Goal: Task Accomplishment & Management: Use online tool/utility

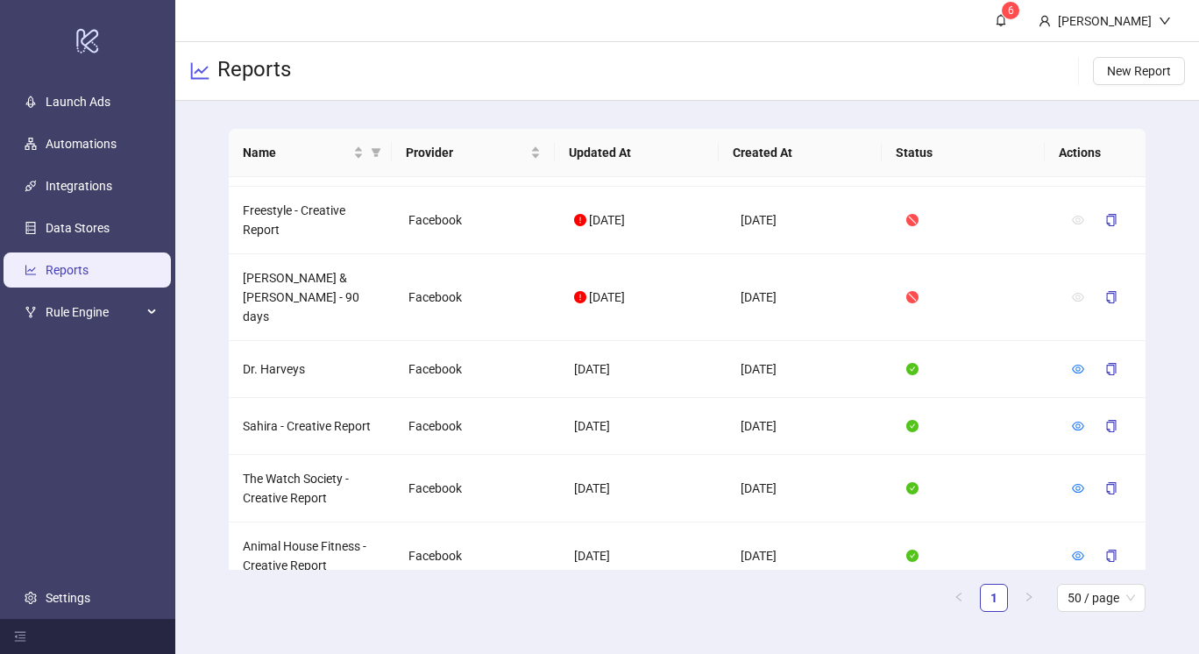
scroll to position [379, 0]
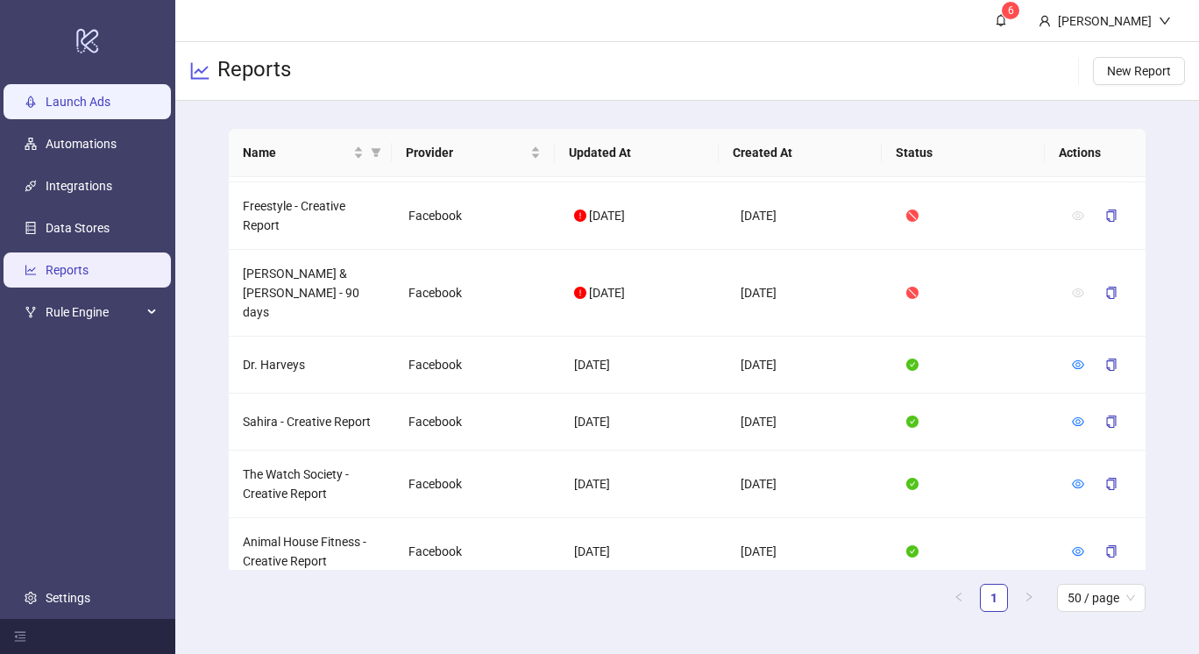
click at [96, 101] on link "Launch Ads" at bounding box center [78, 102] width 65 height 14
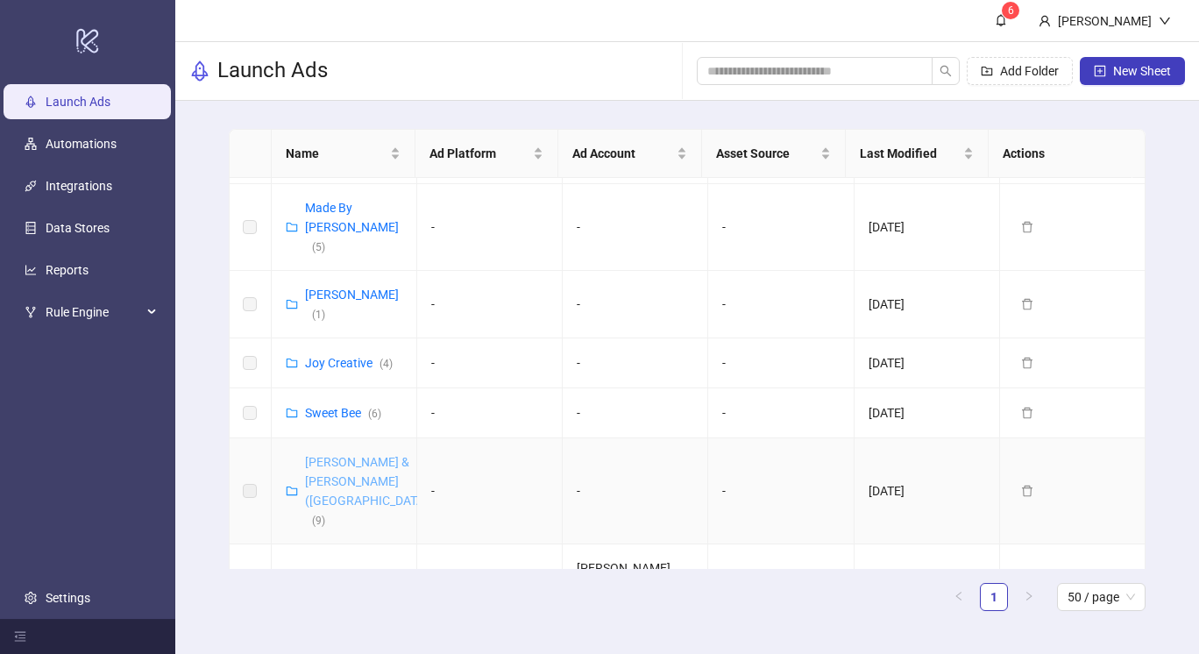
click at [335, 455] on link "[PERSON_NAME] & [PERSON_NAME] ([GEOGRAPHIC_DATA]) ( 9 )" at bounding box center [368, 491] width 127 height 72
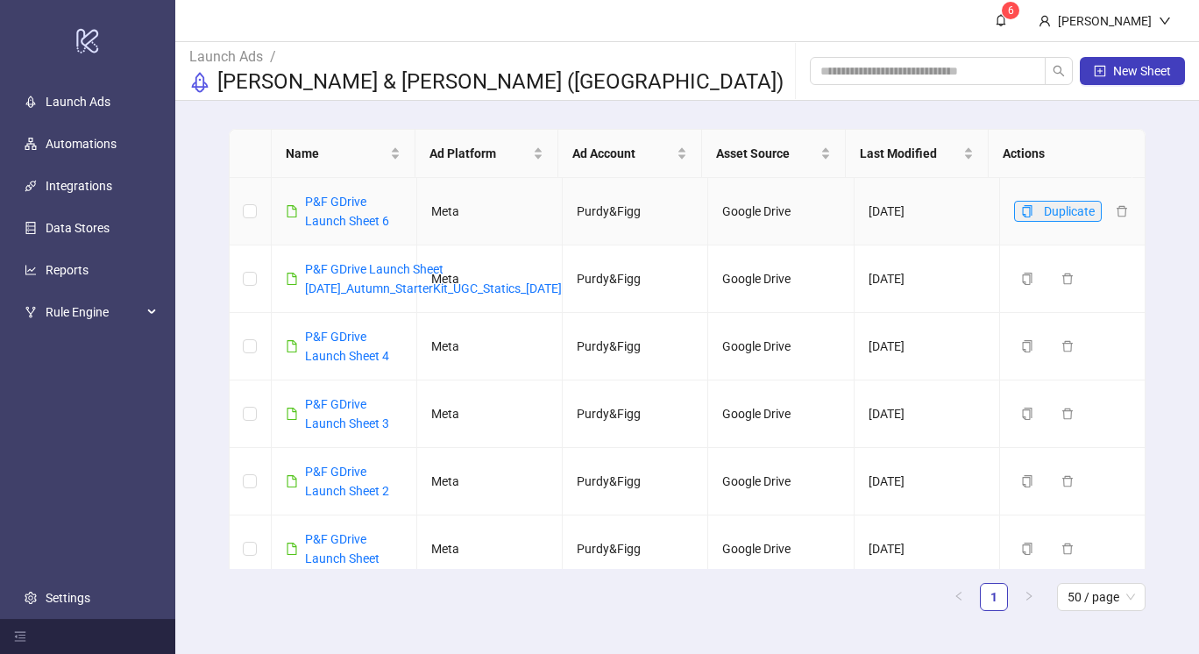
click at [1021, 210] on icon "copy" at bounding box center [1027, 211] width 12 height 12
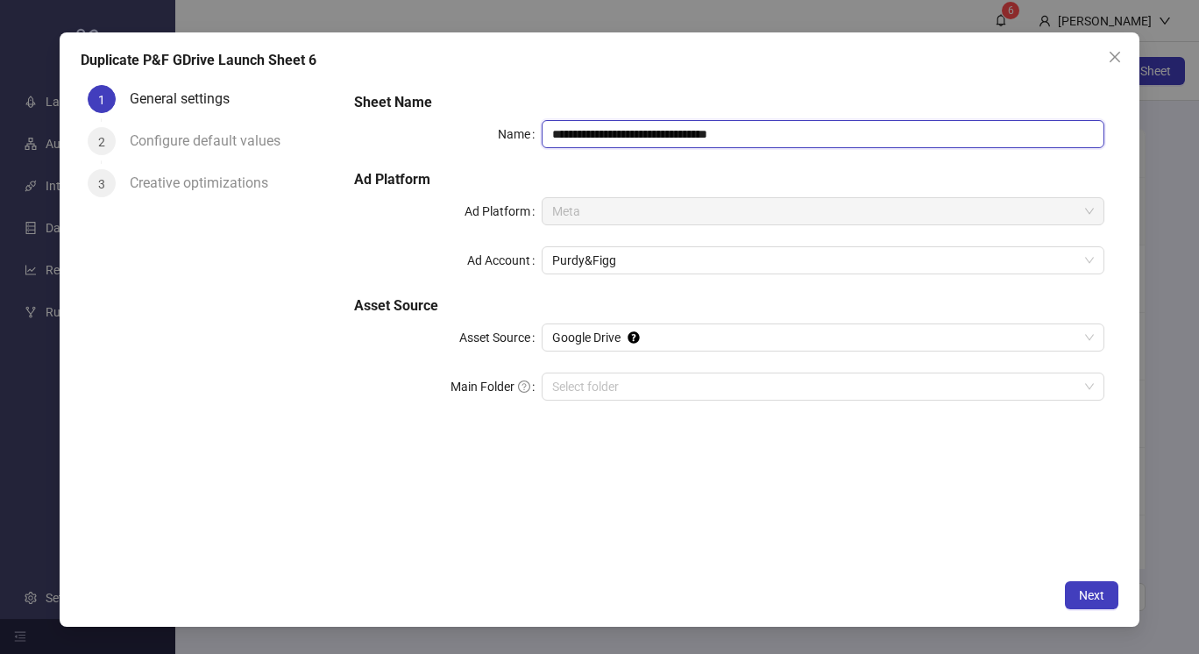
drag, startPoint x: 745, startPoint y: 136, endPoint x: 695, endPoint y: 138, distance: 50.0
click at [695, 138] on input "**********" at bounding box center [823, 134] width 563 height 28
drag, startPoint x: 692, startPoint y: 132, endPoint x: 615, endPoint y: 137, distance: 76.4
click at [615, 137] on input "**********" at bounding box center [823, 134] width 563 height 28
drag, startPoint x: 650, startPoint y: 134, endPoint x: 623, endPoint y: 135, distance: 26.3
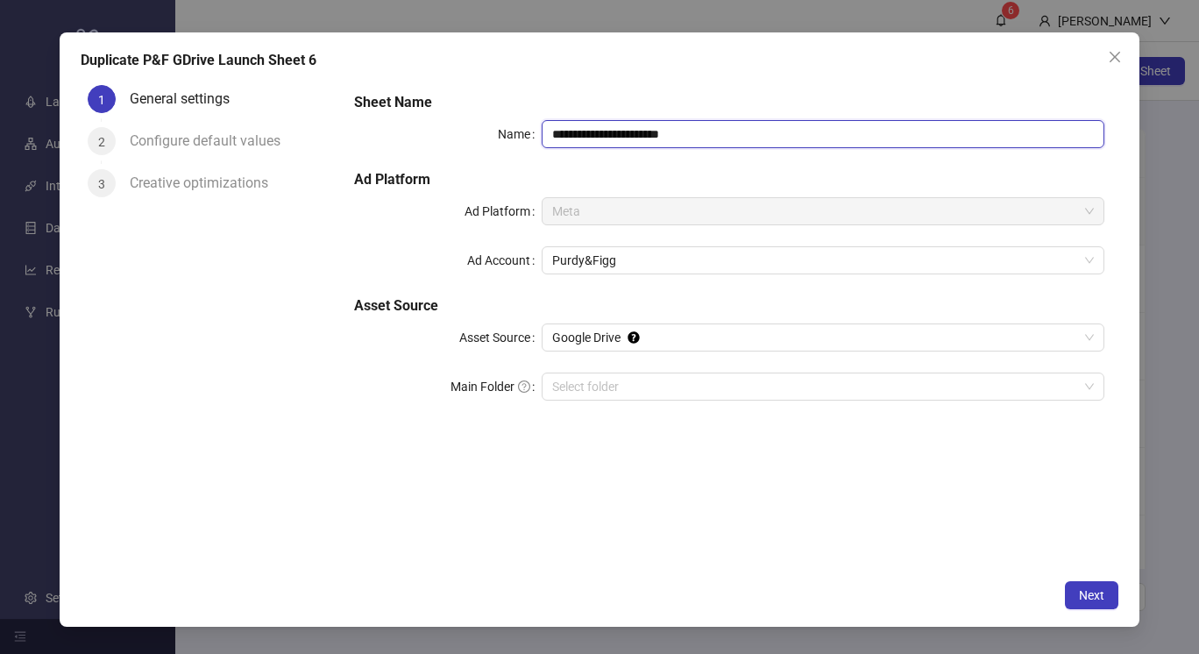
click at [623, 135] on input "**********" at bounding box center [823, 134] width 563 height 28
click at [701, 139] on input "**********" at bounding box center [823, 134] width 563 height 28
type input "**********"
click at [688, 54] on div "Duplicate P&F GDrive Launch Sheet 6" at bounding box center [599, 60] width 1037 height 21
click at [1098, 591] on span "Next" at bounding box center [1091, 595] width 25 height 14
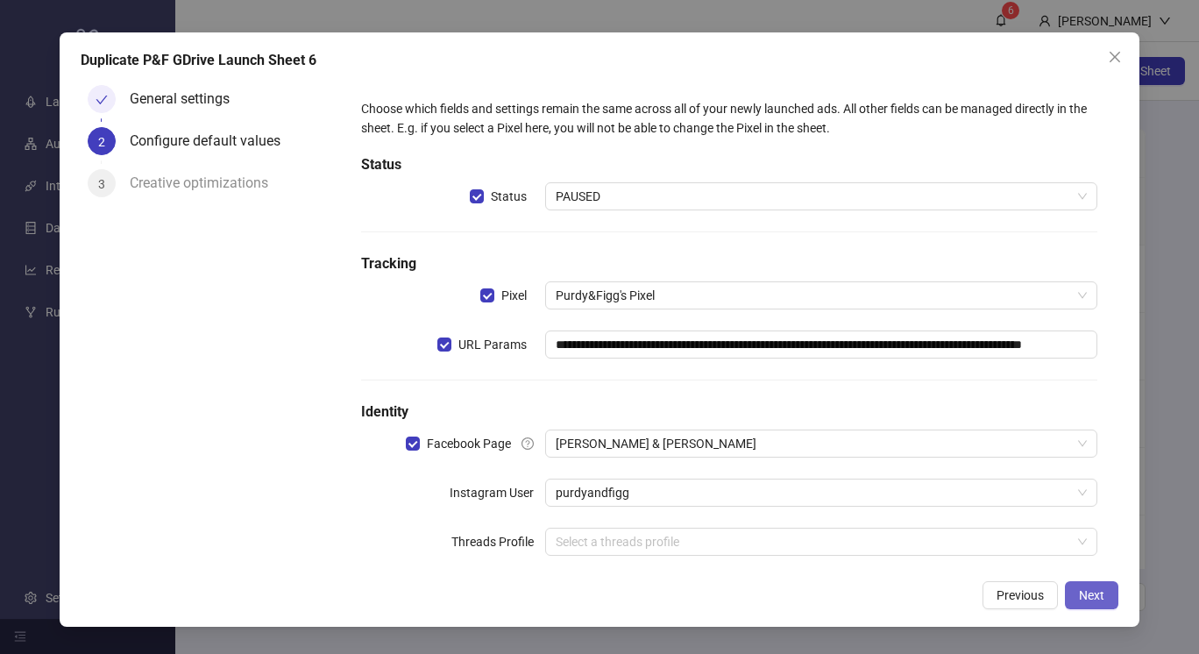
click at [1098, 591] on span "Next" at bounding box center [1091, 595] width 25 height 14
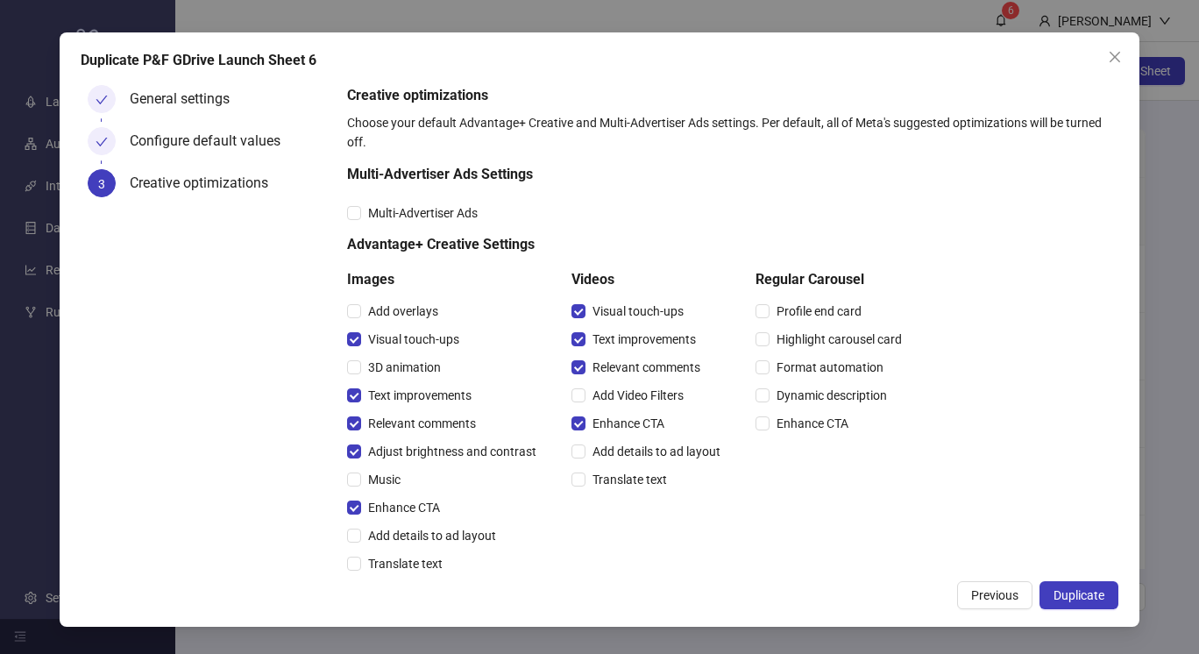
click at [1098, 591] on span "Duplicate" at bounding box center [1079, 595] width 51 height 14
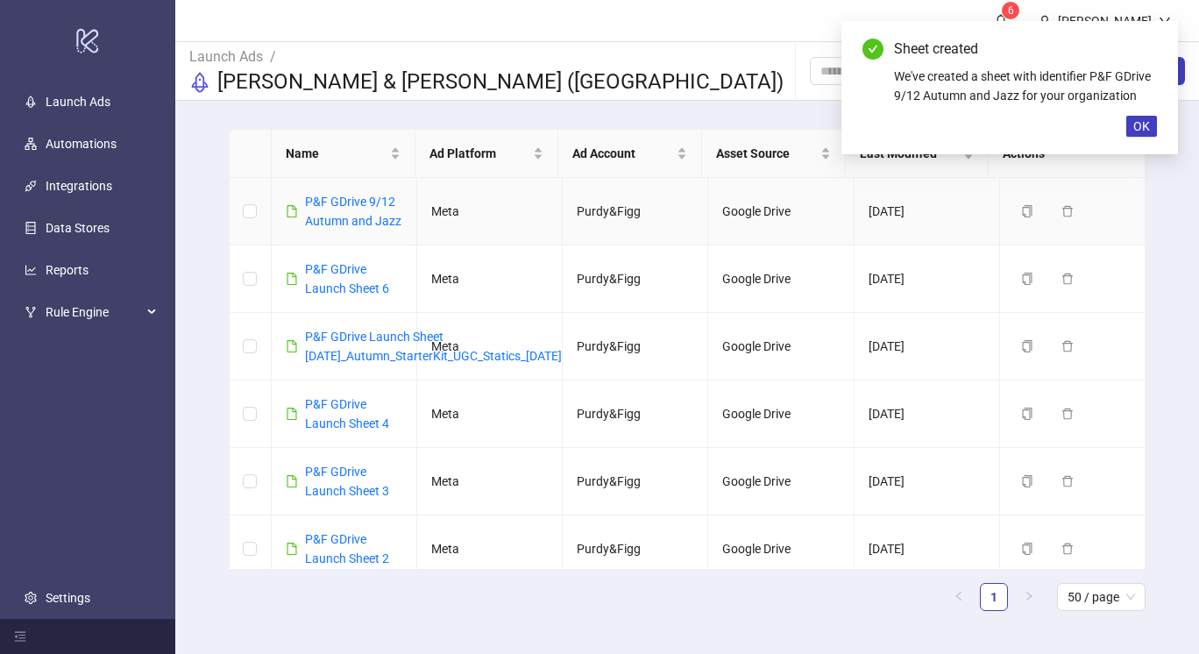
click at [345, 210] on div "P&F GDrive 9/12 Autumn and Jazz" at bounding box center [353, 211] width 97 height 39
click at [352, 199] on link "P&F GDrive 9/12 Autumn and Jazz" at bounding box center [353, 211] width 96 height 33
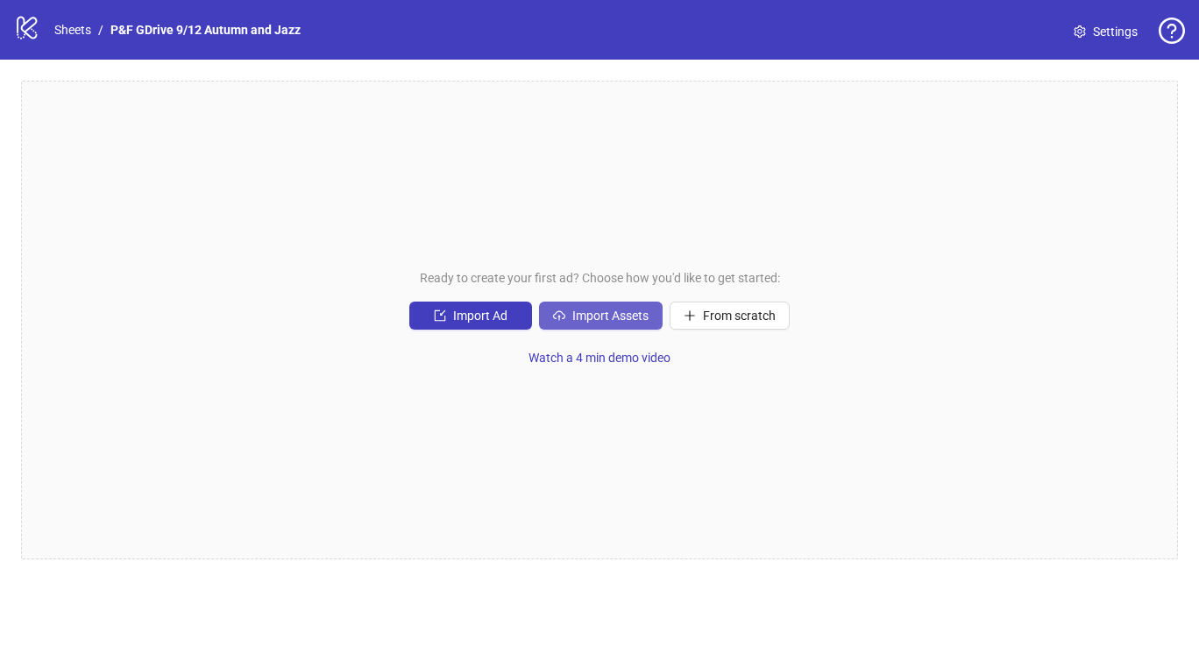
click at [615, 311] on span "Import Assets" at bounding box center [610, 316] width 76 height 14
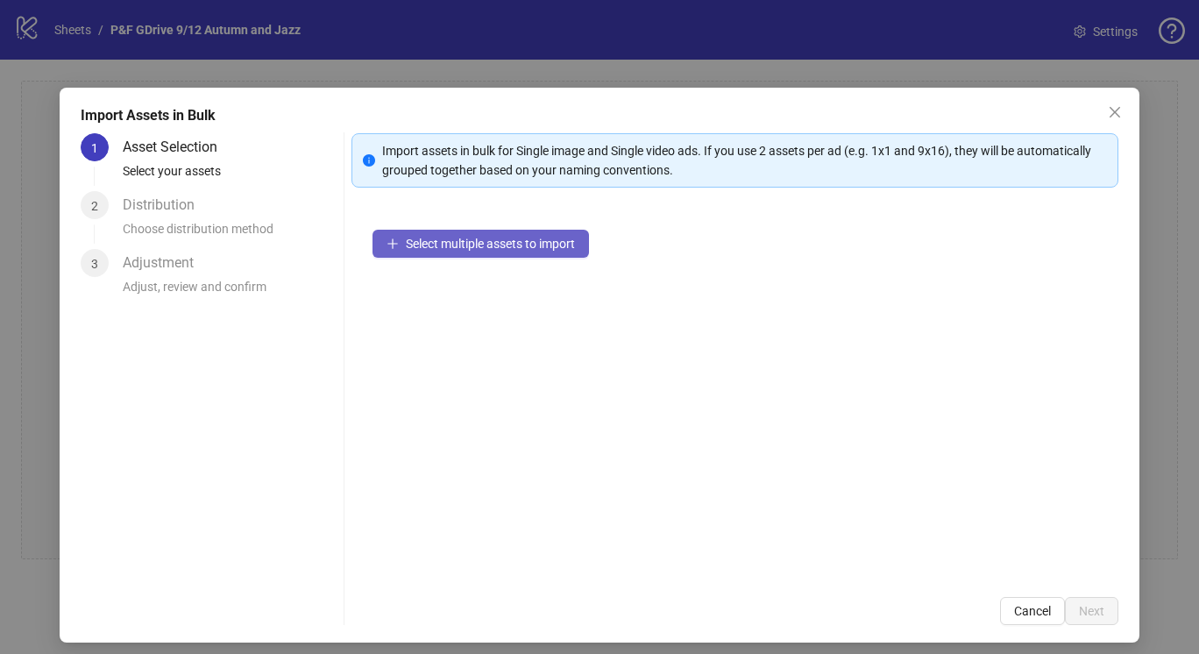
click at [508, 244] on span "Select multiple assets to import" at bounding box center [490, 244] width 169 height 14
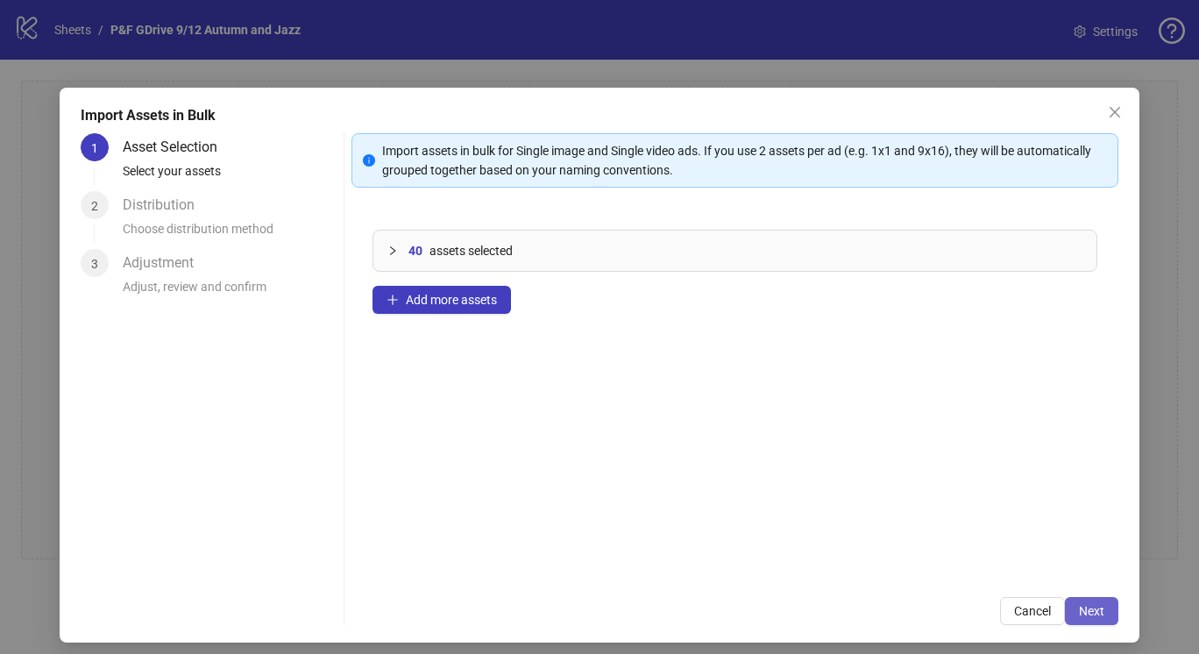
click at [1079, 604] on span "Next" at bounding box center [1091, 611] width 25 height 14
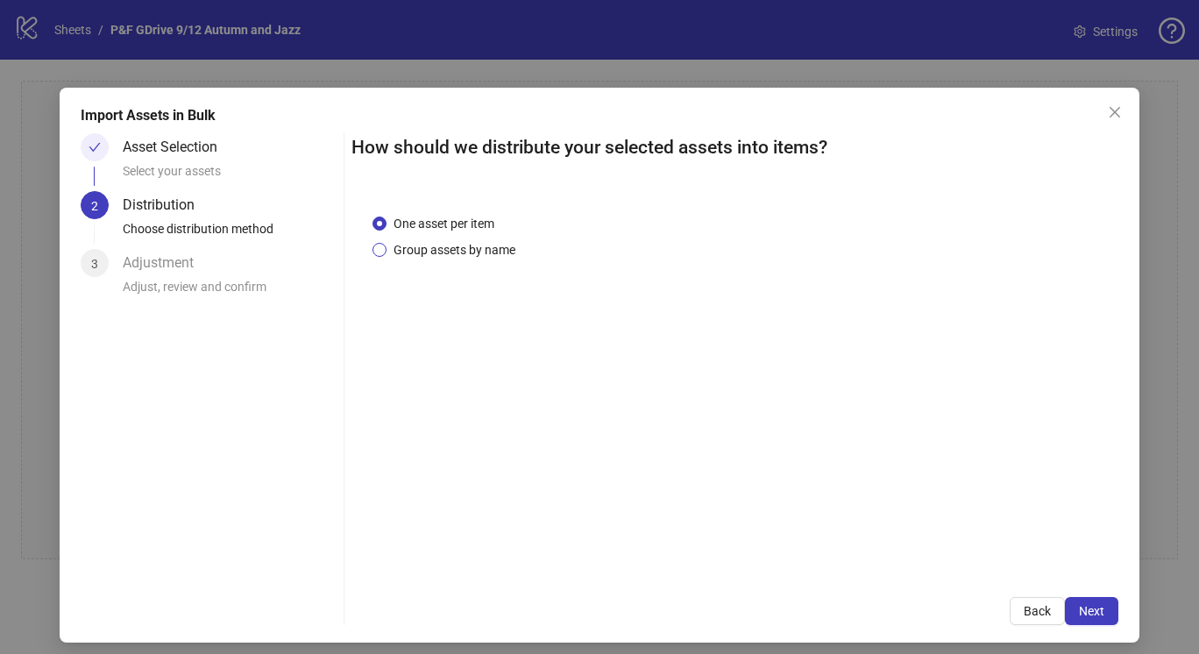
click at [429, 245] on span "Group assets by name" at bounding box center [455, 249] width 136 height 19
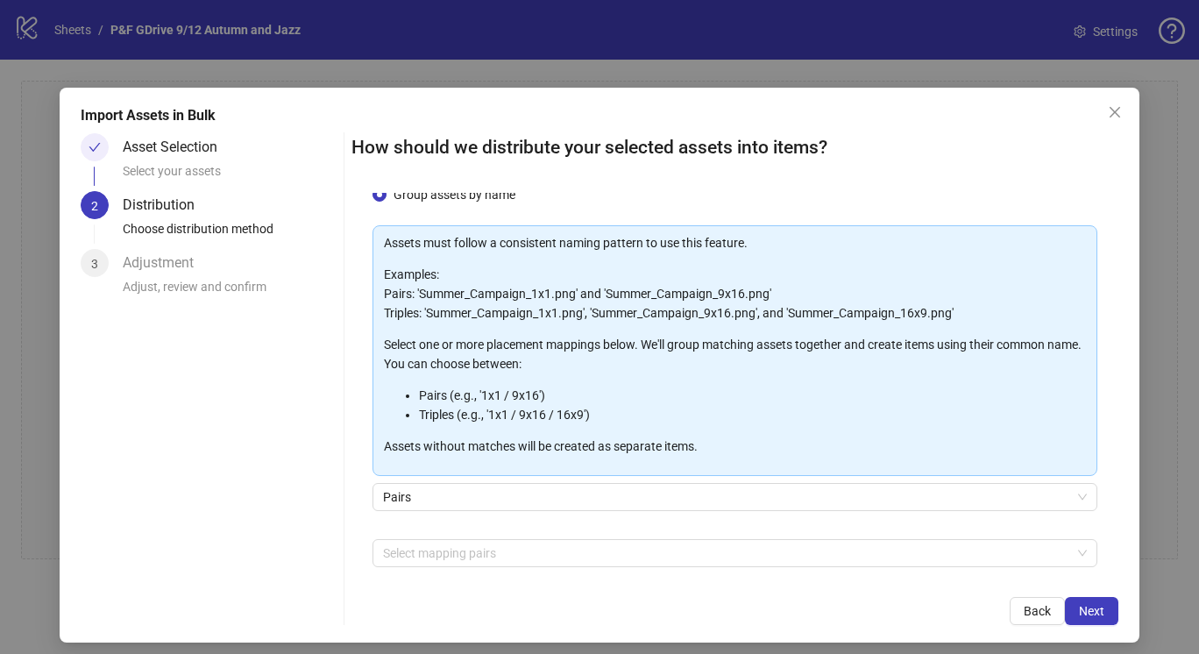
scroll to position [130, 0]
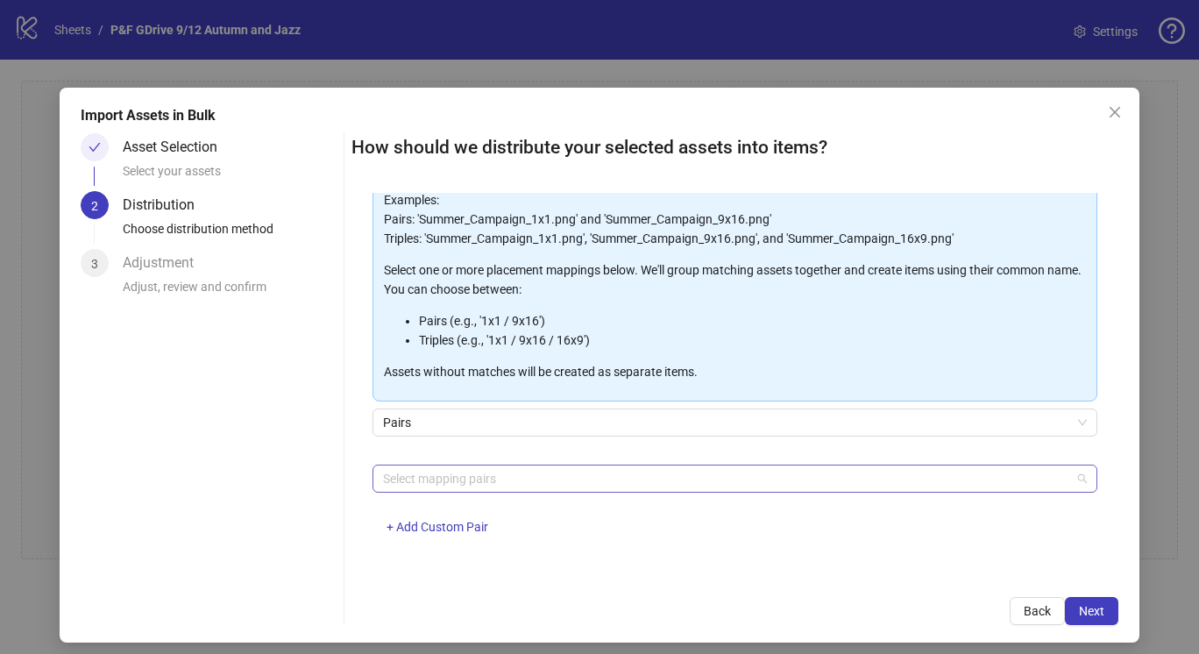
click at [477, 479] on div at bounding box center [726, 478] width 700 height 25
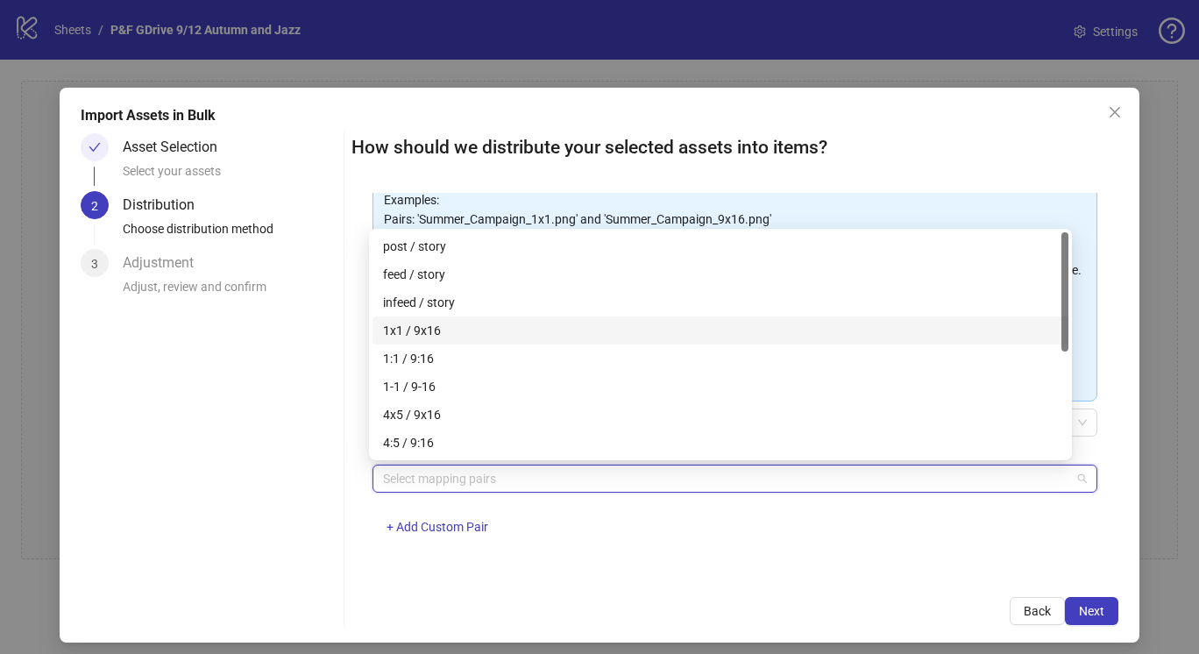
click at [449, 330] on div "1x1 / 9x16" at bounding box center [720, 330] width 675 height 19
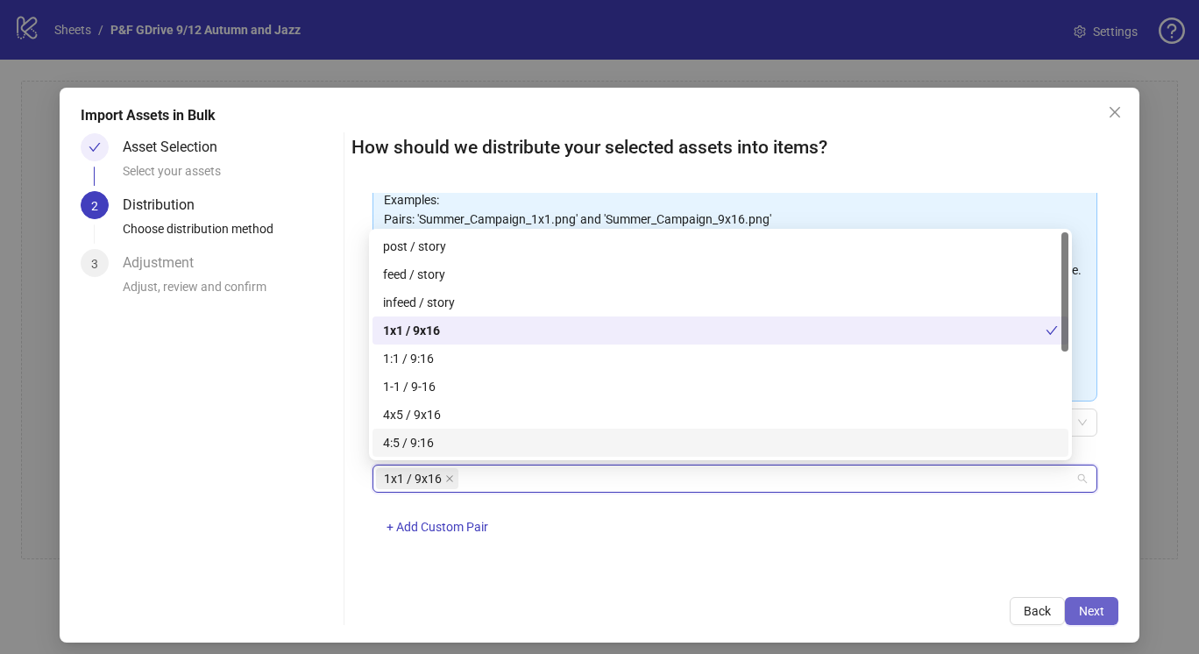
click at [1079, 610] on span "Next" at bounding box center [1091, 611] width 25 height 14
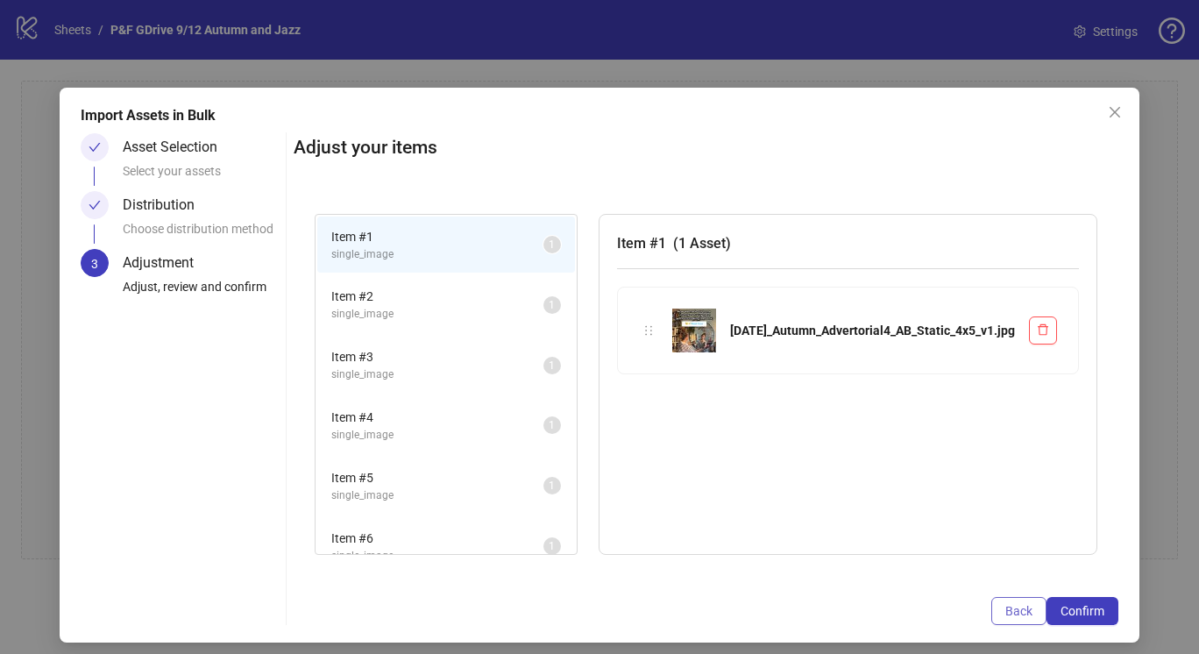
click at [1005, 610] on span "Back" at bounding box center [1018, 611] width 27 height 14
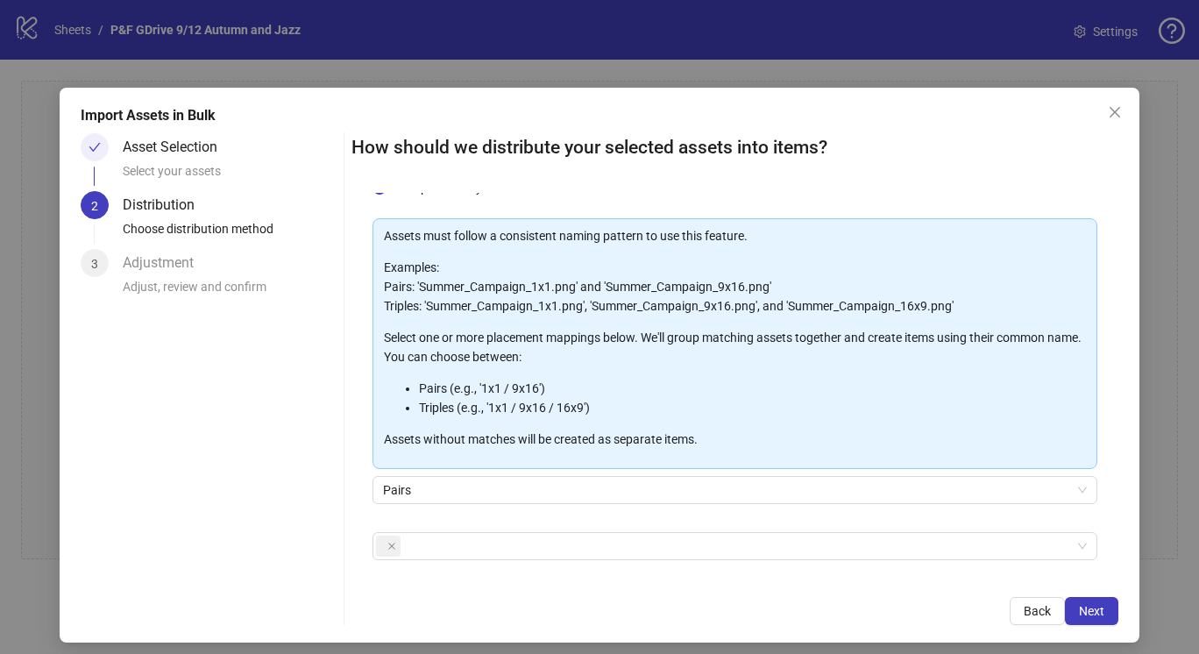
scroll to position [131, 0]
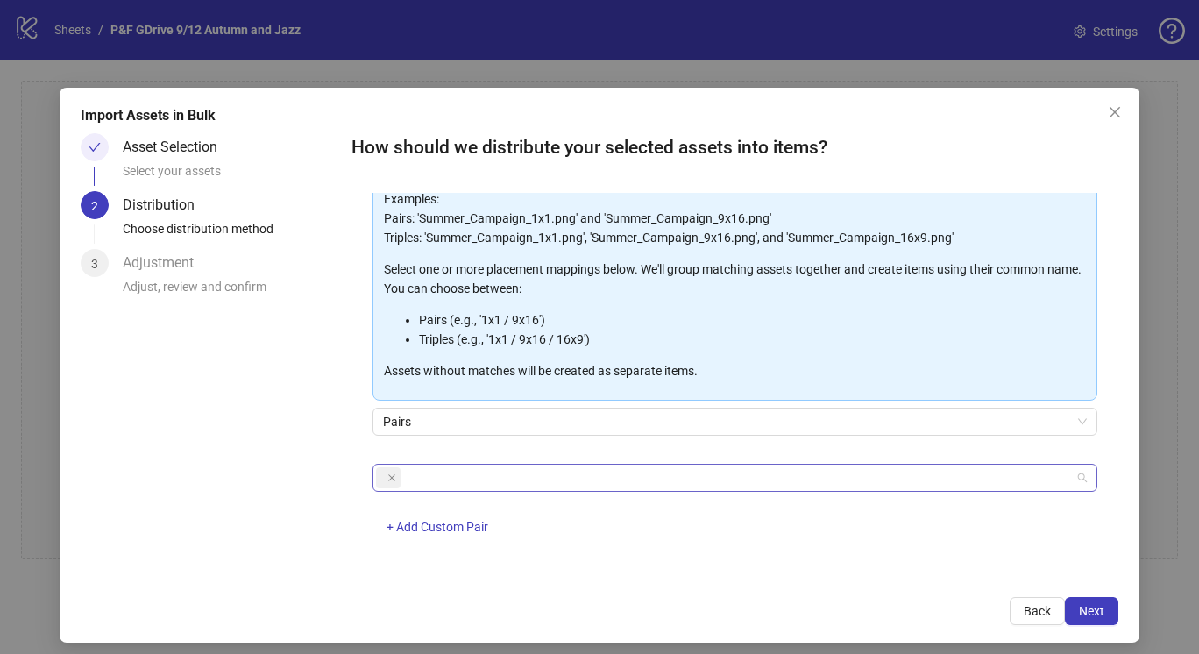
click at [382, 475] on span at bounding box center [388, 477] width 25 height 21
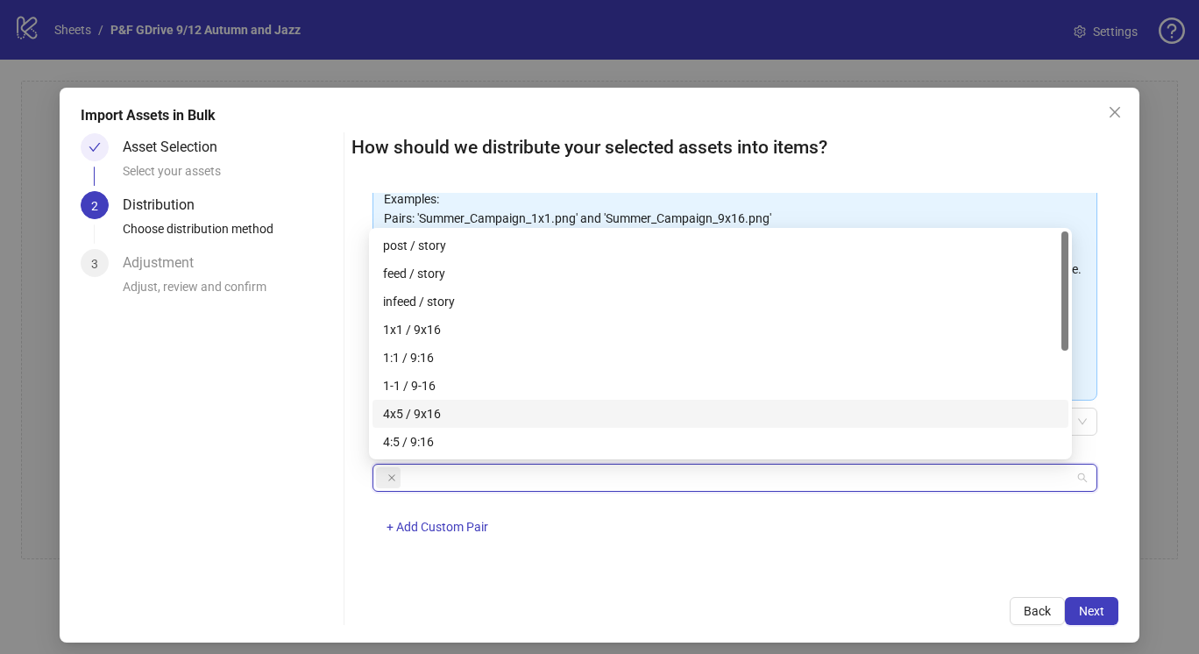
click at [405, 412] on div "4x5 / 9x16" at bounding box center [720, 413] width 675 height 19
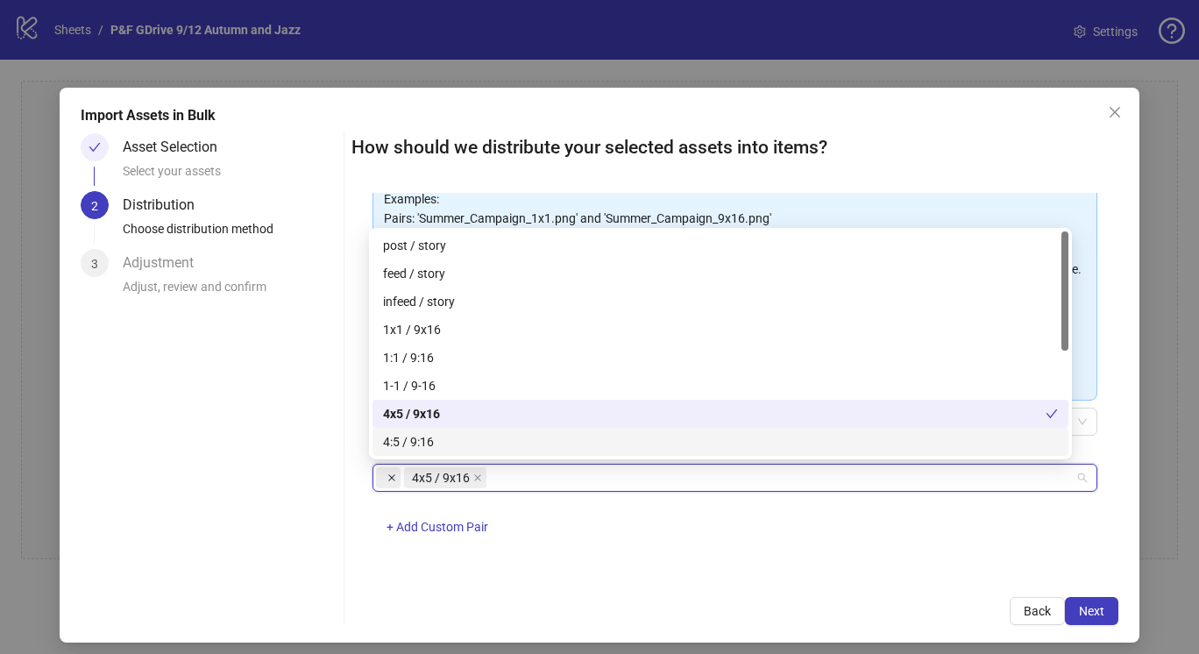
click at [392, 471] on span at bounding box center [388, 477] width 25 height 21
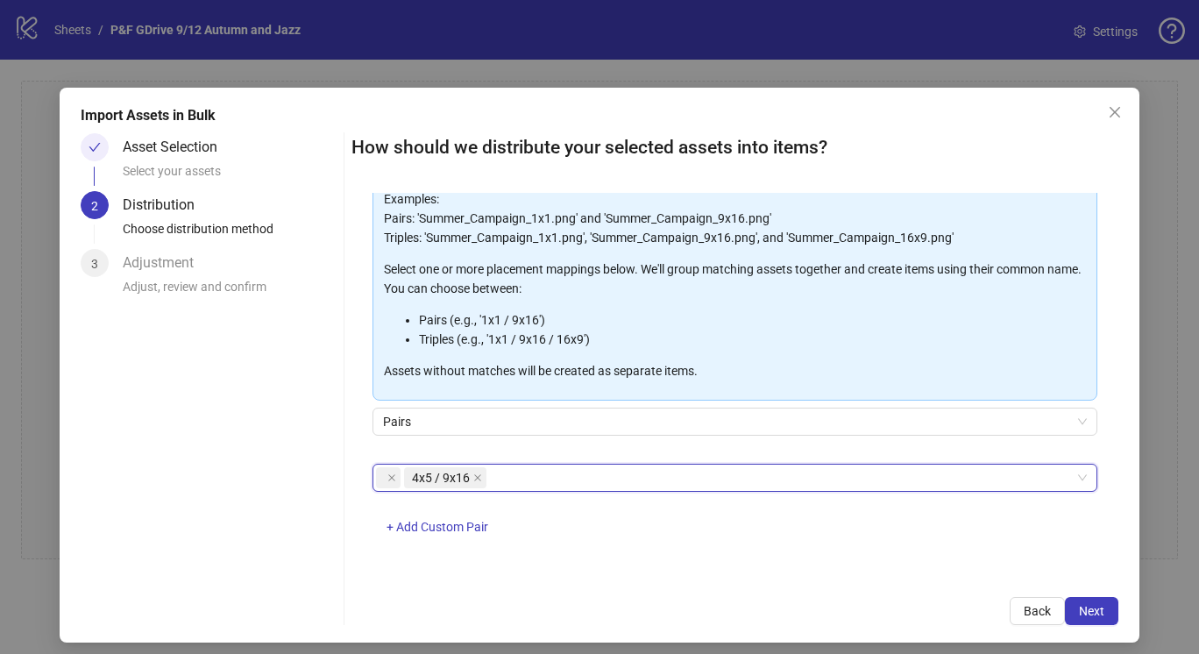
click at [389, 477] on icon "close" at bounding box center [391, 477] width 9 height 9
click at [1079, 610] on span "Next" at bounding box center [1091, 611] width 25 height 14
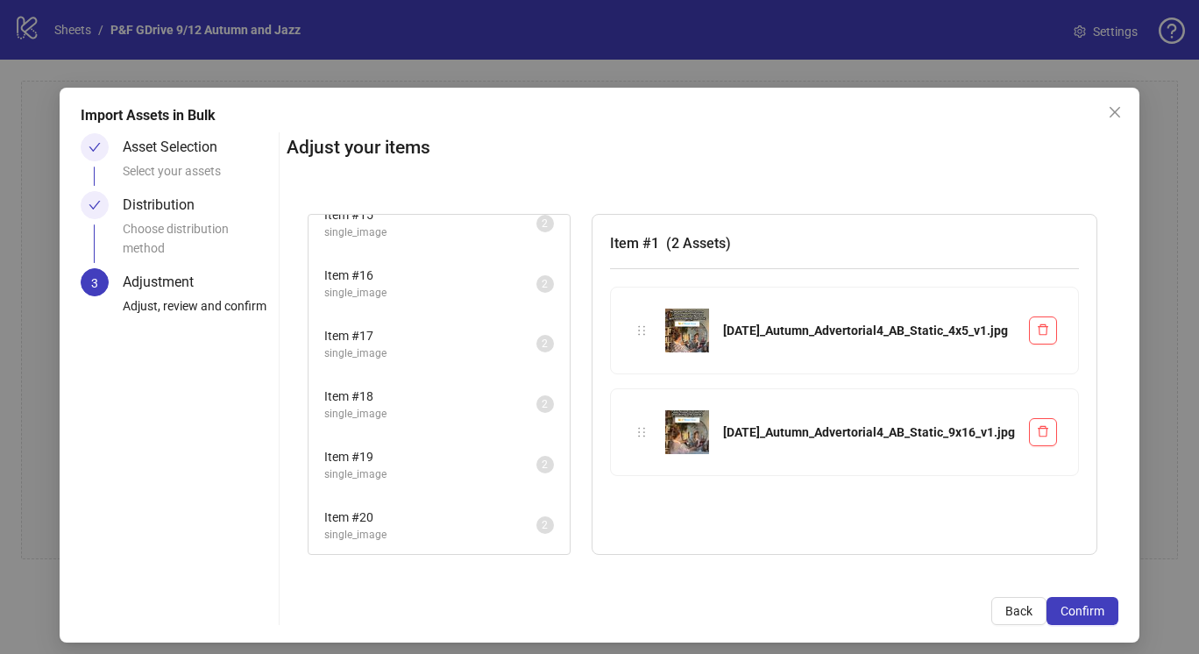
scroll to position [867, 0]
click at [1065, 605] on span "Confirm" at bounding box center [1083, 611] width 44 height 14
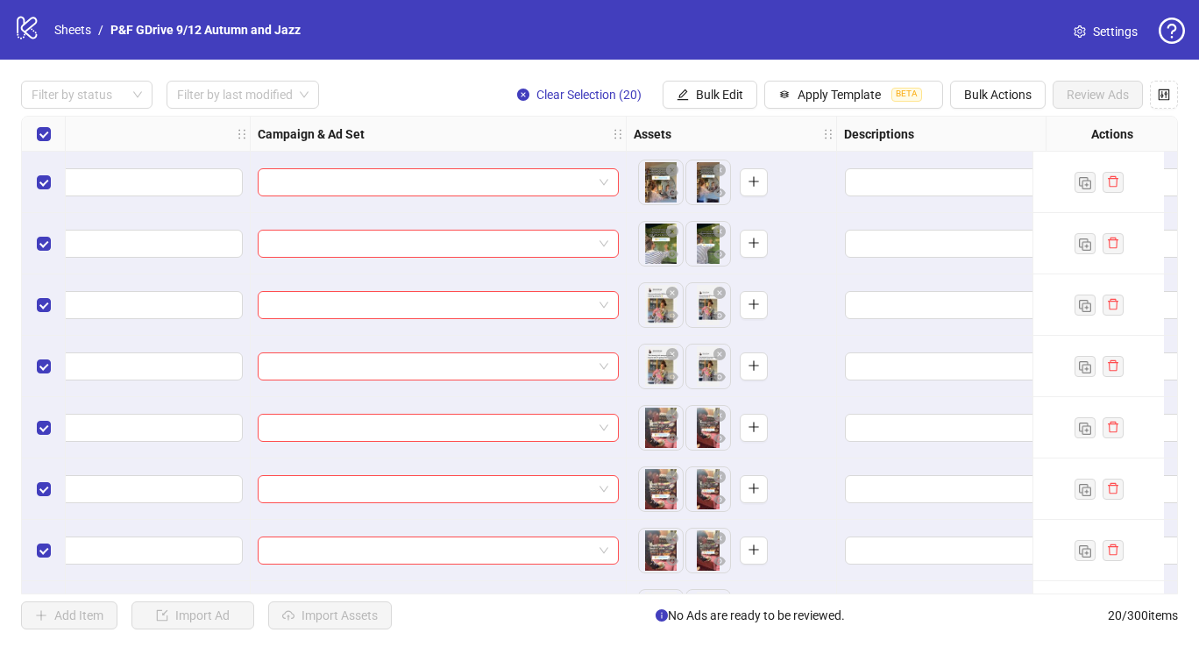
scroll to position [0, 636]
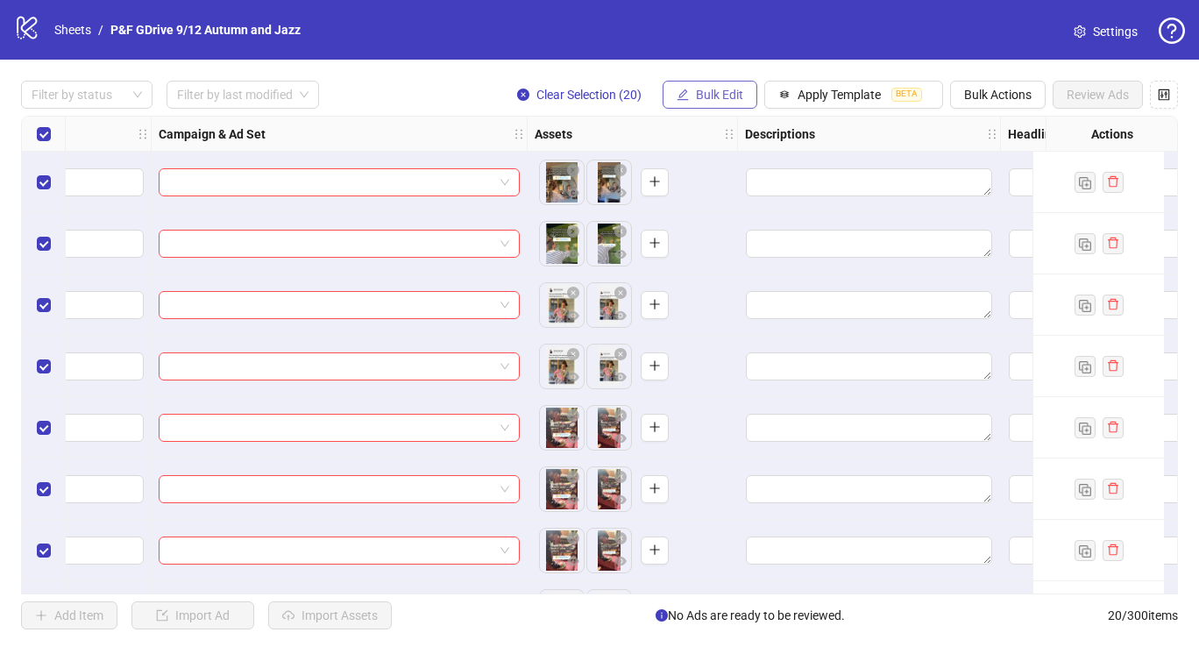
click at [735, 90] on span "Bulk Edit" at bounding box center [719, 95] width 47 height 14
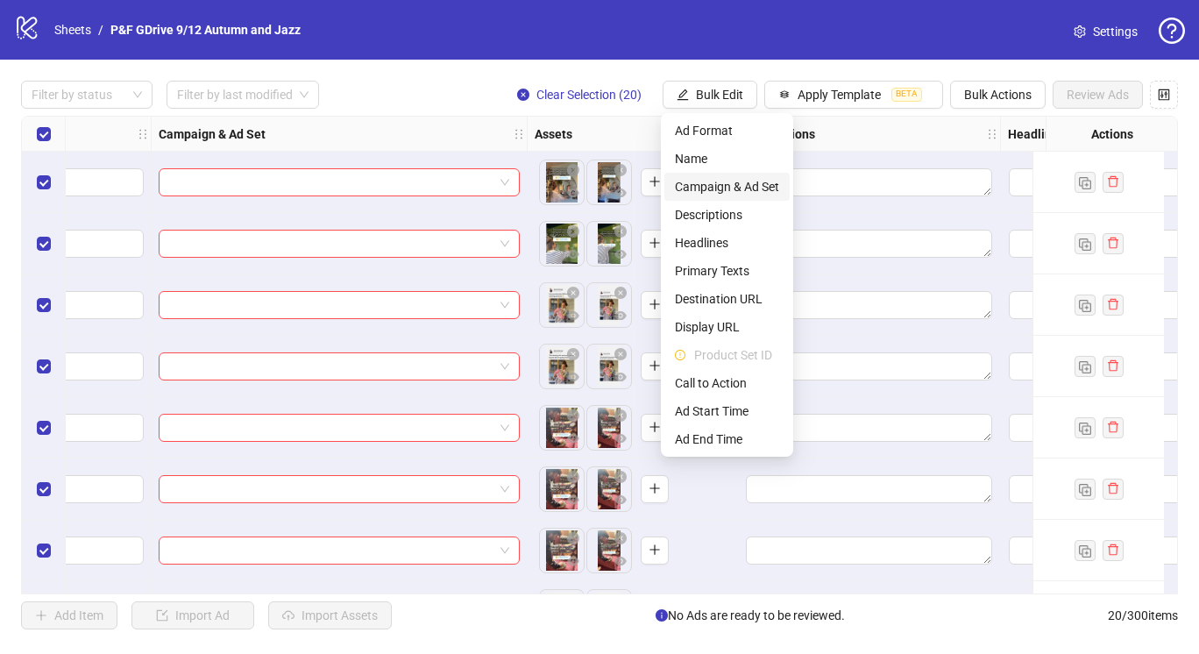
click at [722, 184] on span "Campaign & Ad Set" at bounding box center [727, 186] width 104 height 19
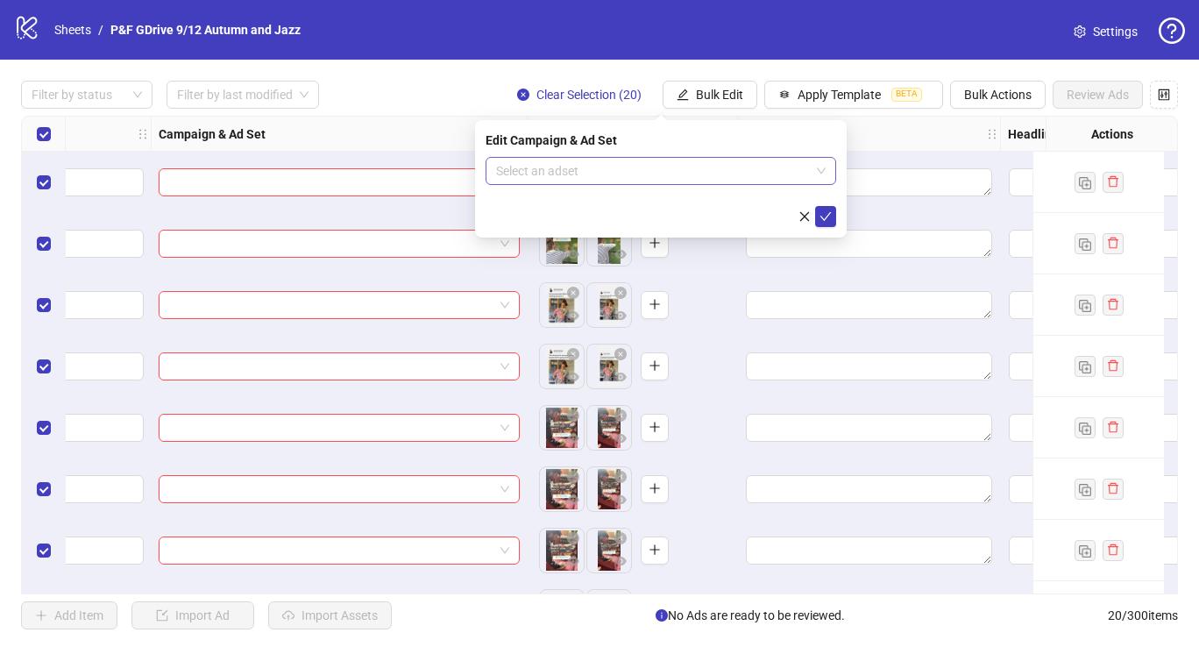
click at [710, 159] on input "search" at bounding box center [653, 171] width 314 height 26
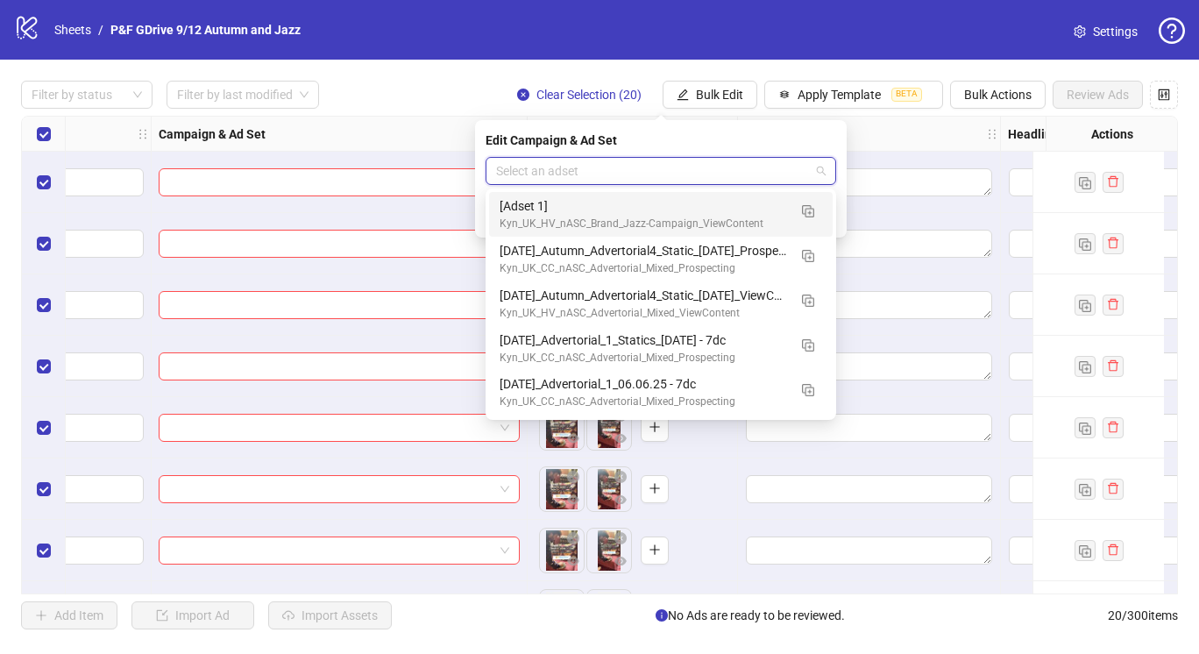
click at [395, 88] on div "Filter by status Filter by last modified Clear Selection (20) Bulk Edit Apply T…" at bounding box center [599, 95] width 1157 height 28
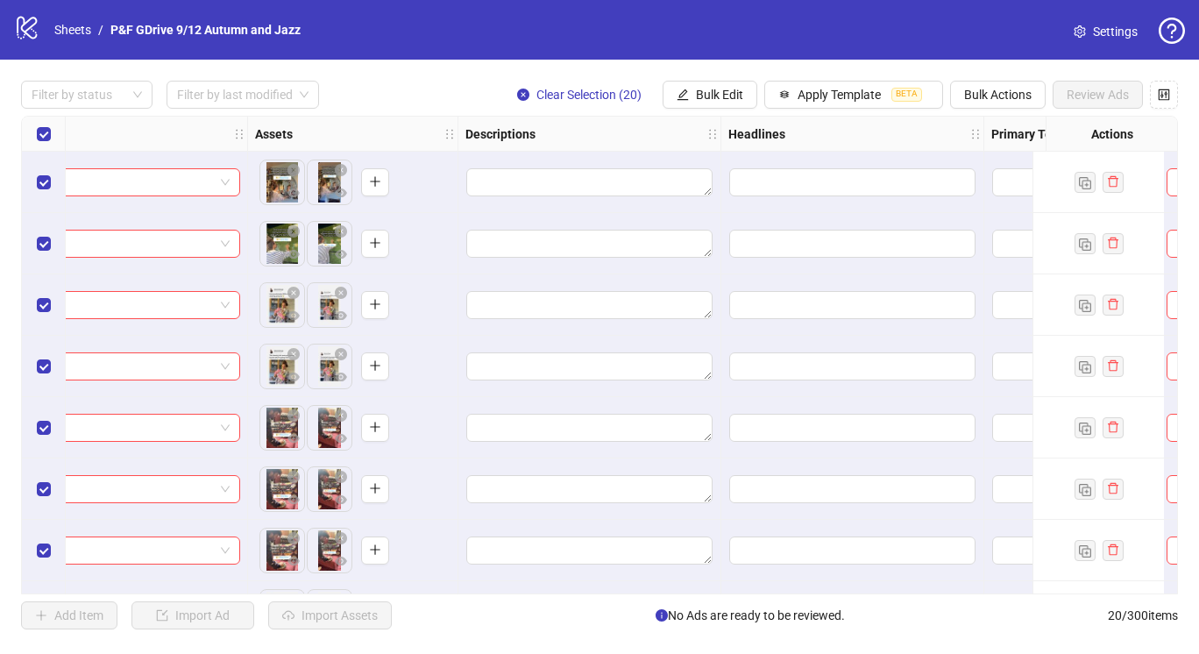
scroll to position [0, 1020]
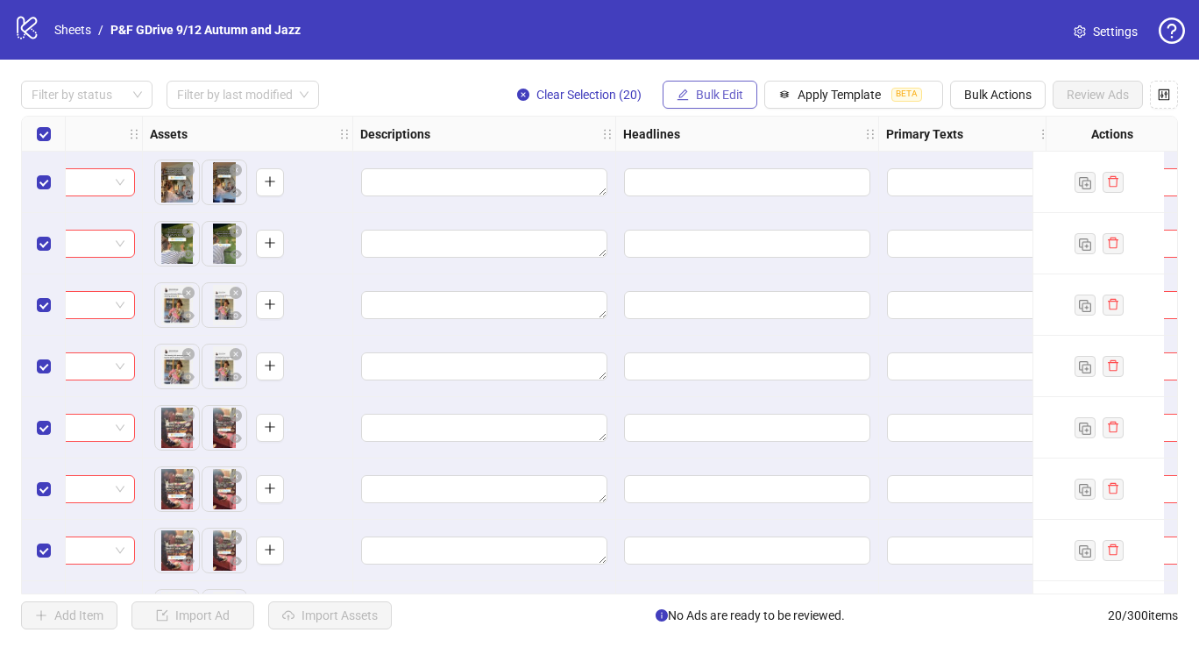
click at [713, 89] on span "Bulk Edit" at bounding box center [719, 95] width 47 height 14
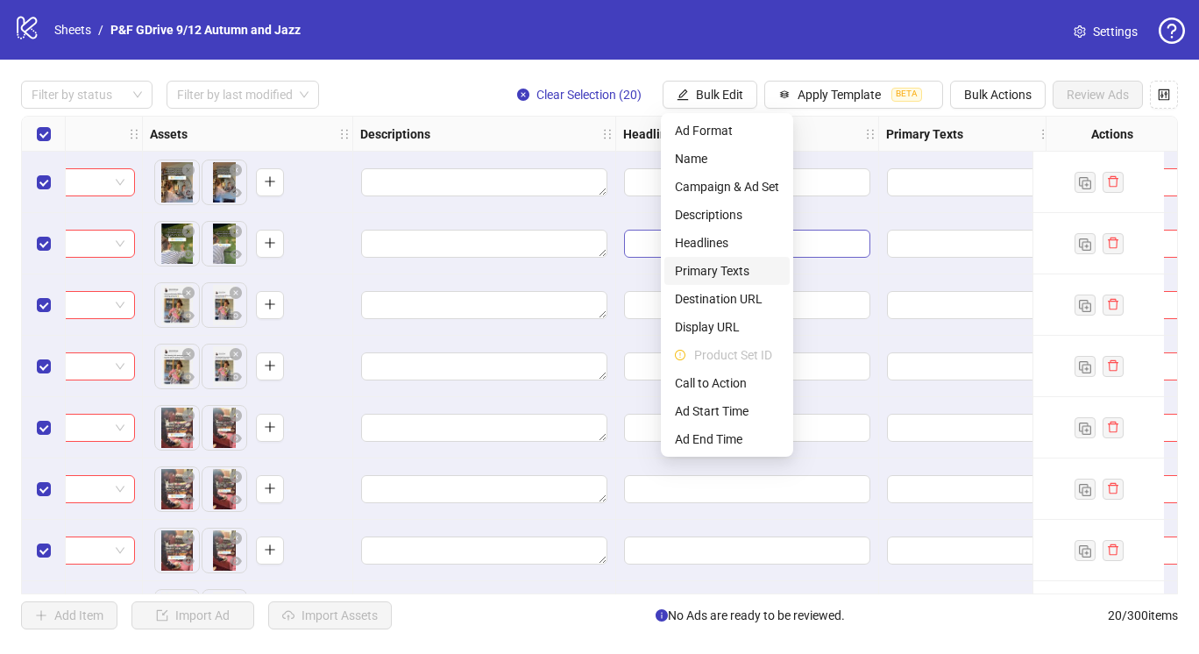
drag, startPoint x: 710, startPoint y: 264, endPoint x: 701, endPoint y: 250, distance: 16.5
click at [710, 264] on span "Primary Texts" at bounding box center [727, 270] width 104 height 19
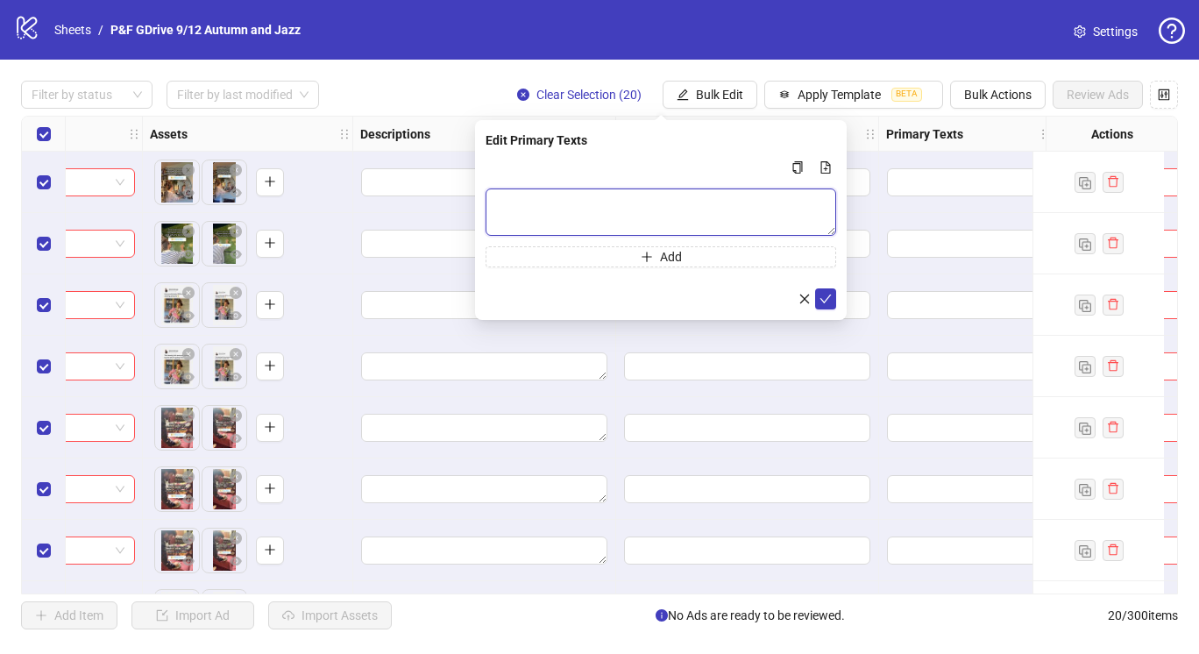
click at [616, 217] on textarea "Multi-text input container - paste or copy values" at bounding box center [661, 211] width 351 height 47
paste textarea "**********"
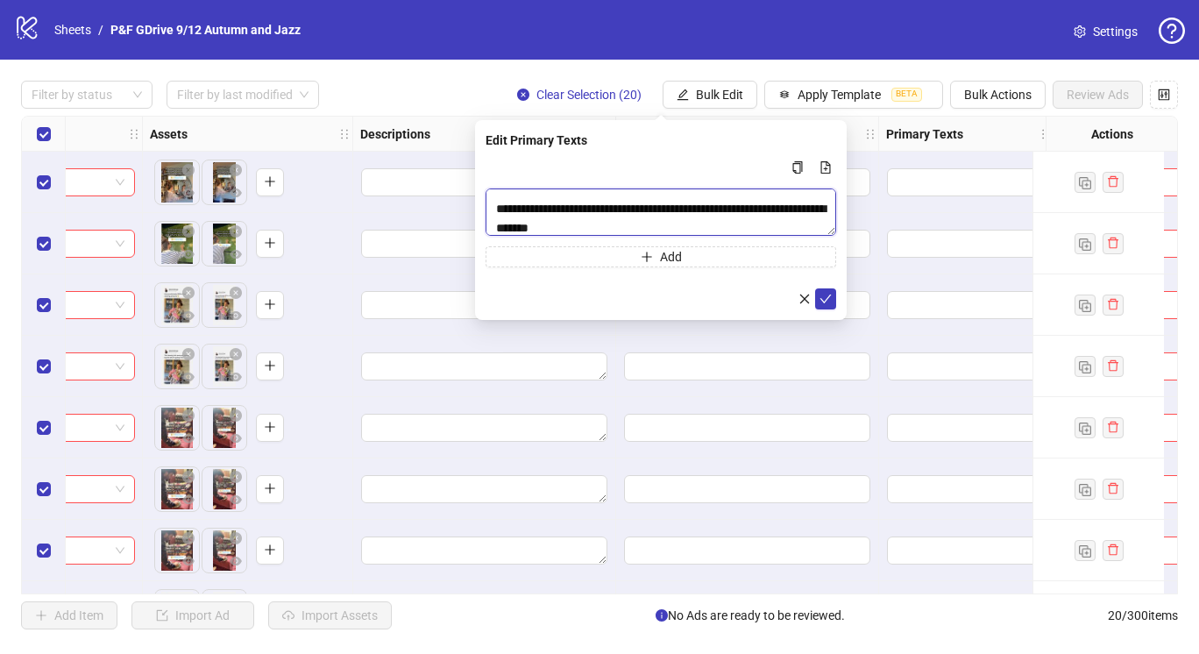
scroll to position [0, 0]
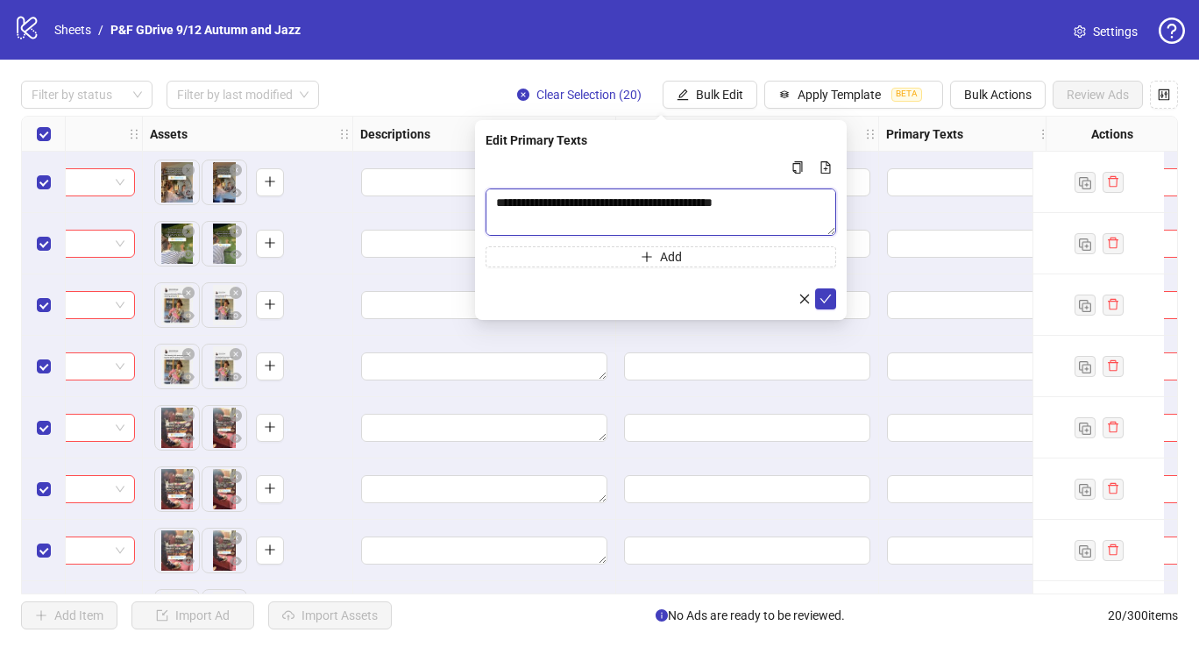
click at [502, 203] on textarea "**********" at bounding box center [661, 211] width 351 height 47
type textarea "**********"
click at [815, 301] on button "submit" at bounding box center [825, 298] width 21 height 21
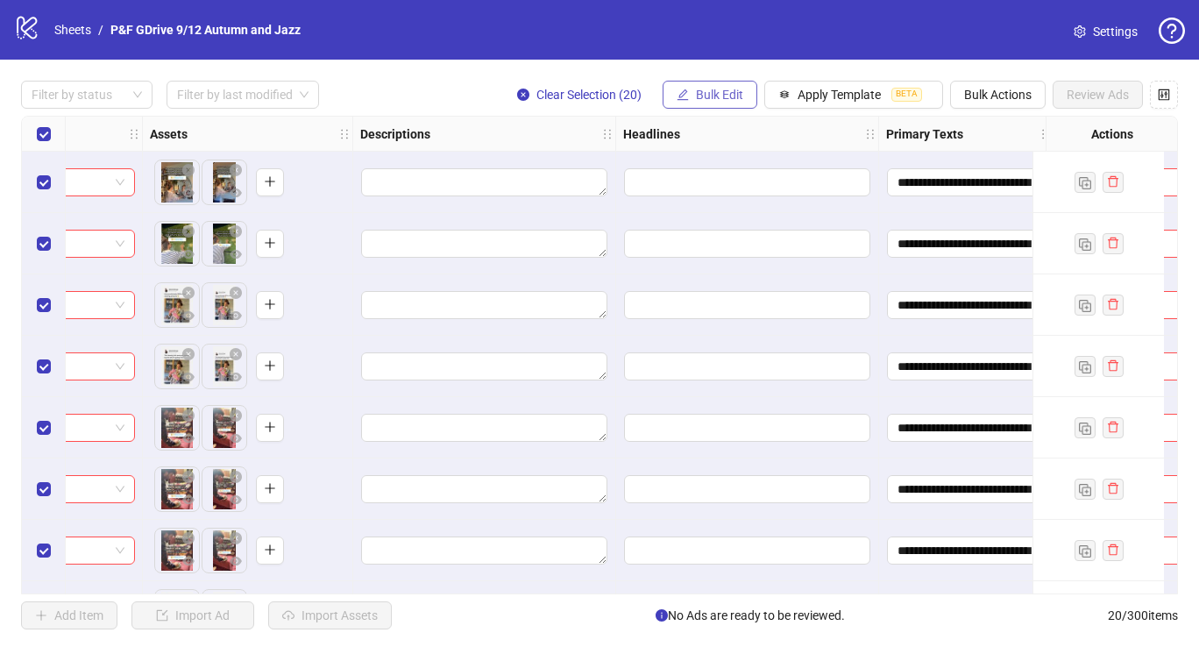
click at [714, 101] on span "Bulk Edit" at bounding box center [719, 95] width 47 height 14
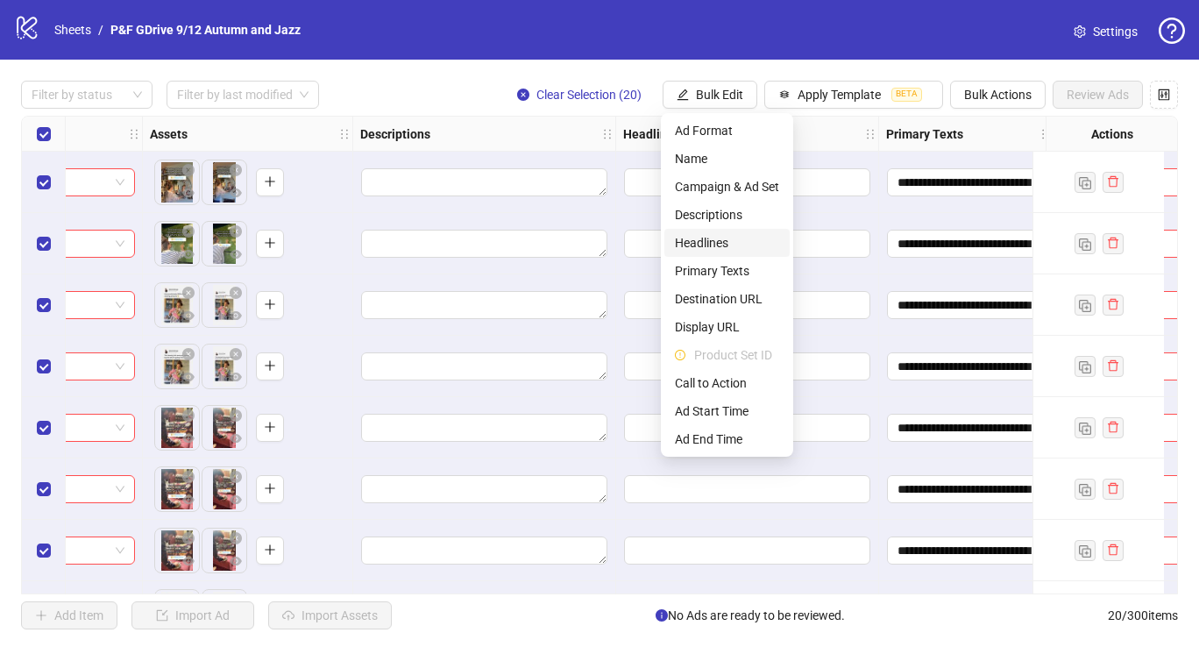
click at [716, 242] on span "Headlines" at bounding box center [727, 242] width 104 height 19
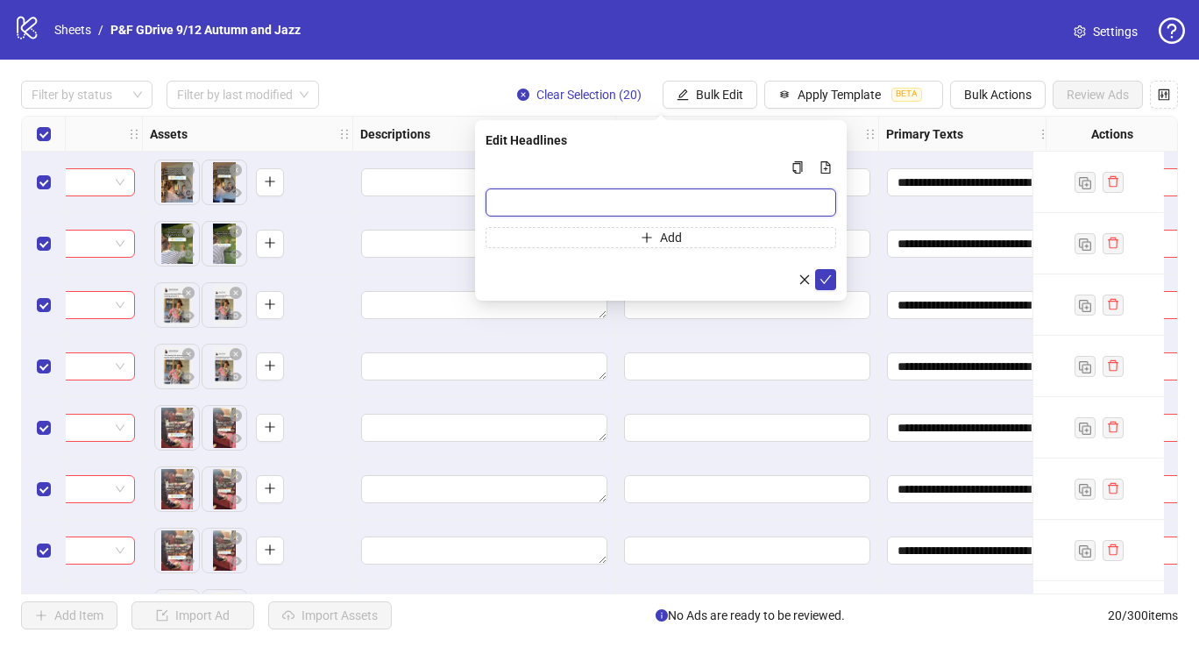
click at [538, 201] on input "Multi-input container - paste or copy values" at bounding box center [661, 202] width 351 height 28
paste input "**********"
type input "**********"
click at [821, 280] on icon "check" at bounding box center [826, 280] width 12 height 12
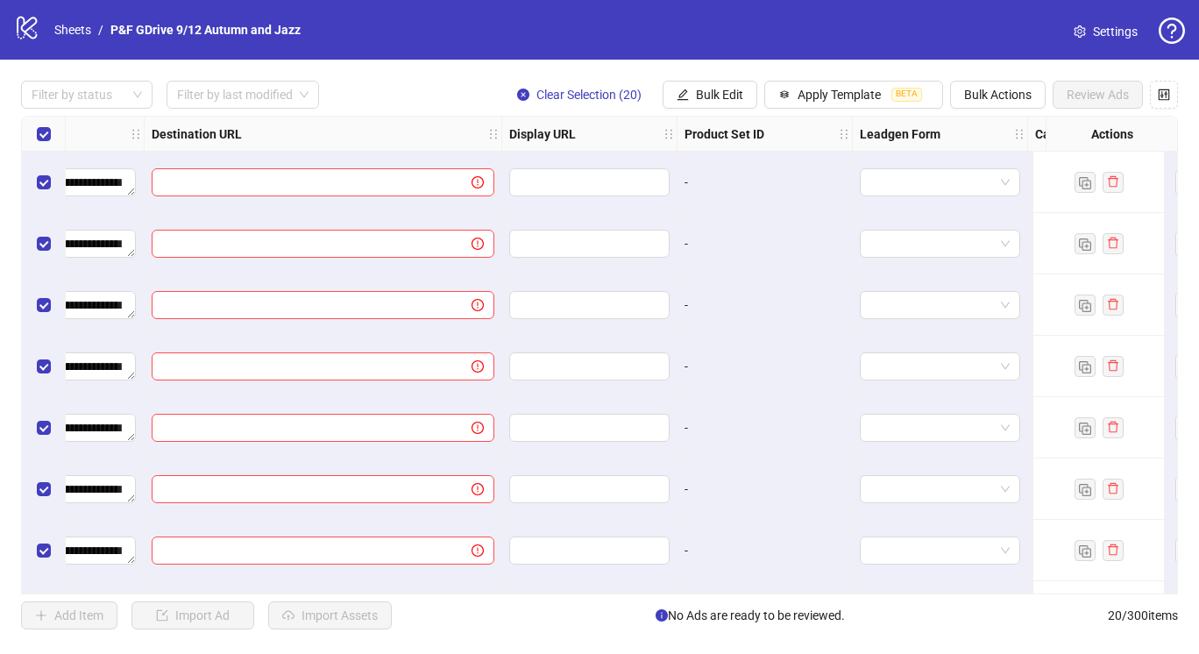
scroll to position [0, 1764]
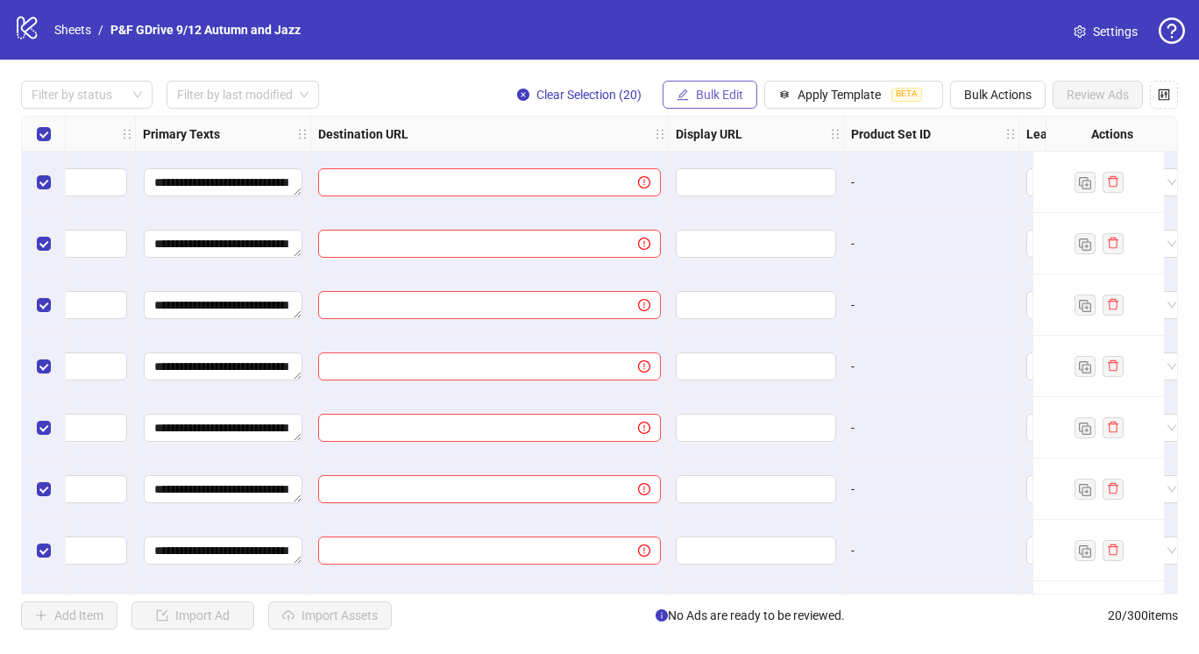
click at [721, 96] on span "Bulk Edit" at bounding box center [719, 95] width 47 height 14
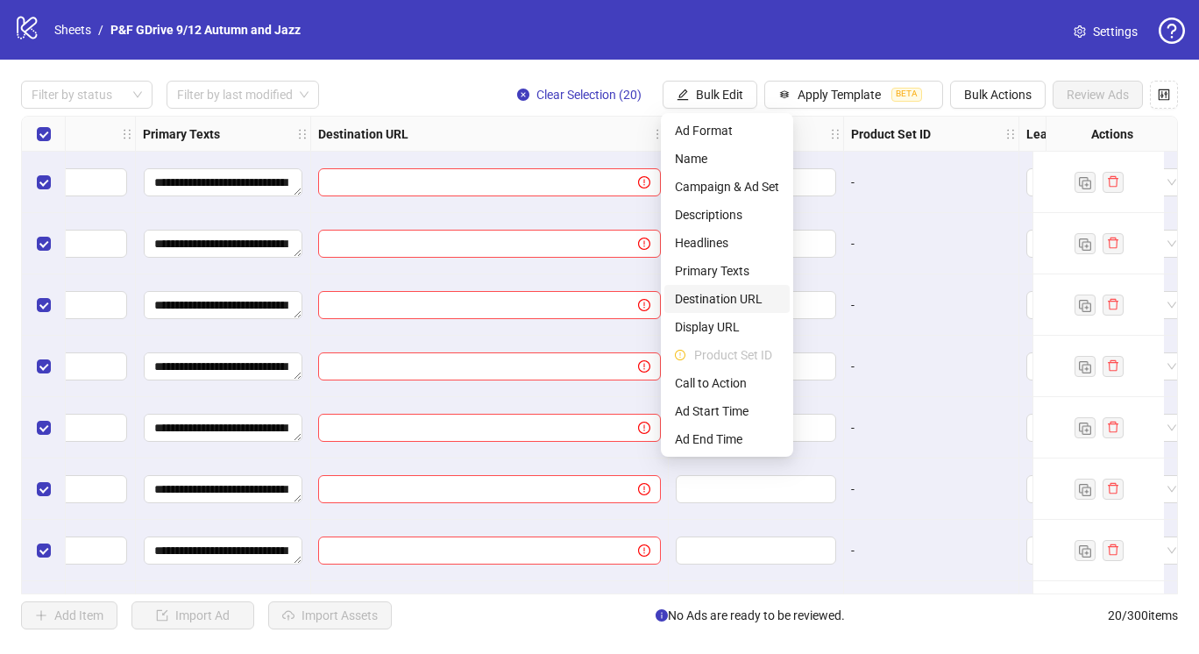
click at [728, 288] on li "Destination URL" at bounding box center [726, 299] width 125 height 28
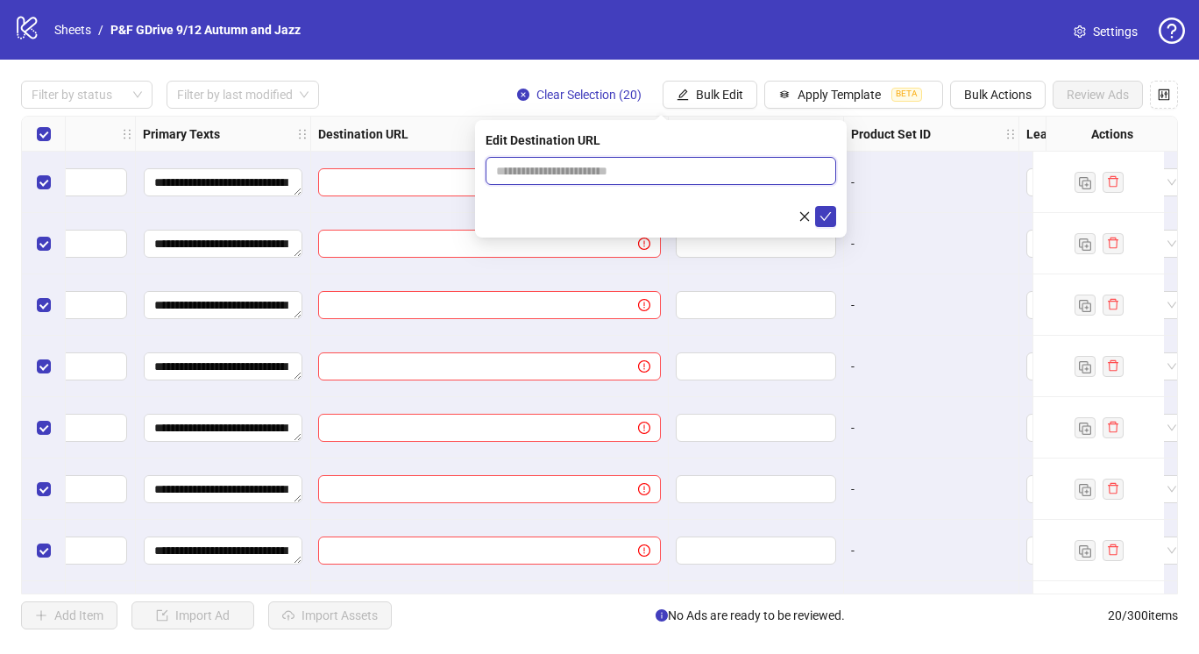
click at [640, 165] on input "text" at bounding box center [654, 170] width 316 height 19
paste input "**********"
type input "**********"
click at [820, 212] on icon "check" at bounding box center [826, 216] width 12 height 12
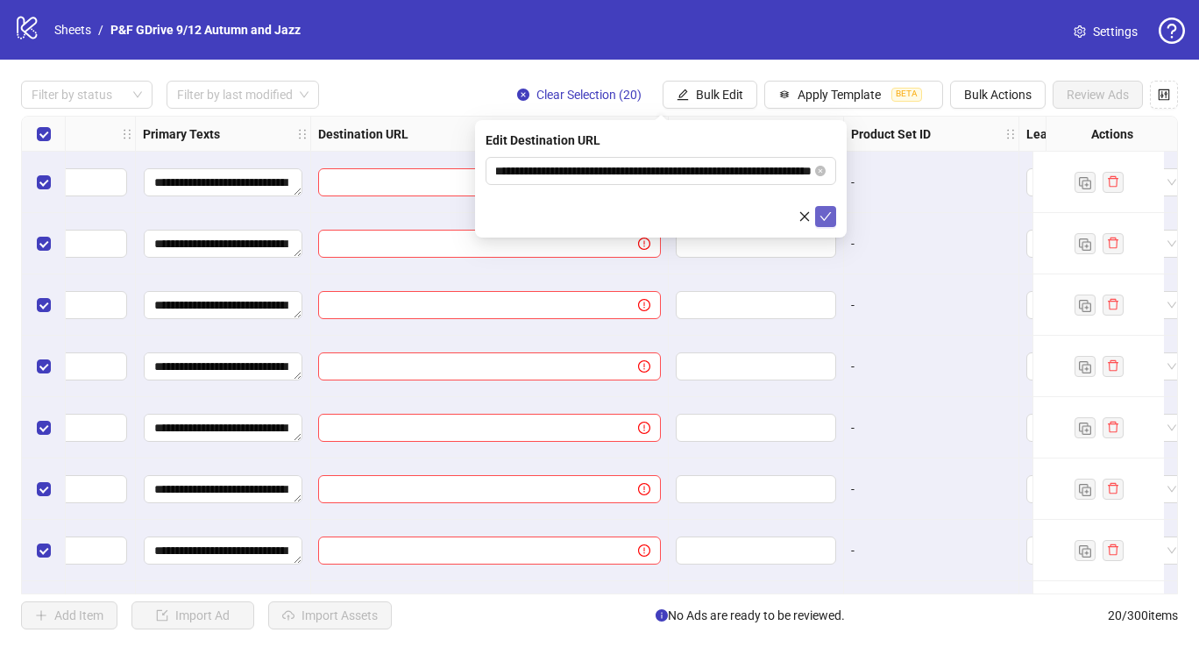
scroll to position [0, 0]
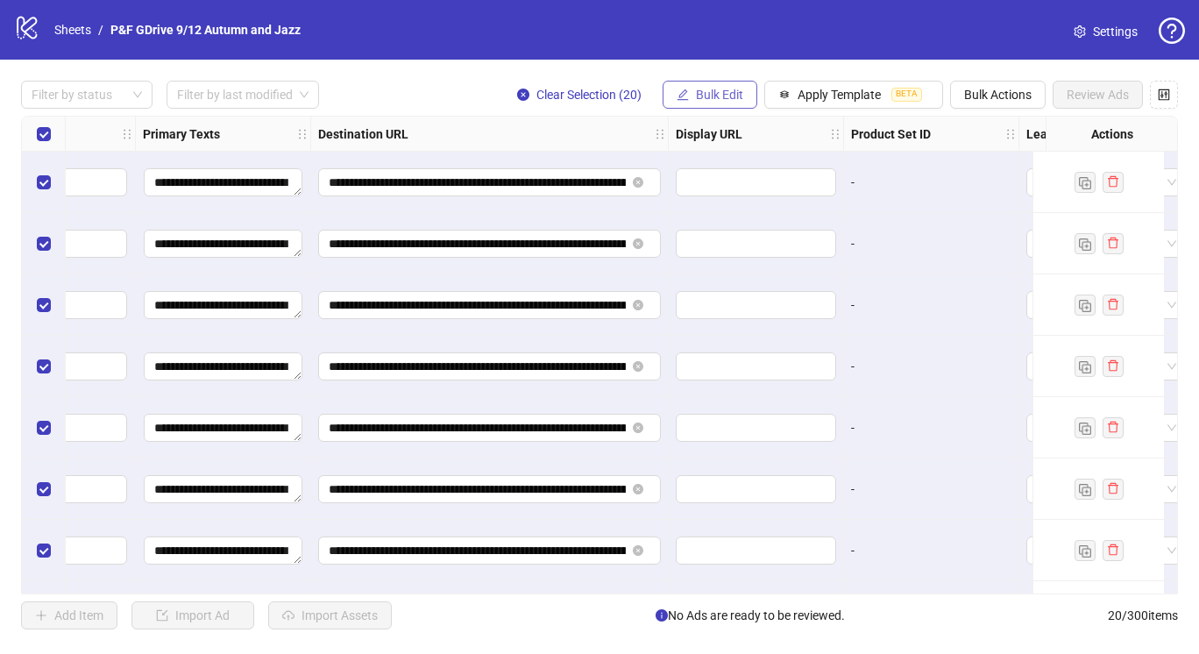
click at [713, 91] on span "Bulk Edit" at bounding box center [719, 95] width 47 height 14
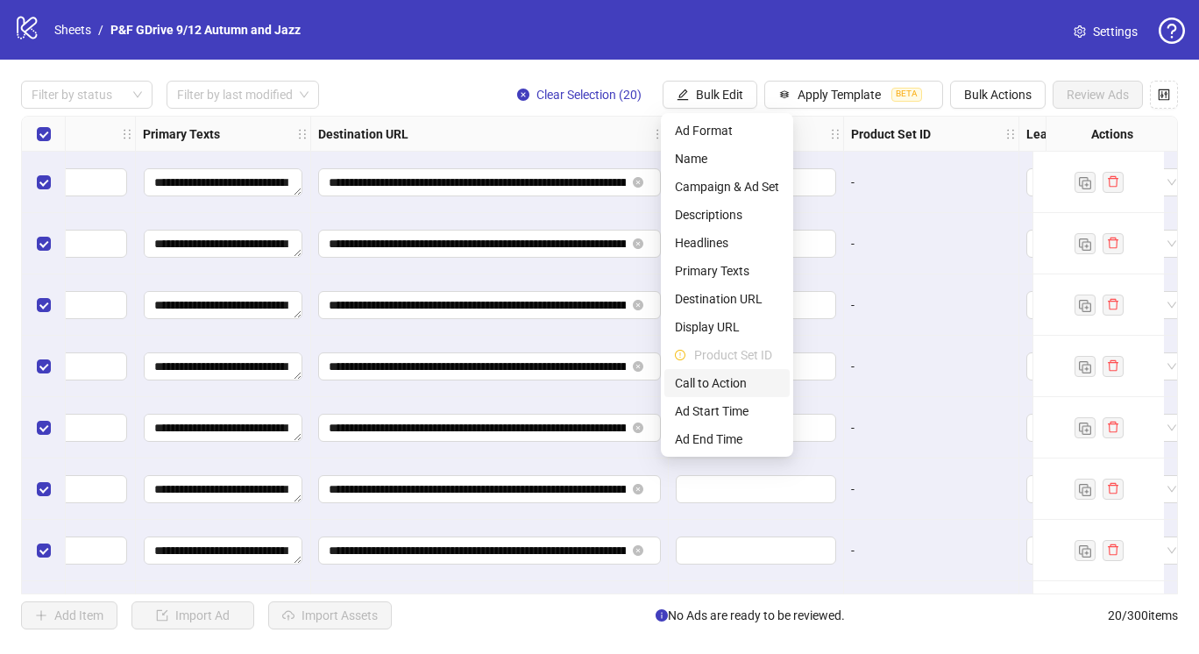
click at [727, 382] on span "Call to Action" at bounding box center [727, 382] width 104 height 19
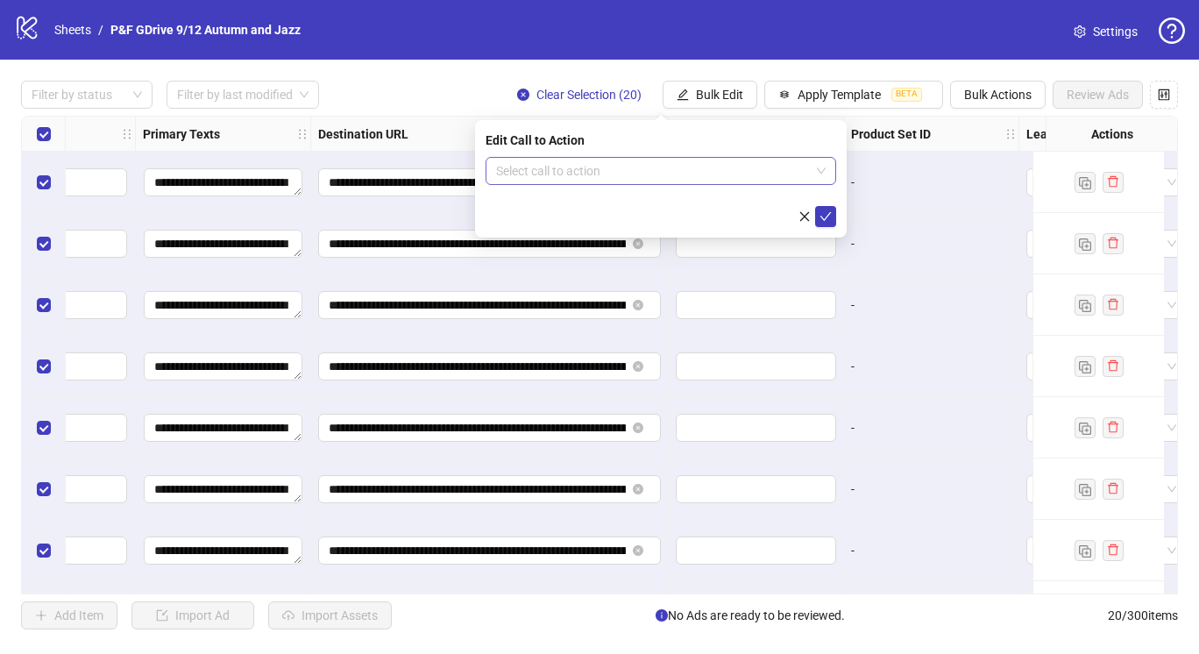
click at [707, 169] on input "search" at bounding box center [653, 171] width 314 height 26
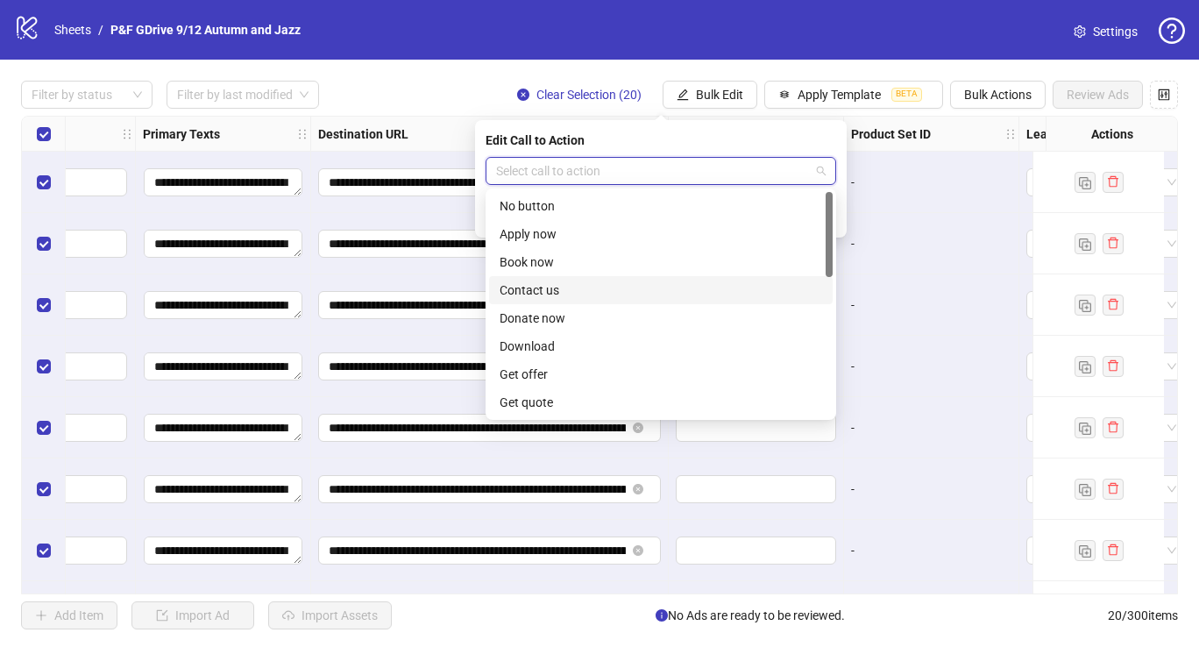
scroll to position [365, 0]
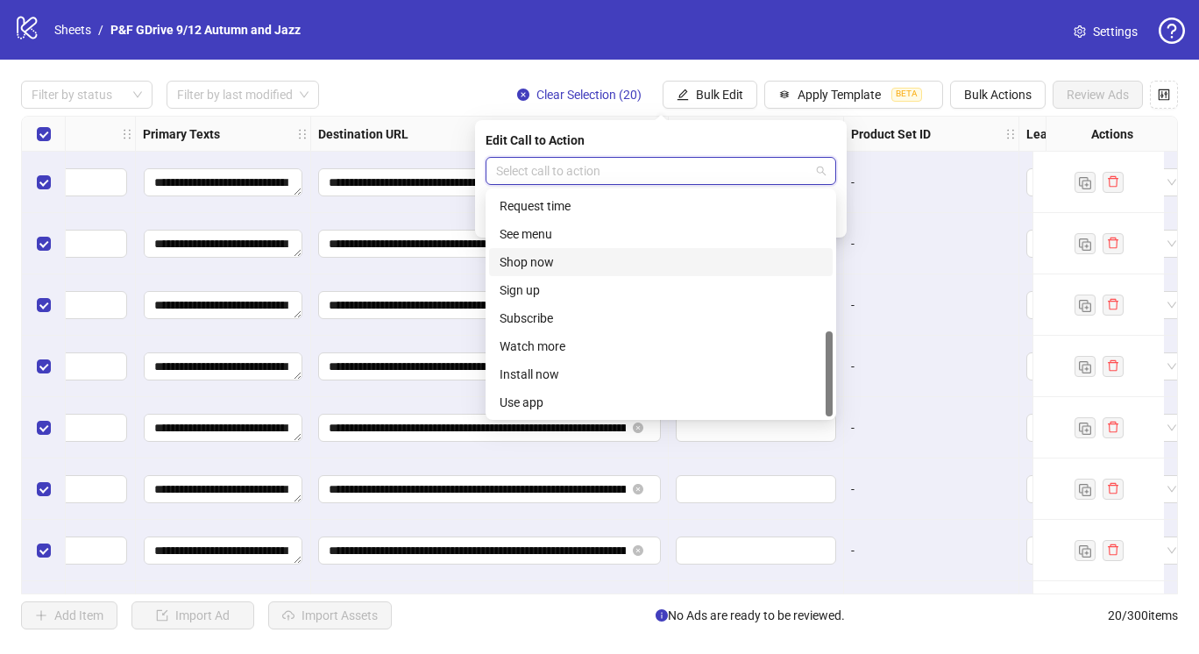
click at [594, 261] on div "Shop now" at bounding box center [661, 261] width 323 height 19
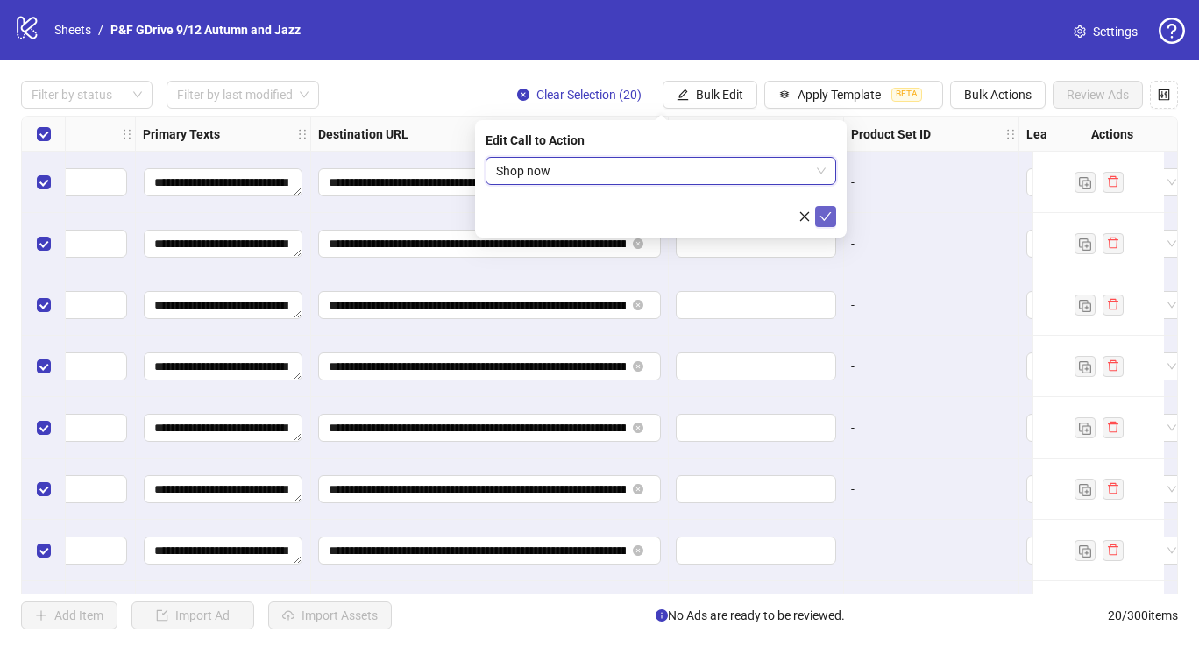
click at [829, 216] on icon "check" at bounding box center [826, 216] width 12 height 12
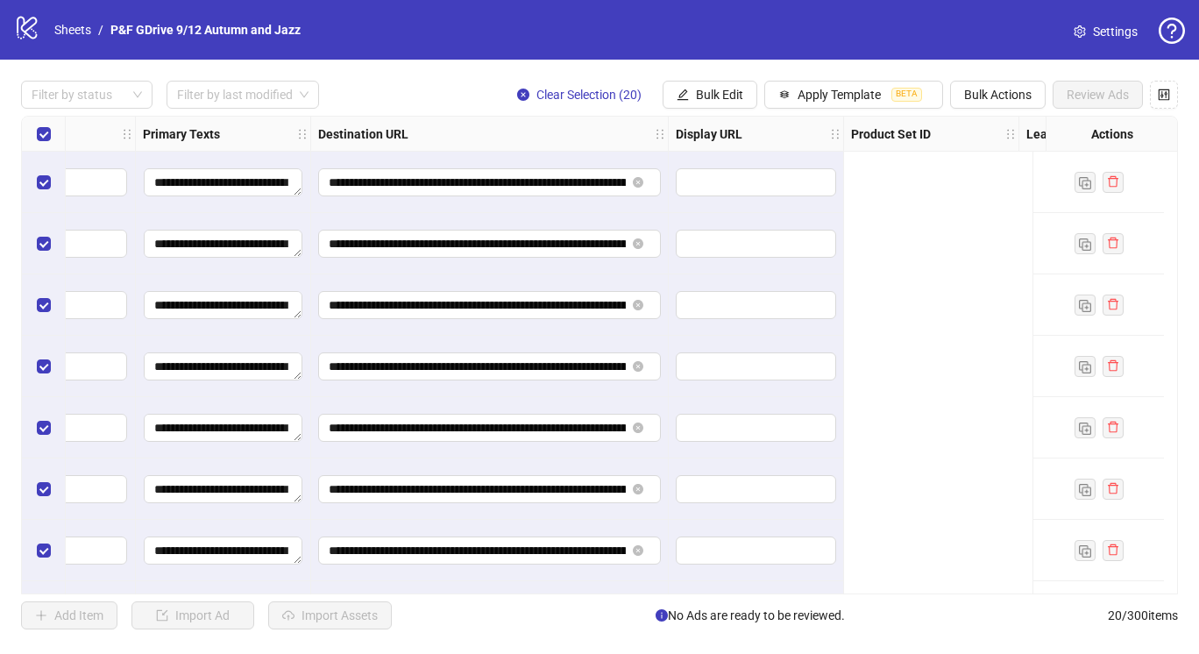
scroll to position [0, 0]
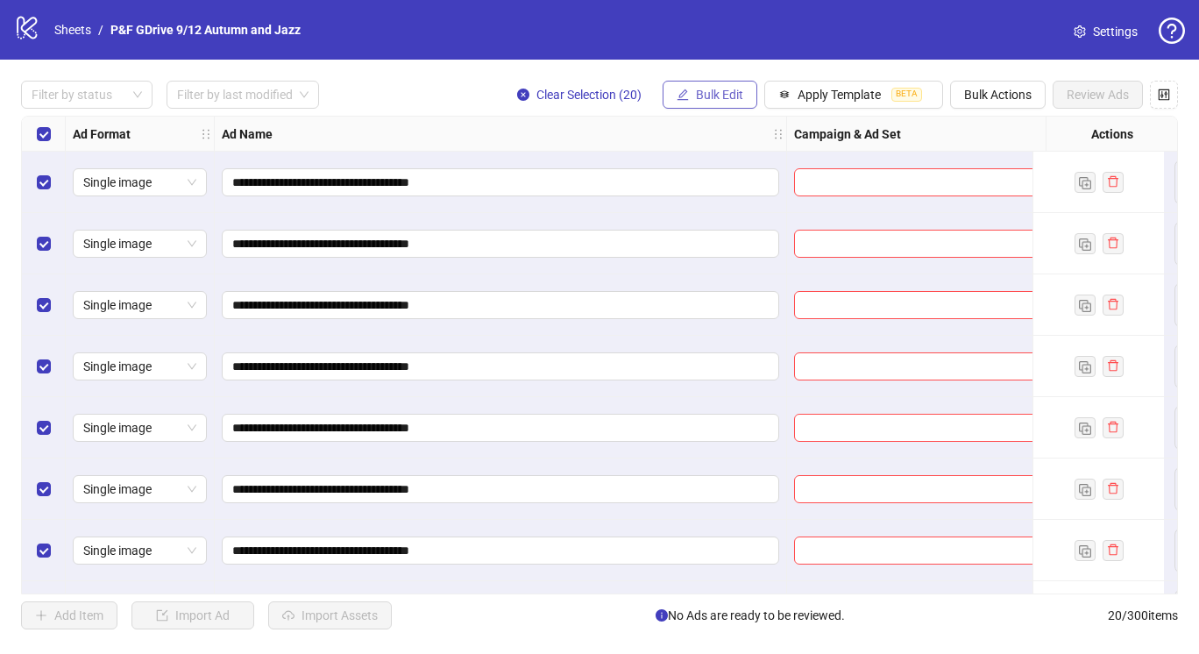
click at [707, 103] on button "Bulk Edit" at bounding box center [710, 95] width 95 height 28
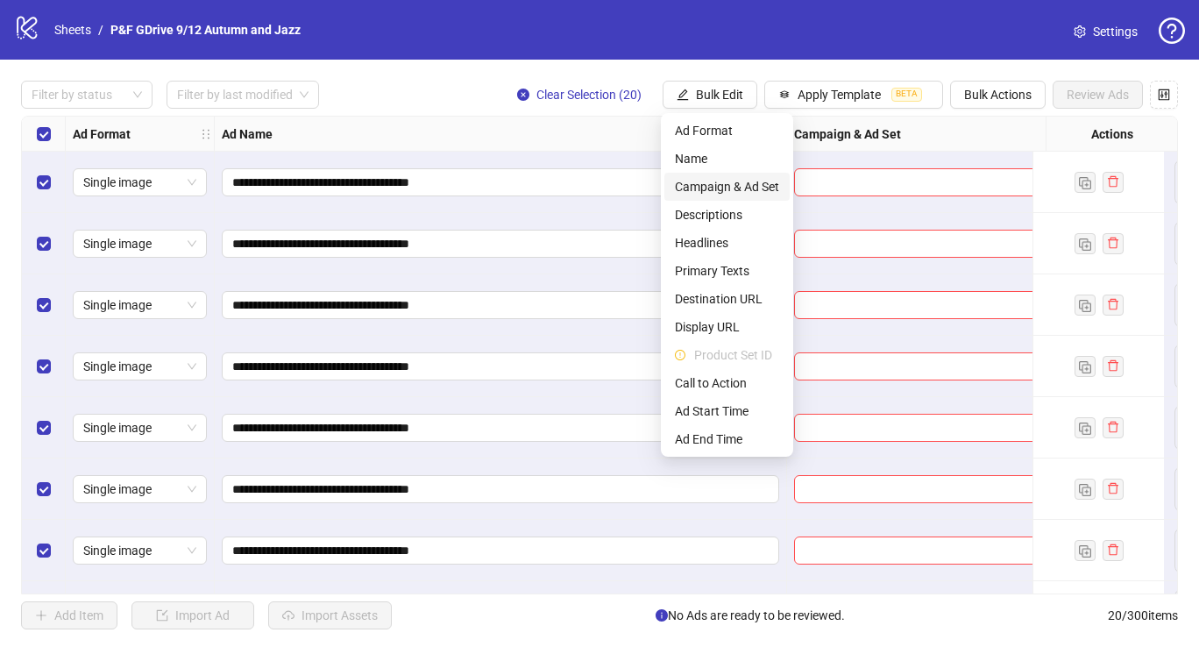
click at [728, 173] on li "Campaign & Ad Set" at bounding box center [726, 187] width 125 height 28
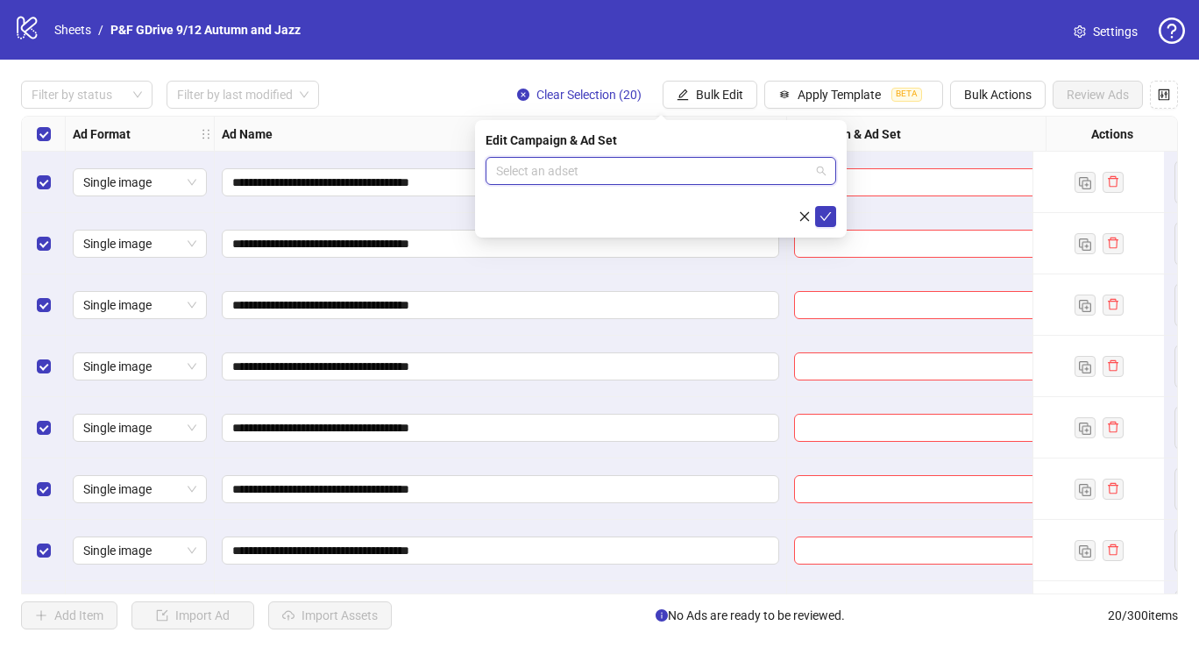
click at [636, 172] on input "search" at bounding box center [653, 171] width 314 height 26
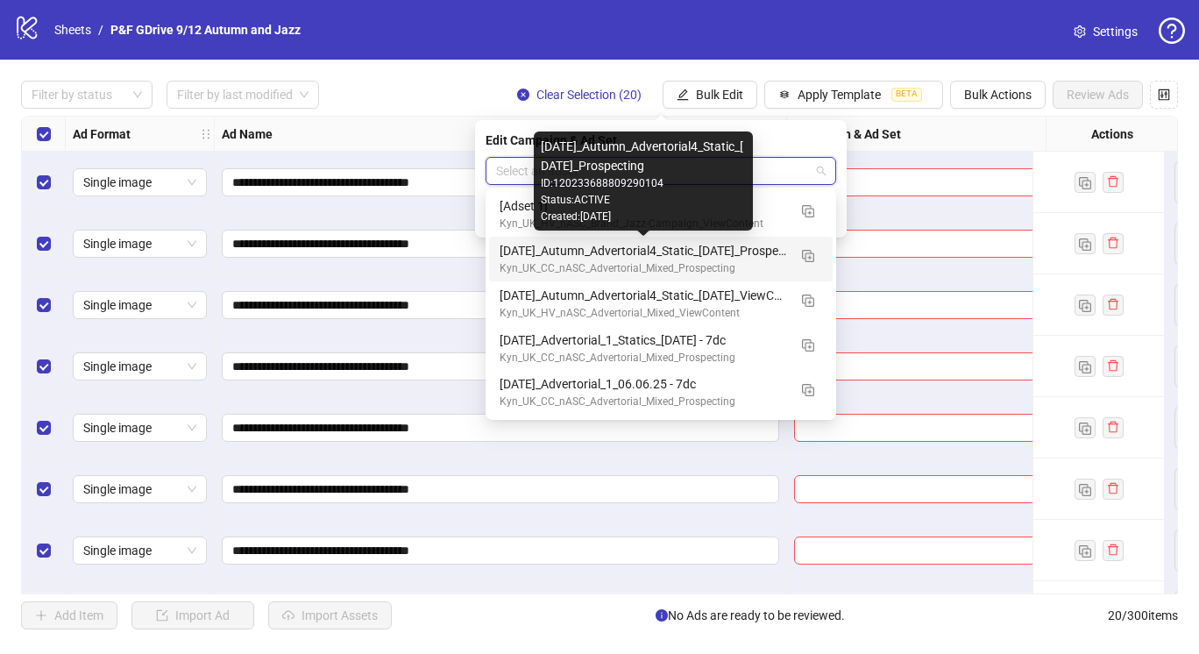
click at [741, 253] on div "[DATE]_Autumn_Advertorial4_Static_[DATE]_Prospecting" at bounding box center [644, 250] width 288 height 19
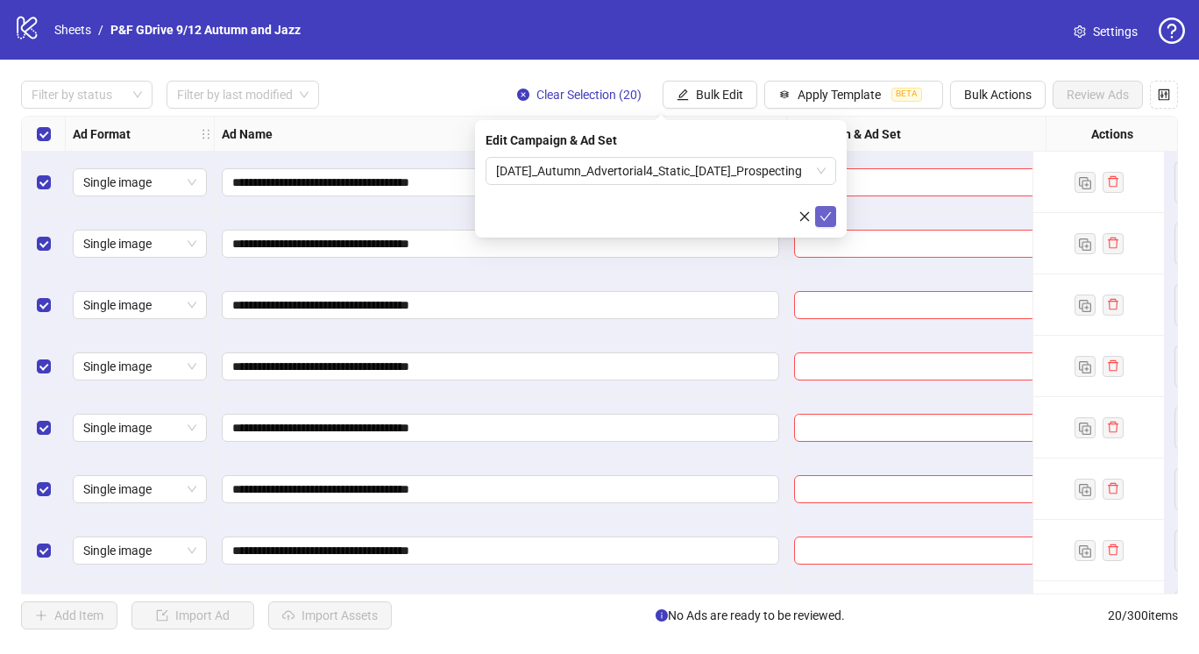
click at [822, 213] on icon "check" at bounding box center [826, 216] width 12 height 12
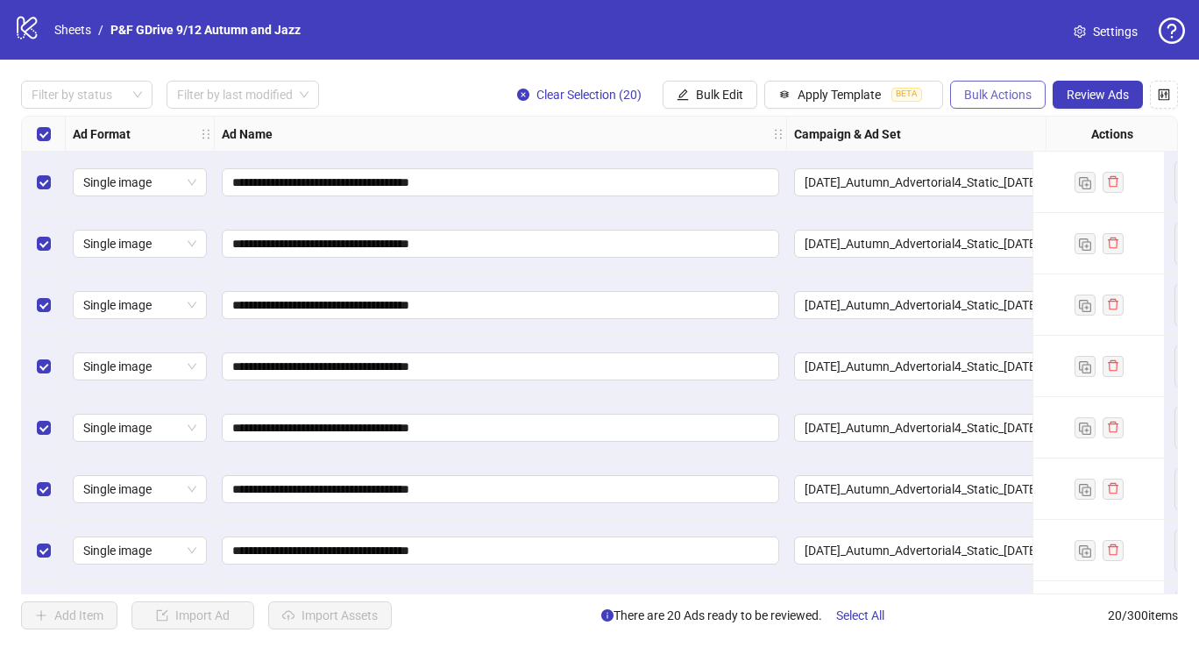
click at [980, 90] on span "Bulk Actions" at bounding box center [997, 95] width 67 height 14
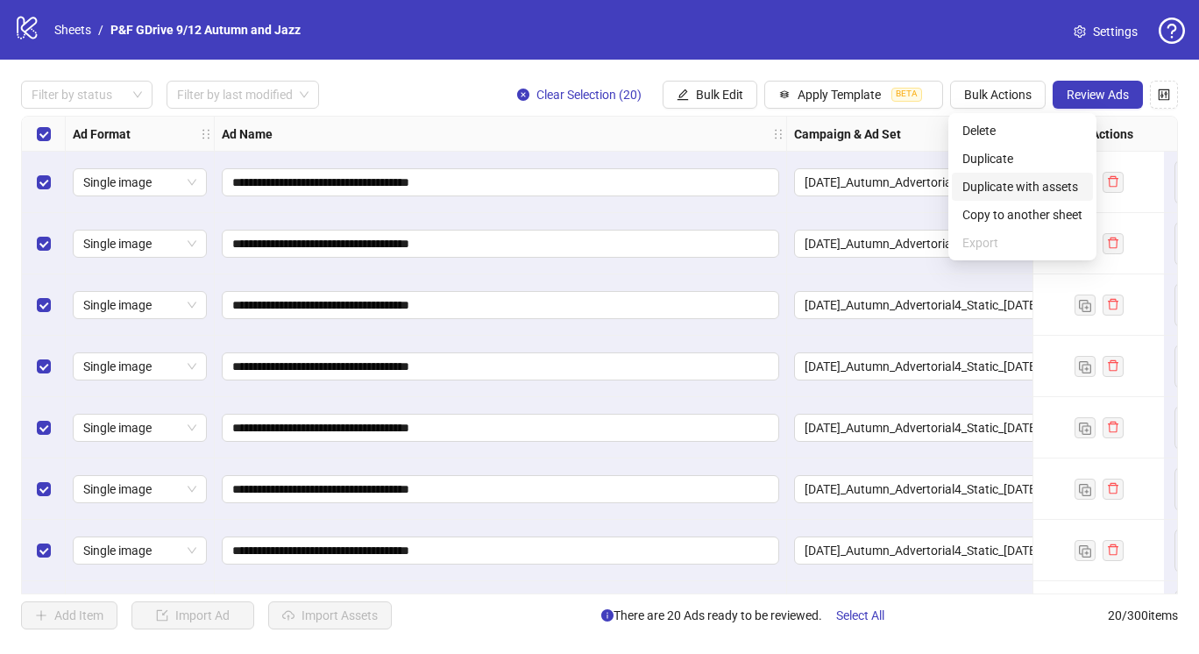
click at [1020, 177] on span "Duplicate with assets" at bounding box center [1023, 186] width 120 height 19
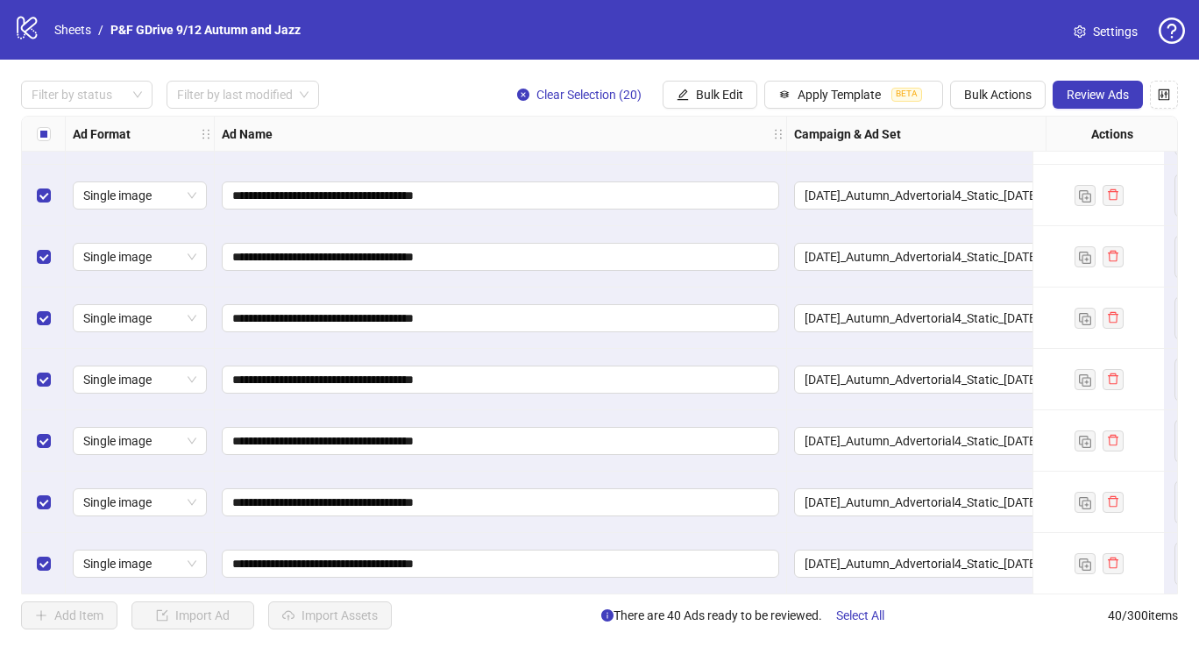
scroll to position [2020, 0]
click at [699, 95] on span "Bulk Edit" at bounding box center [719, 95] width 47 height 14
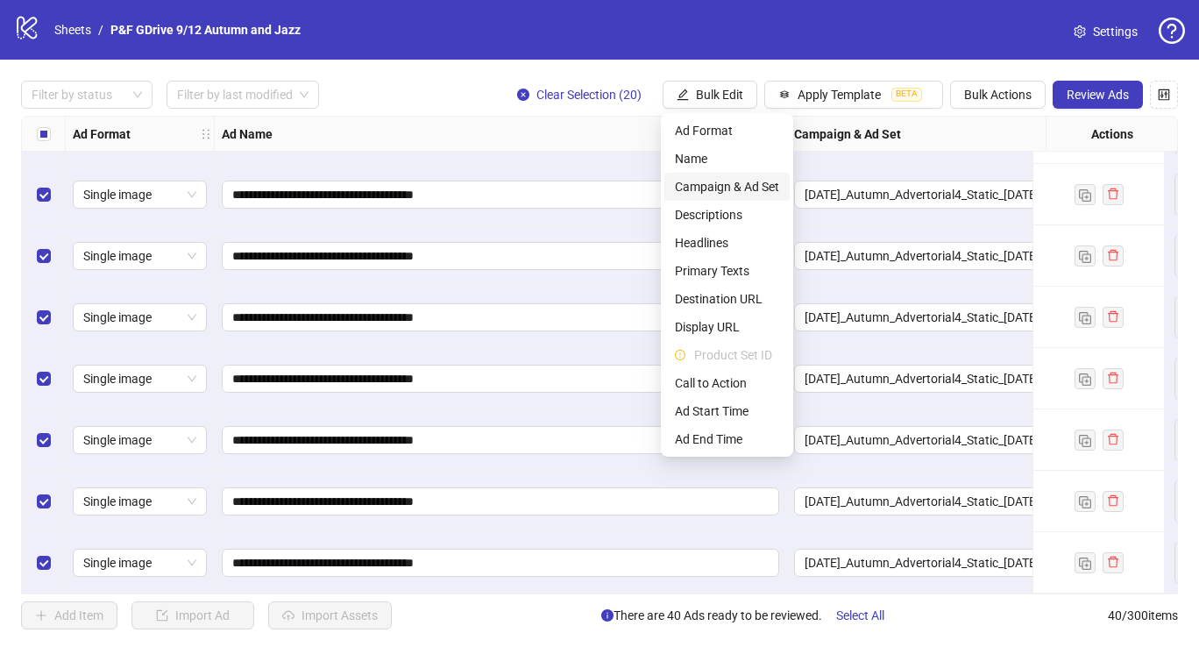
click at [728, 178] on span "Campaign & Ad Set" at bounding box center [727, 186] width 104 height 19
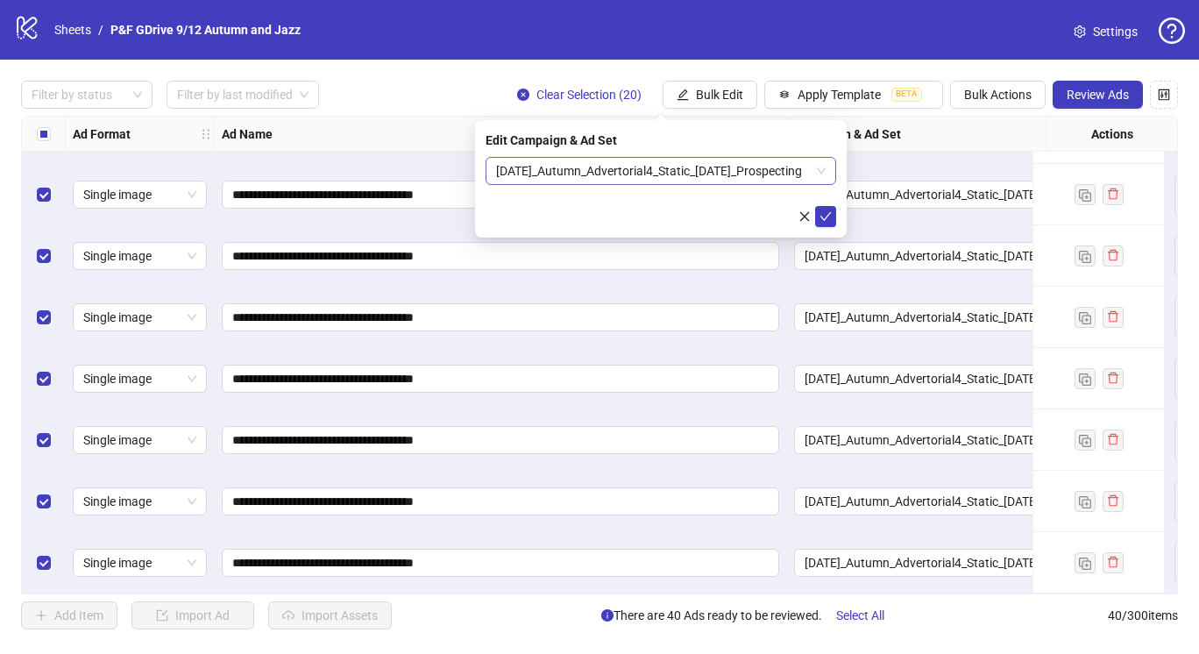
click at [799, 169] on span "[DATE]_Autumn_Advertorial4_Static_[DATE]_Prospecting" at bounding box center [661, 171] width 330 height 26
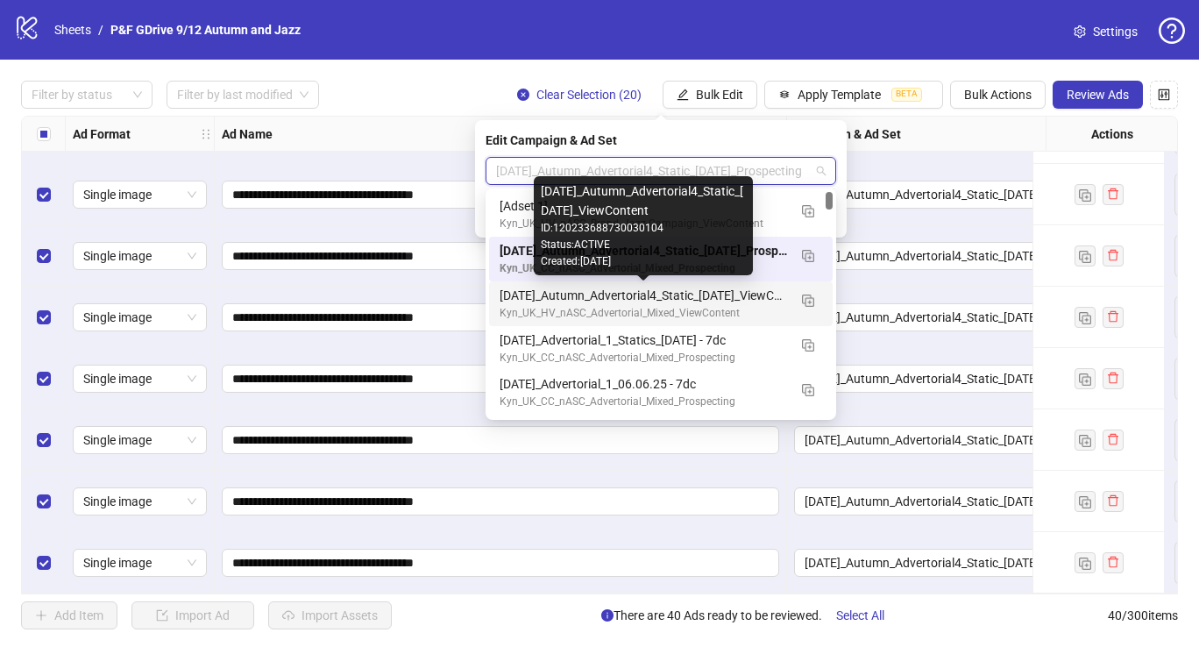
click at [727, 295] on div "[DATE]_Autumn_Advertorial4_Static_[DATE]_ViewContent" at bounding box center [644, 295] width 288 height 19
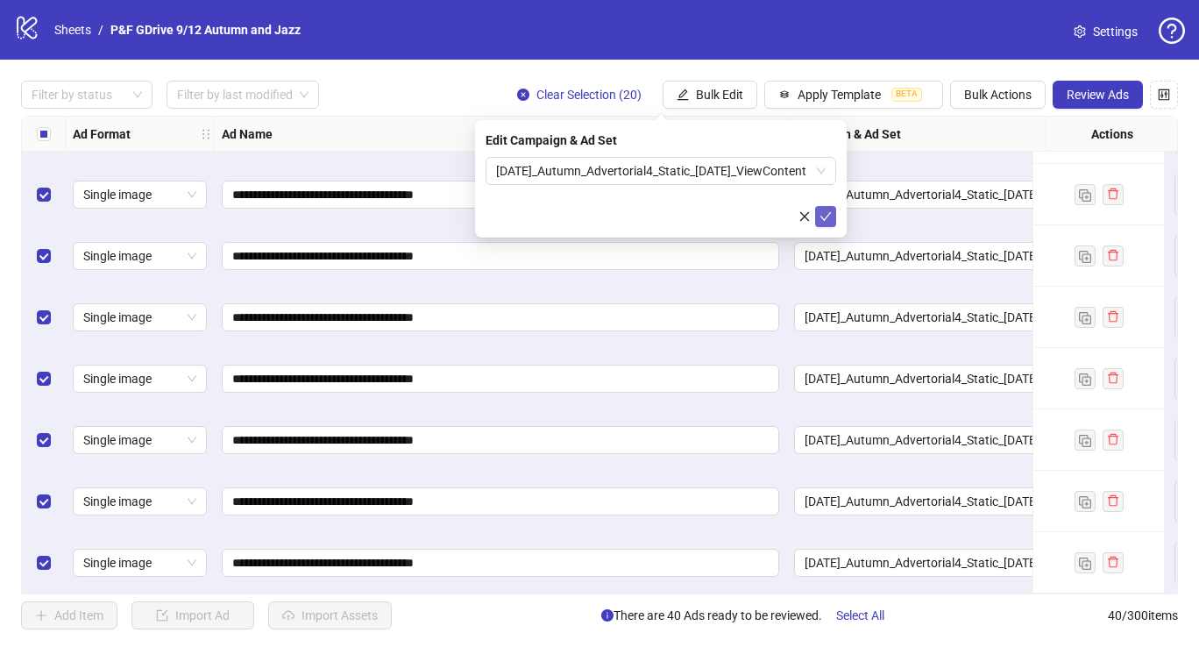
click at [829, 220] on icon "check" at bounding box center [826, 216] width 12 height 12
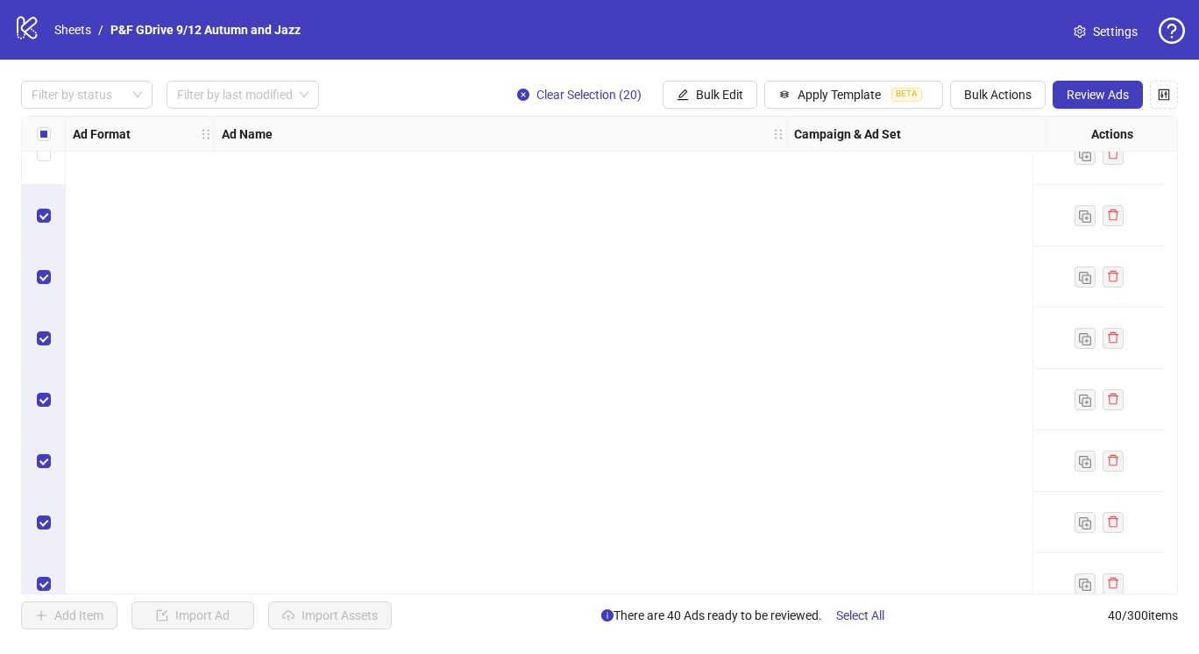
scroll to position [0, 0]
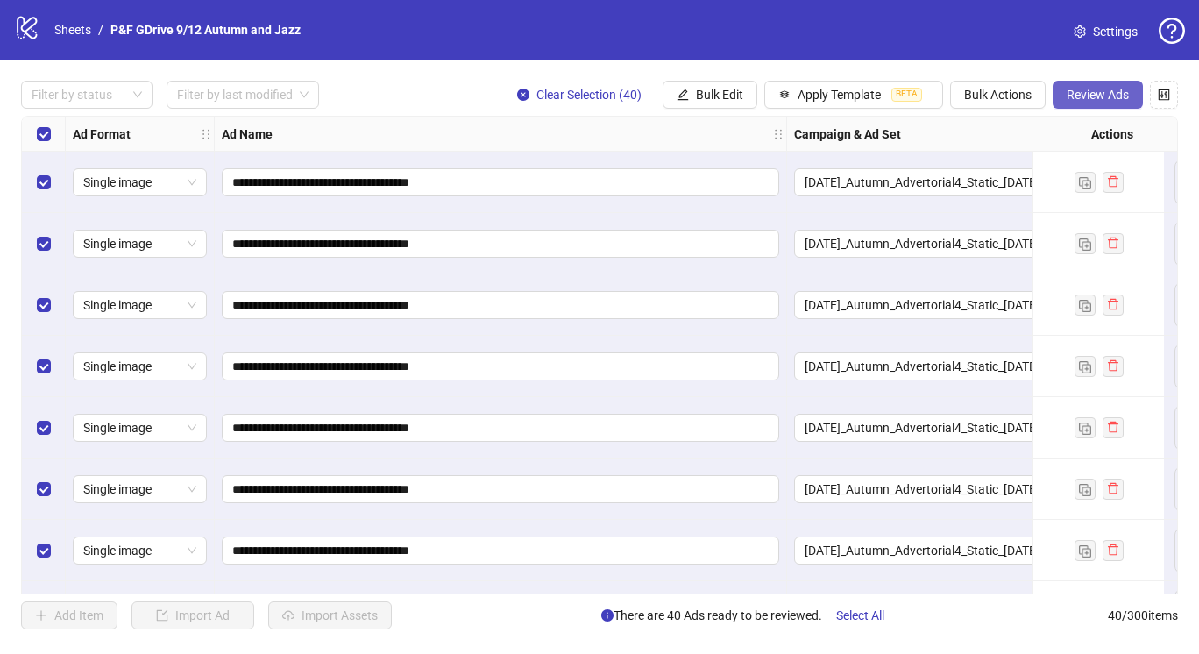
click at [1076, 93] on span "Review Ads" at bounding box center [1098, 95] width 62 height 14
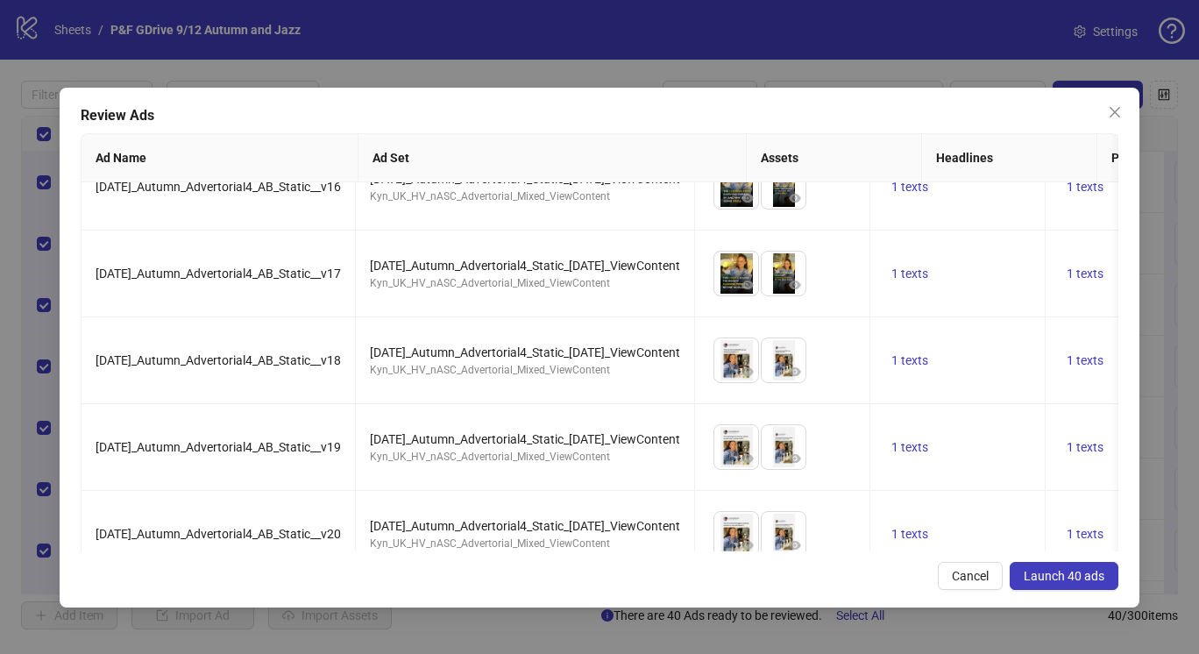
scroll to position [3115, 0]
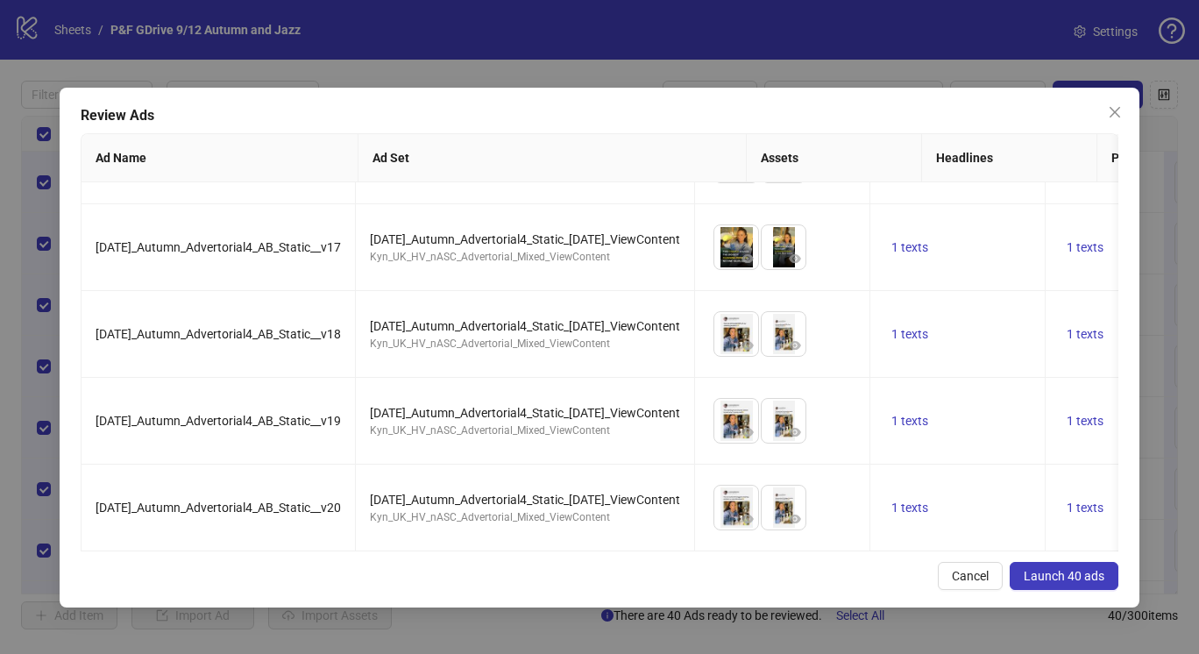
click at [1059, 574] on span "Launch 40 ads" at bounding box center [1064, 576] width 81 height 14
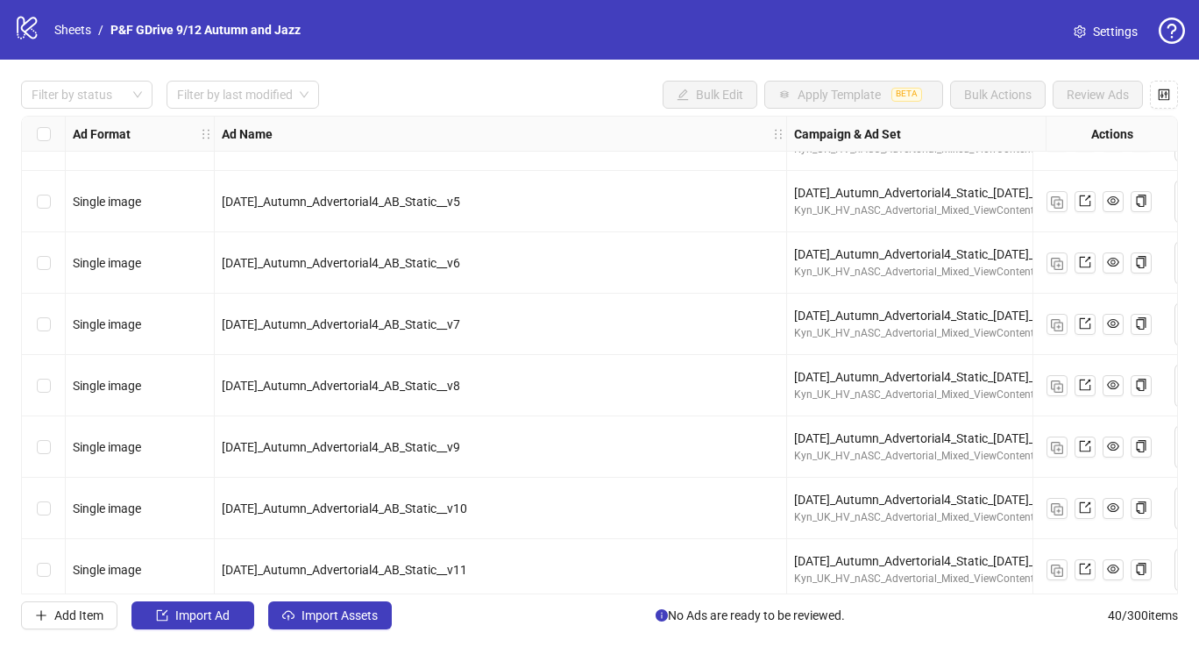
scroll to position [2020, 0]
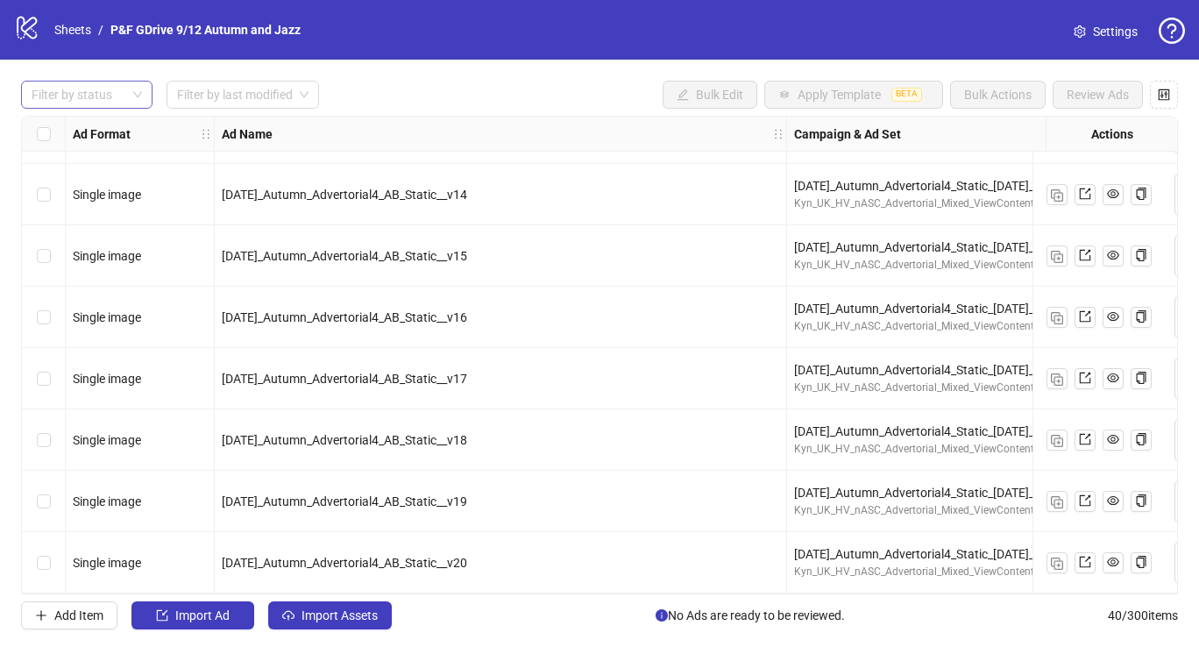
click at [63, 91] on div at bounding box center [78, 94] width 106 height 25
click at [66, 138] on div "Draft" at bounding box center [86, 130] width 103 height 19
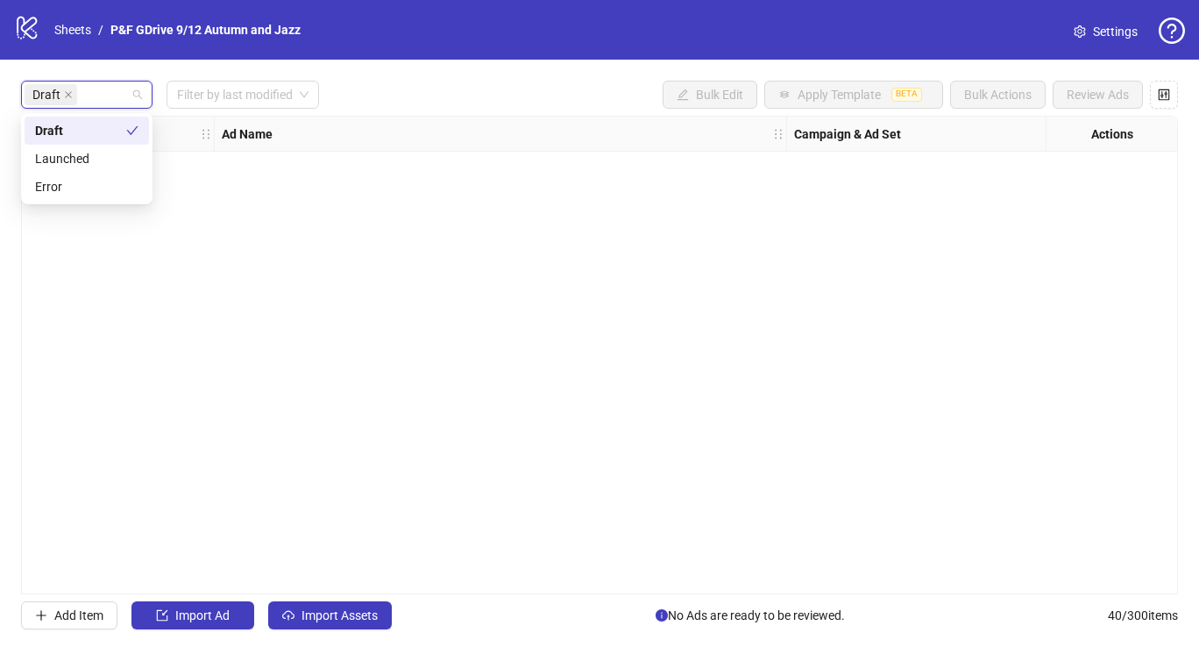
scroll to position [0, 0]
click at [67, 92] on icon "close" at bounding box center [68, 94] width 9 height 9
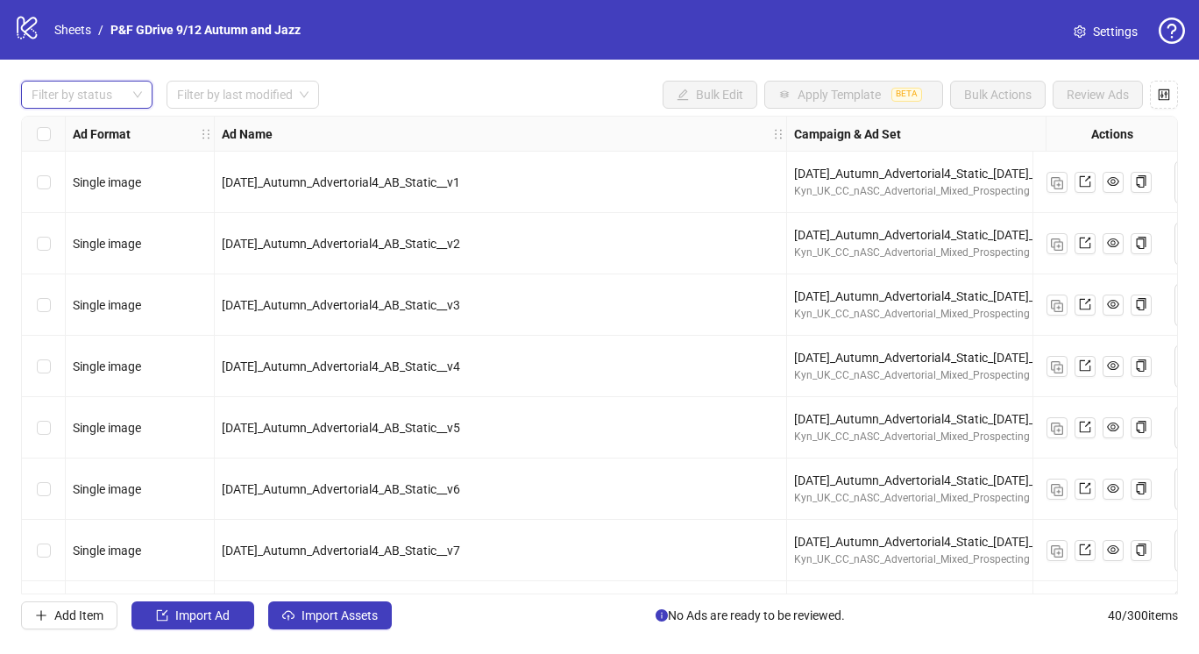
click at [95, 111] on div "Filter by status Filter by last modified Bulk Edit Apply Template BETA Bulk Act…" at bounding box center [599, 355] width 1199 height 591
click at [109, 99] on div at bounding box center [78, 94] width 106 height 25
click at [91, 131] on div "Draft" at bounding box center [86, 130] width 103 height 19
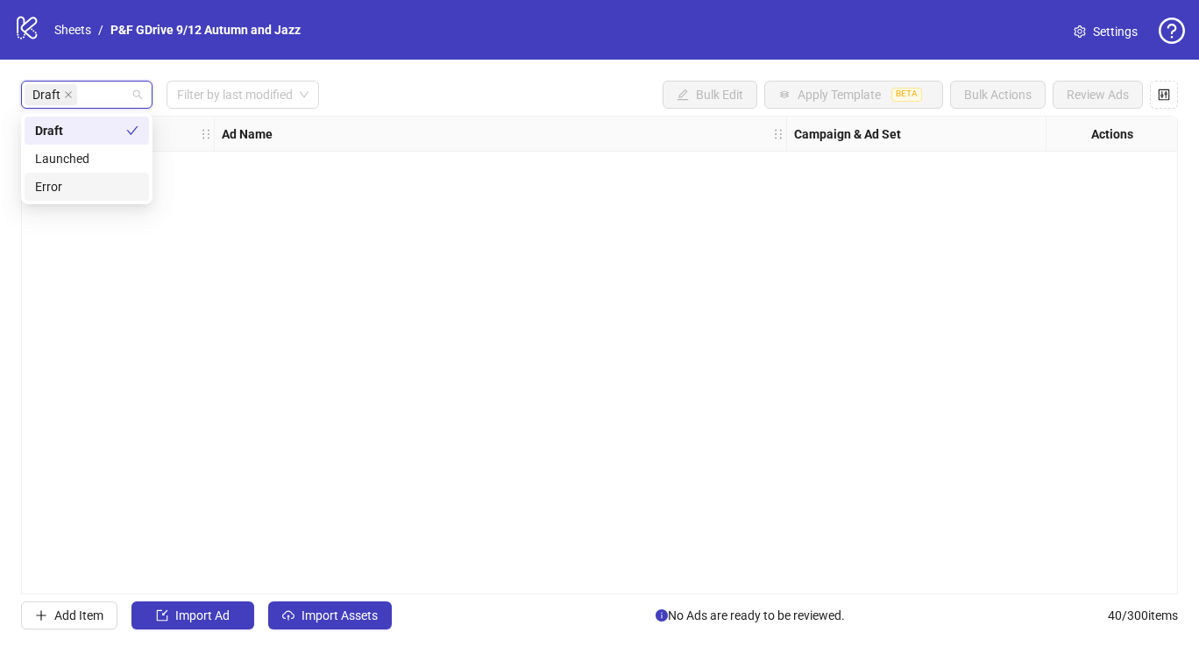
click at [275, 481] on div "Ad Format Ad Name Campaign & Ad Set Assets Descriptions Headlines Primary Texts…" at bounding box center [599, 355] width 1157 height 479
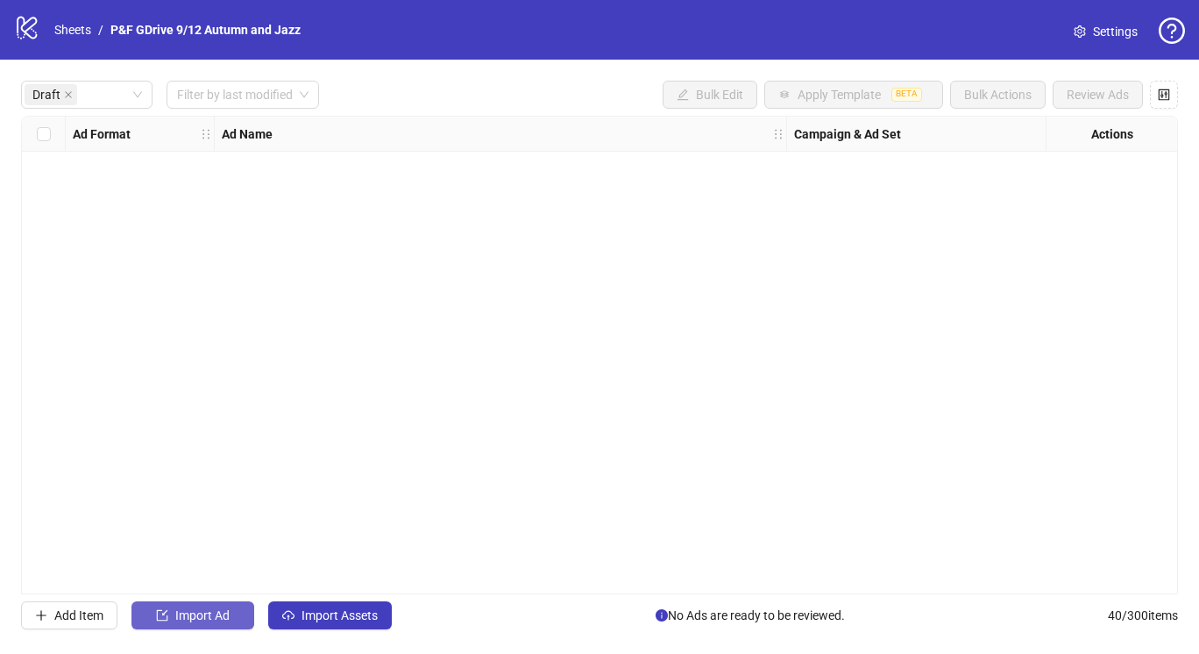
click at [200, 621] on span "Import Ad" at bounding box center [202, 615] width 54 height 14
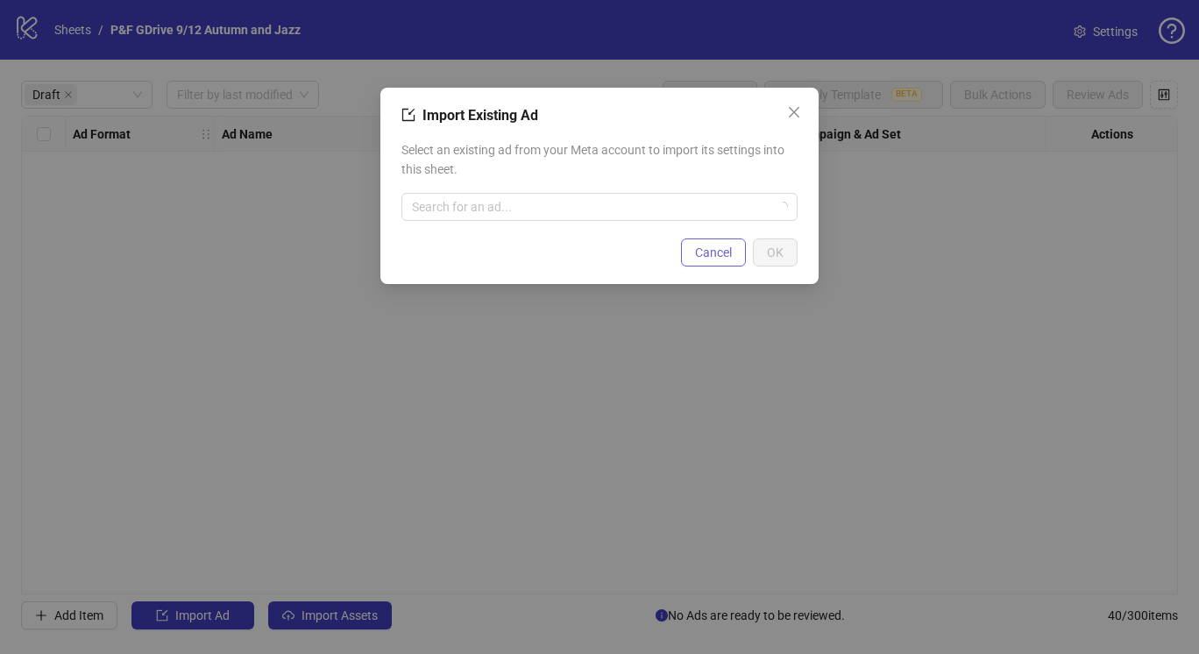
click at [704, 240] on button "Cancel" at bounding box center [713, 252] width 65 height 28
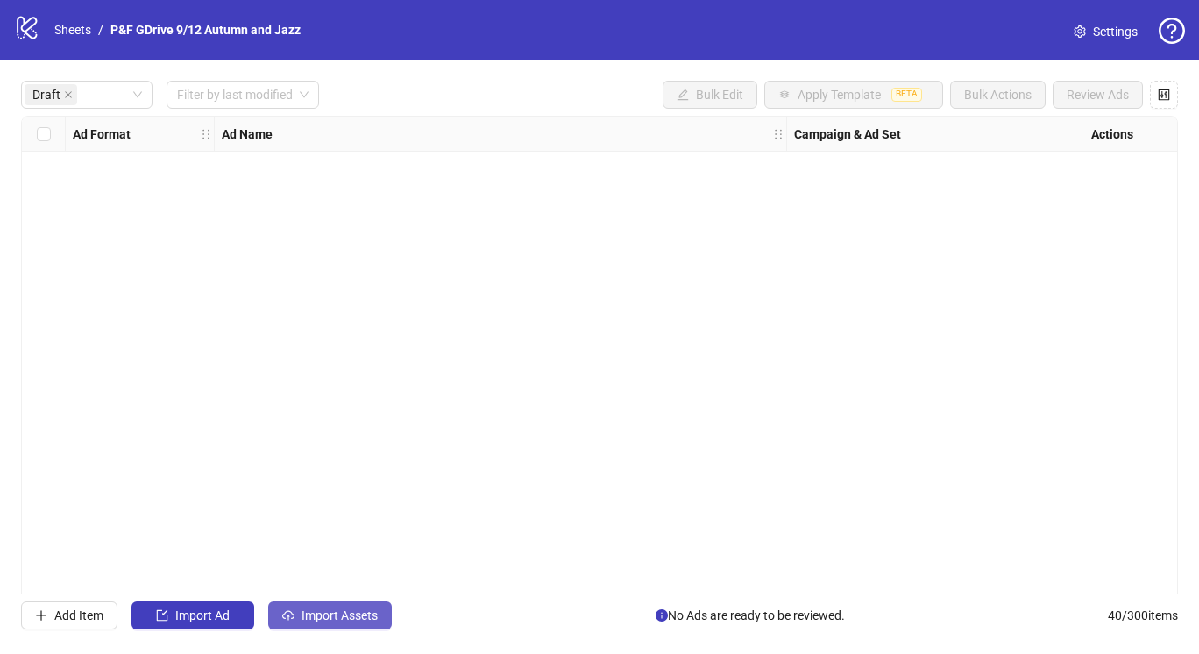
click at [315, 618] on span "Import Assets" at bounding box center [340, 615] width 76 height 14
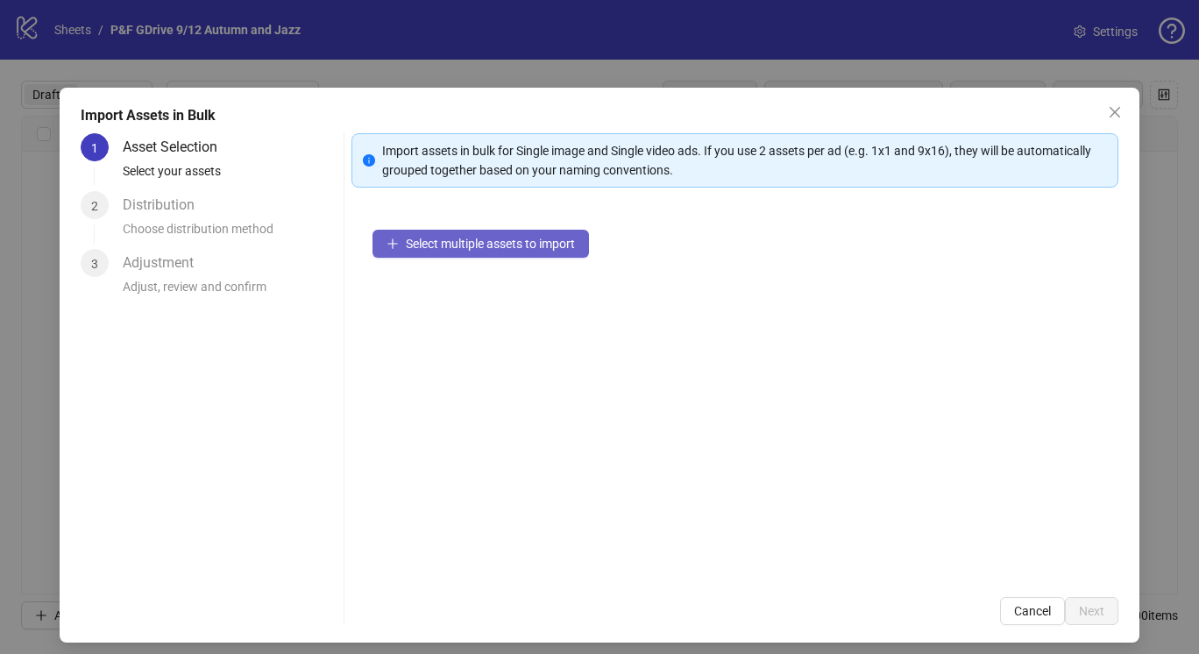
click at [516, 242] on span "Select multiple assets to import" at bounding box center [490, 244] width 169 height 14
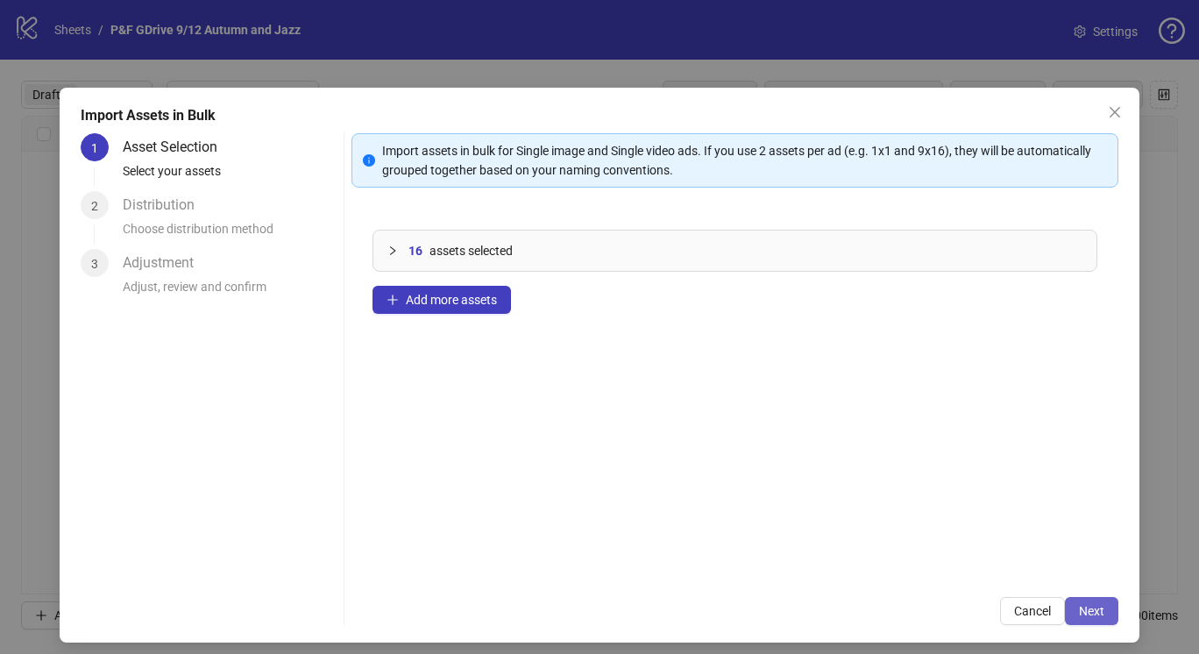
click at [1065, 607] on button "Next" at bounding box center [1091, 611] width 53 height 28
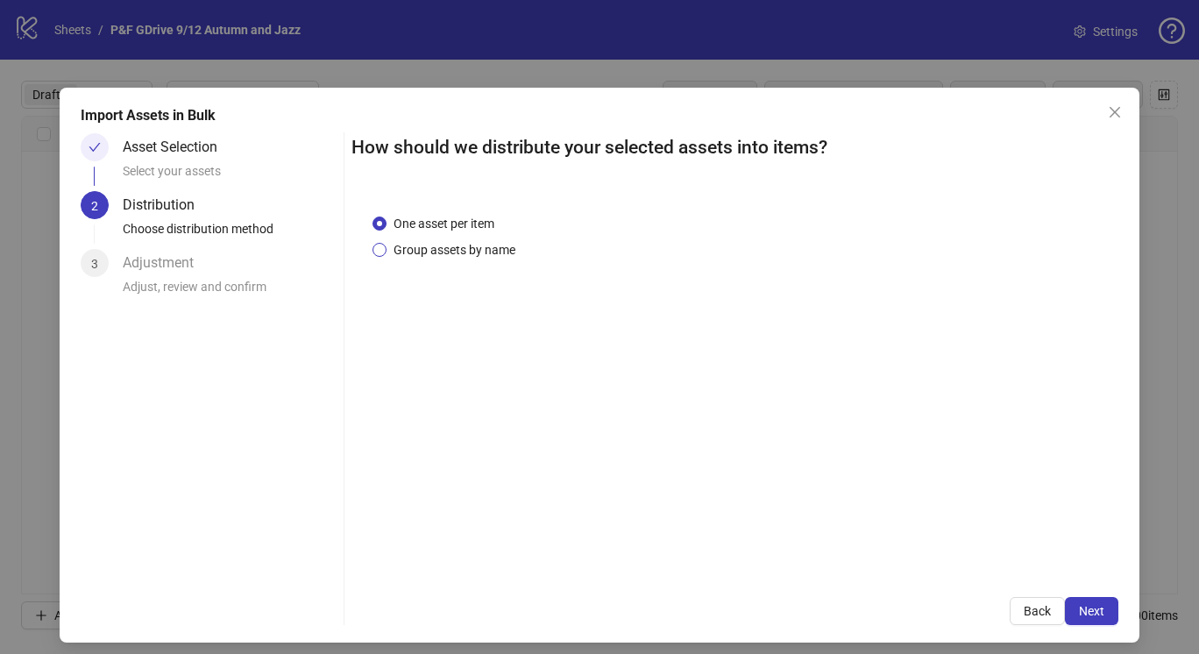
click at [487, 240] on span "Group assets by name" at bounding box center [455, 249] width 136 height 19
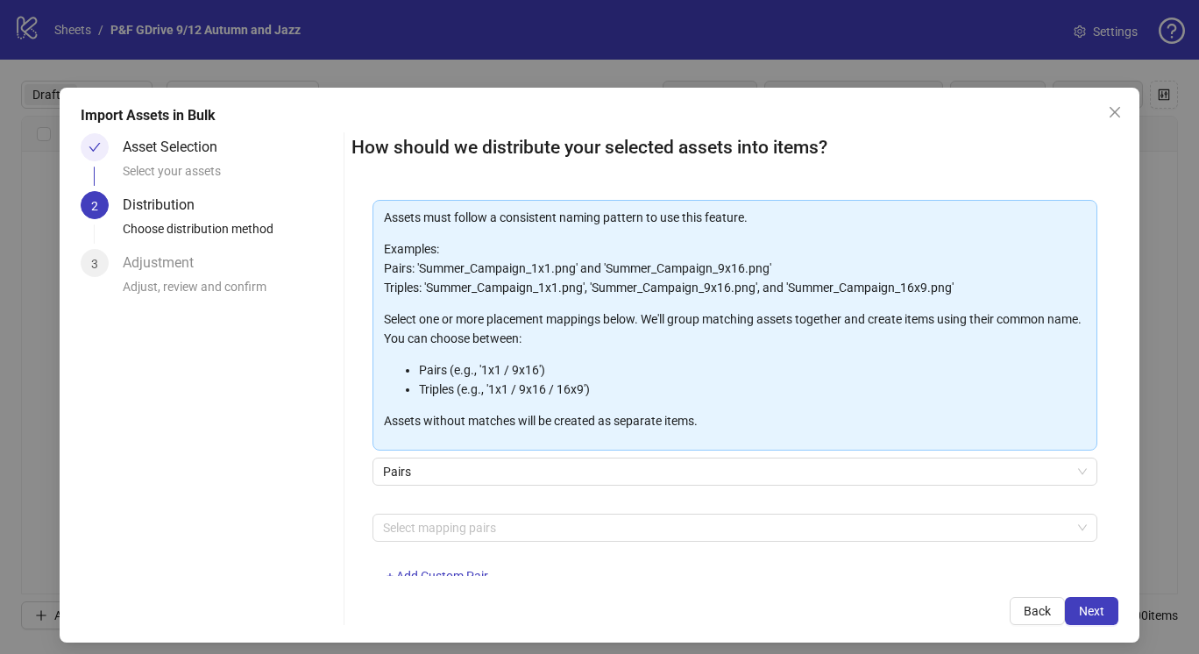
scroll to position [130, 0]
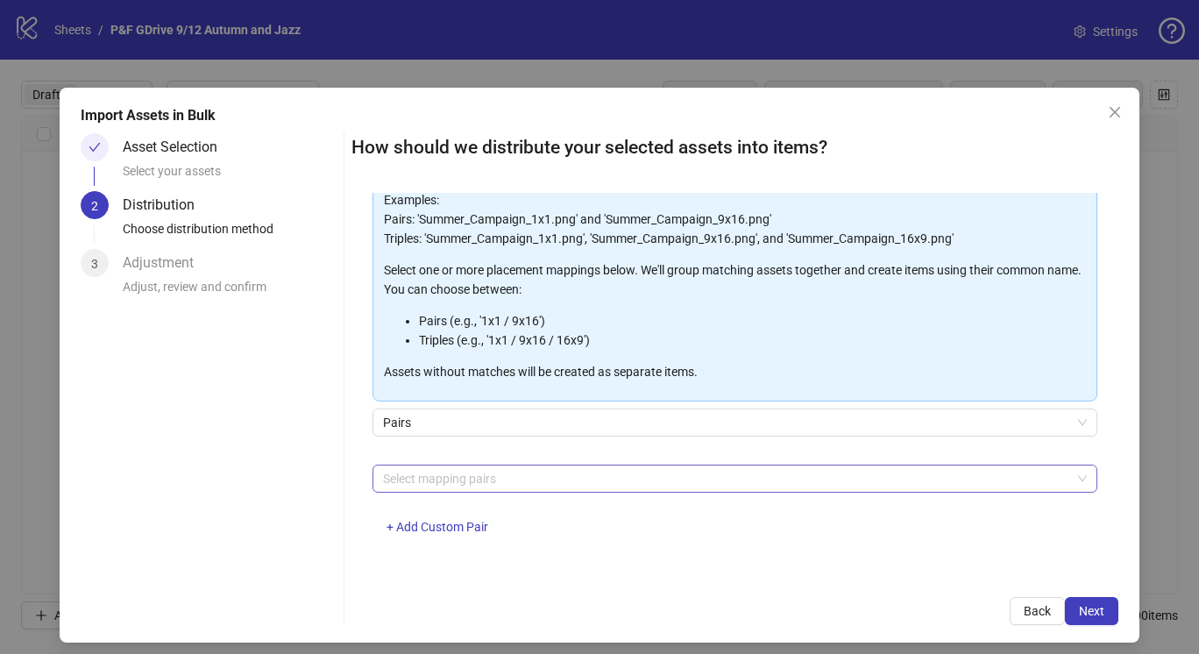
click at [411, 487] on div at bounding box center [726, 478] width 700 height 25
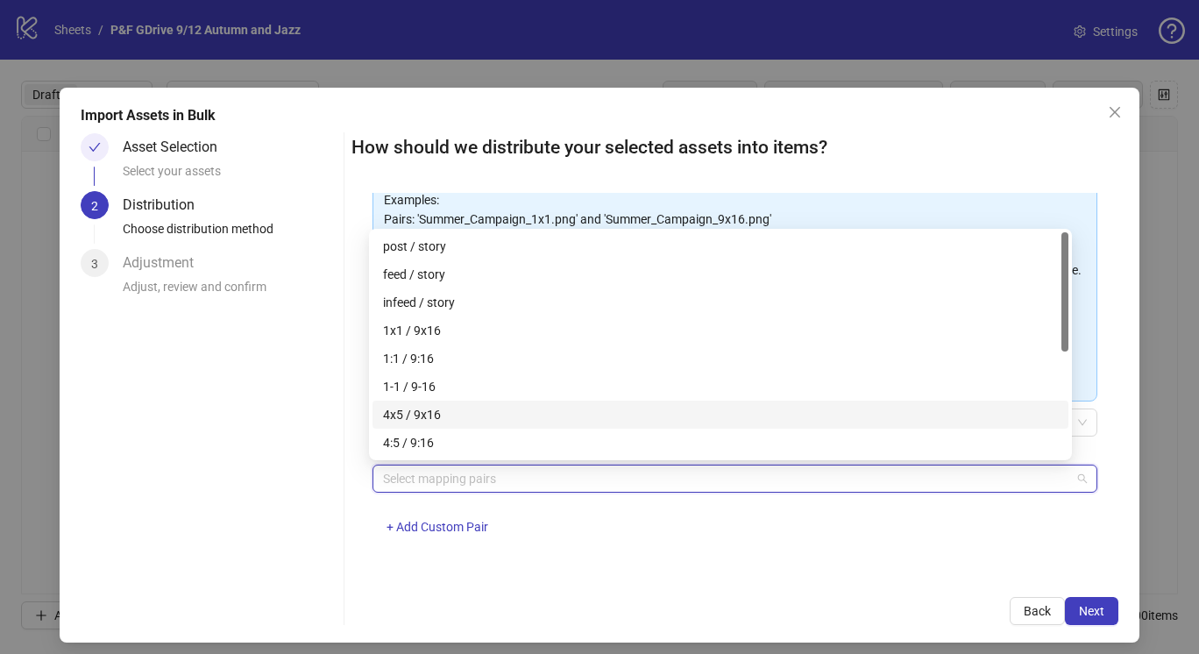
click at [422, 411] on div "4x5 / 9x16" at bounding box center [720, 414] width 675 height 19
click at [1084, 607] on span "Next" at bounding box center [1091, 611] width 25 height 14
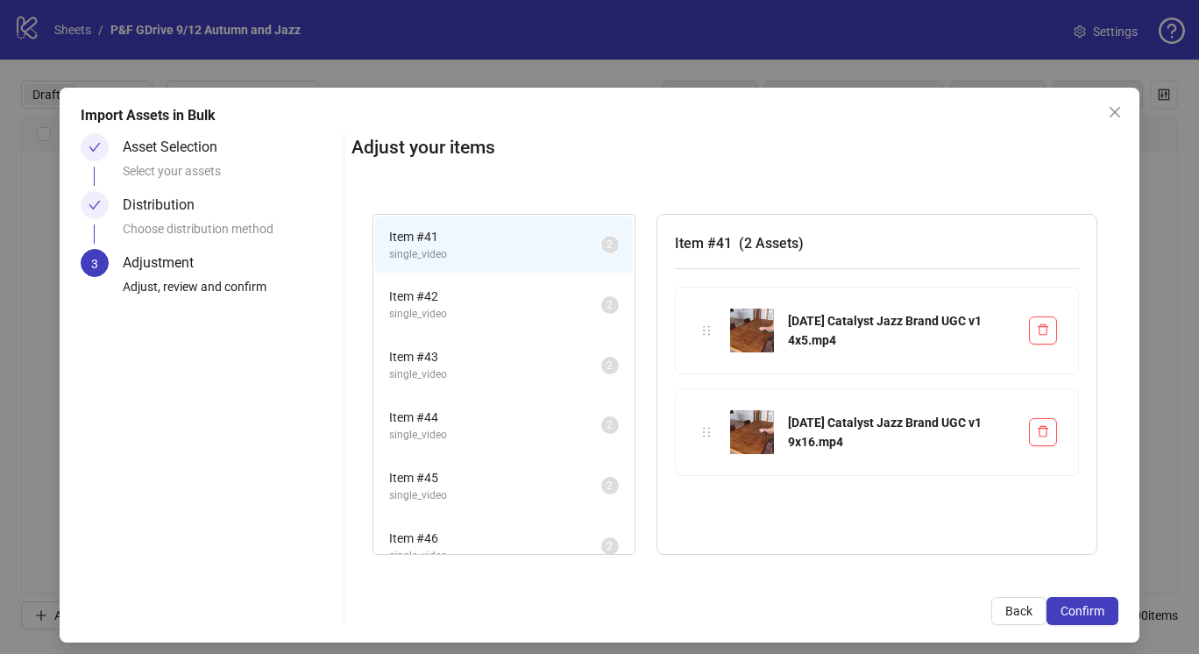
click at [1084, 607] on span "Confirm" at bounding box center [1083, 611] width 44 height 14
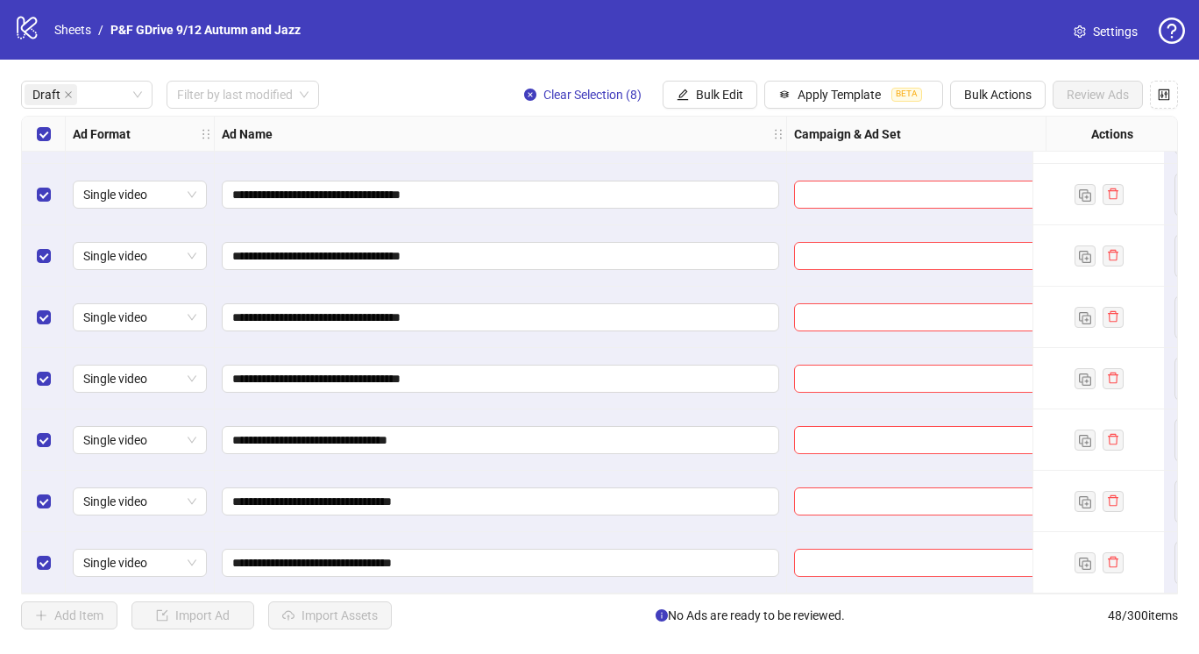
scroll to position [56, 1281]
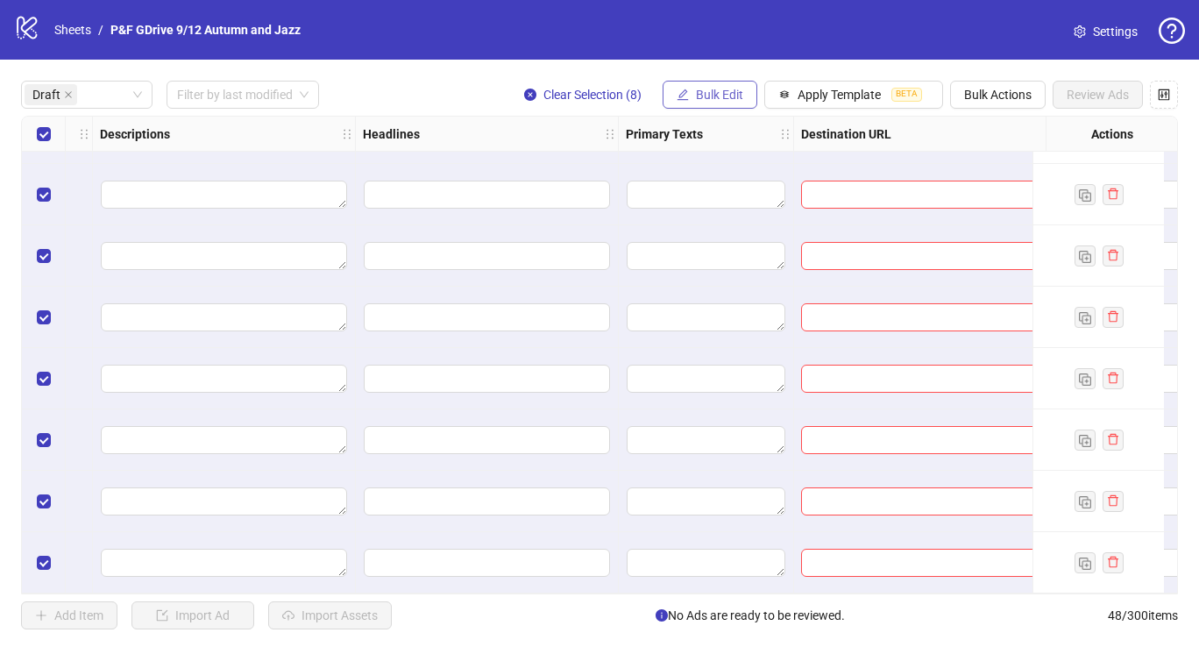
click at [714, 93] on span "Bulk Edit" at bounding box center [719, 95] width 47 height 14
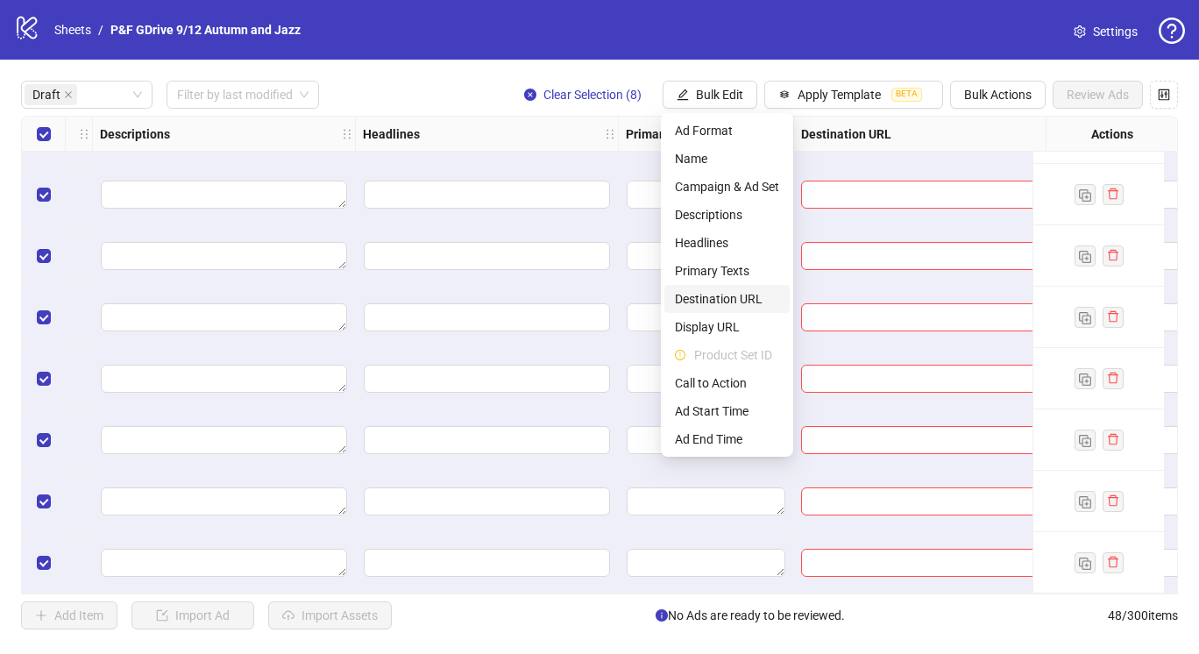
click at [742, 303] on span "Destination URL" at bounding box center [727, 298] width 104 height 19
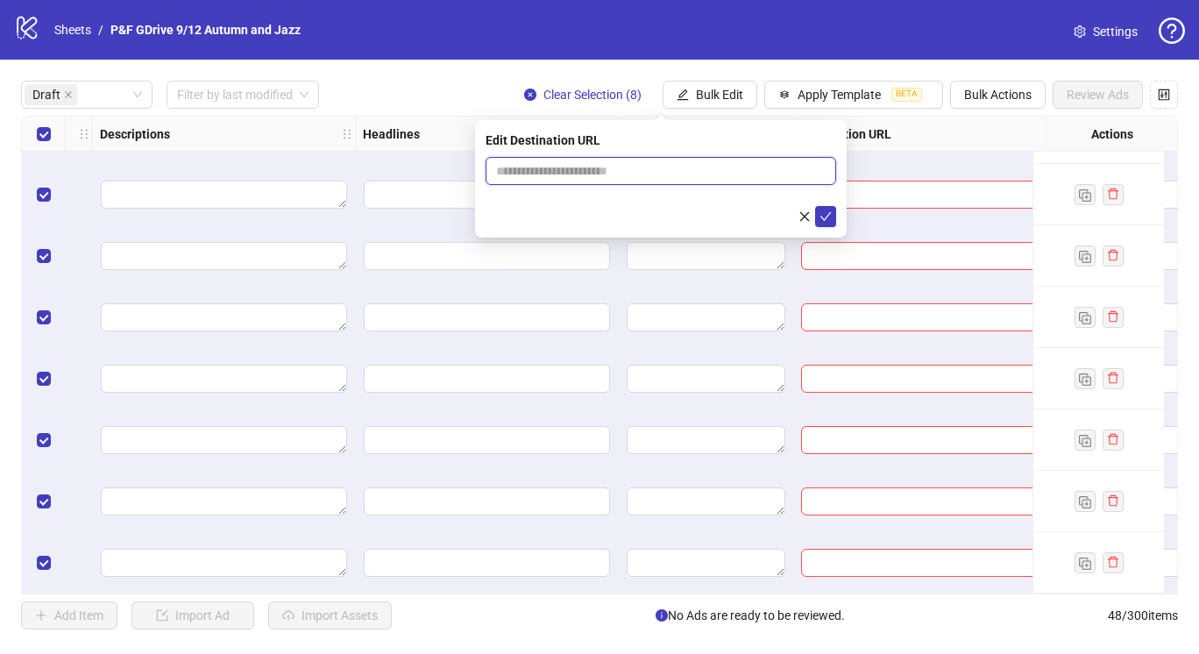
click at [655, 175] on input "text" at bounding box center [654, 170] width 316 height 19
paste input "**********"
type input "**********"
click at [826, 222] on icon "check" at bounding box center [826, 216] width 12 height 12
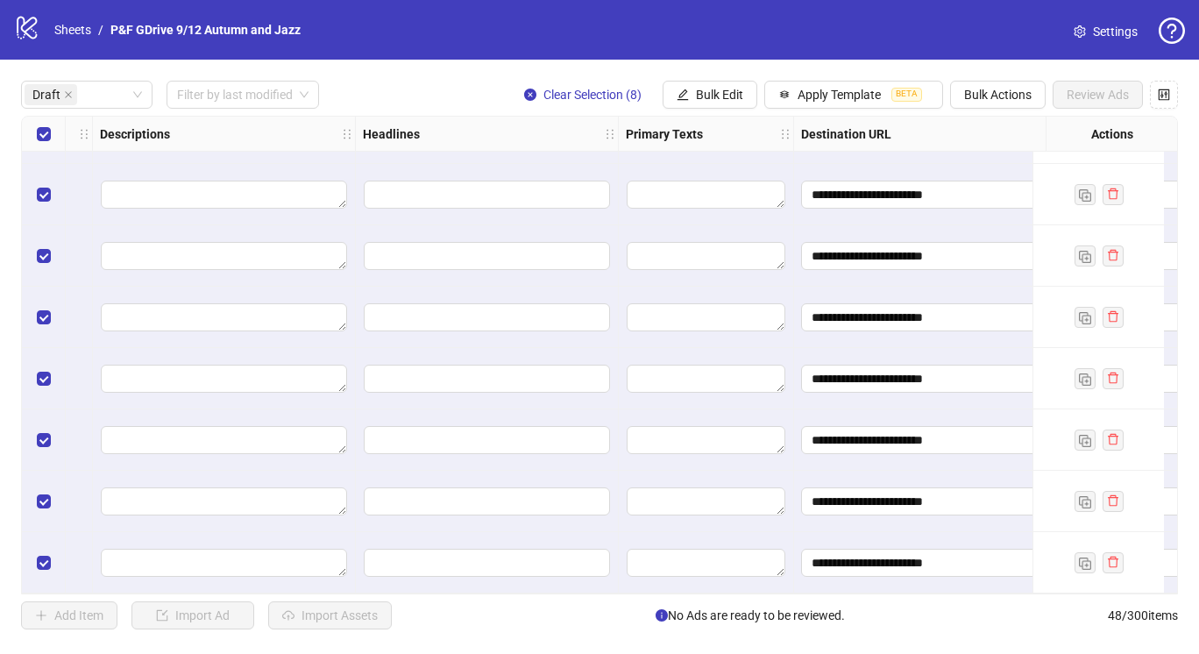
click at [704, 76] on div "**********" at bounding box center [599, 355] width 1199 height 591
click at [703, 101] on span "Bulk Edit" at bounding box center [719, 95] width 47 height 14
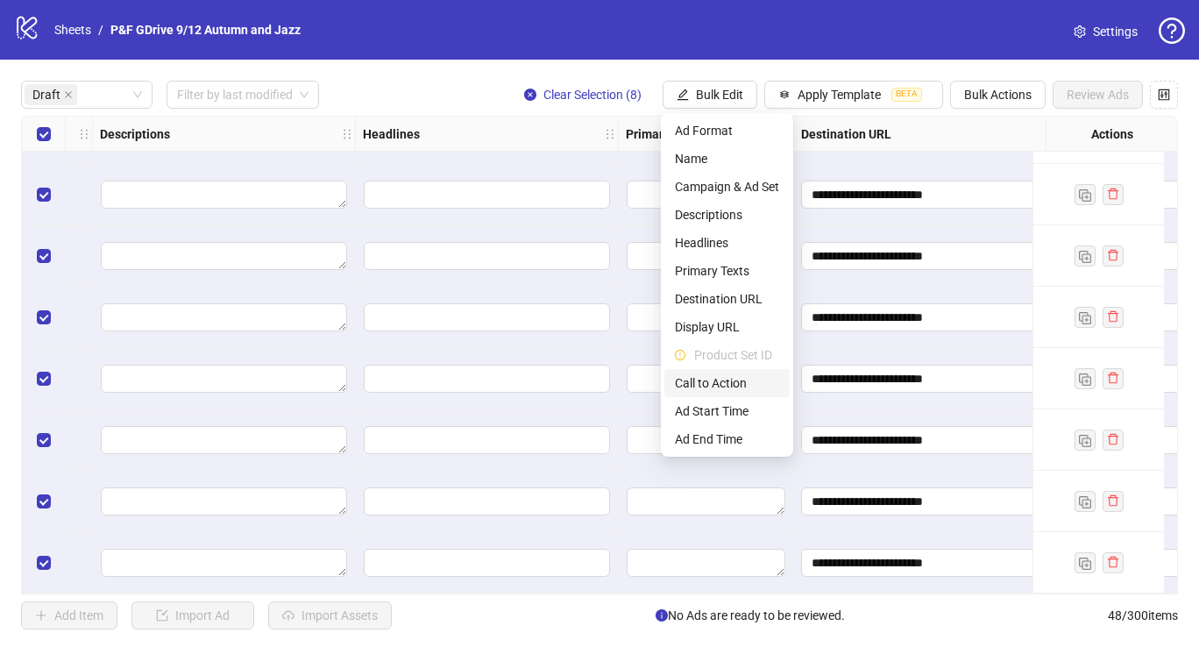
click at [723, 390] on span "Call to Action" at bounding box center [727, 382] width 104 height 19
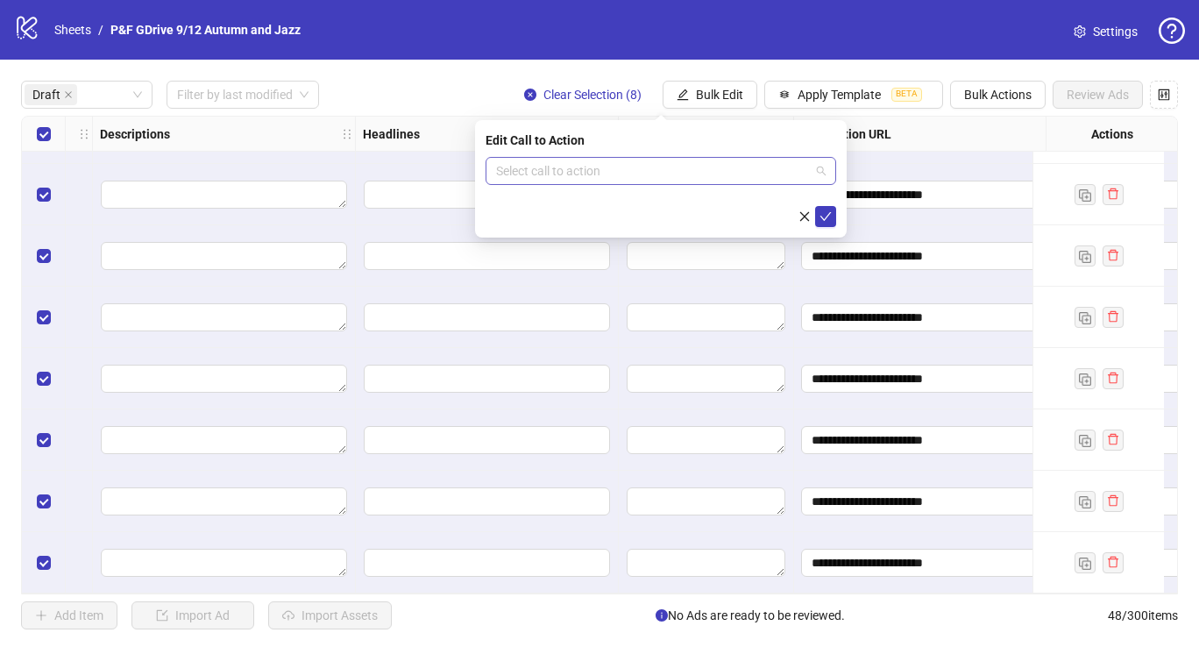
click at [678, 167] on input "search" at bounding box center [653, 171] width 314 height 26
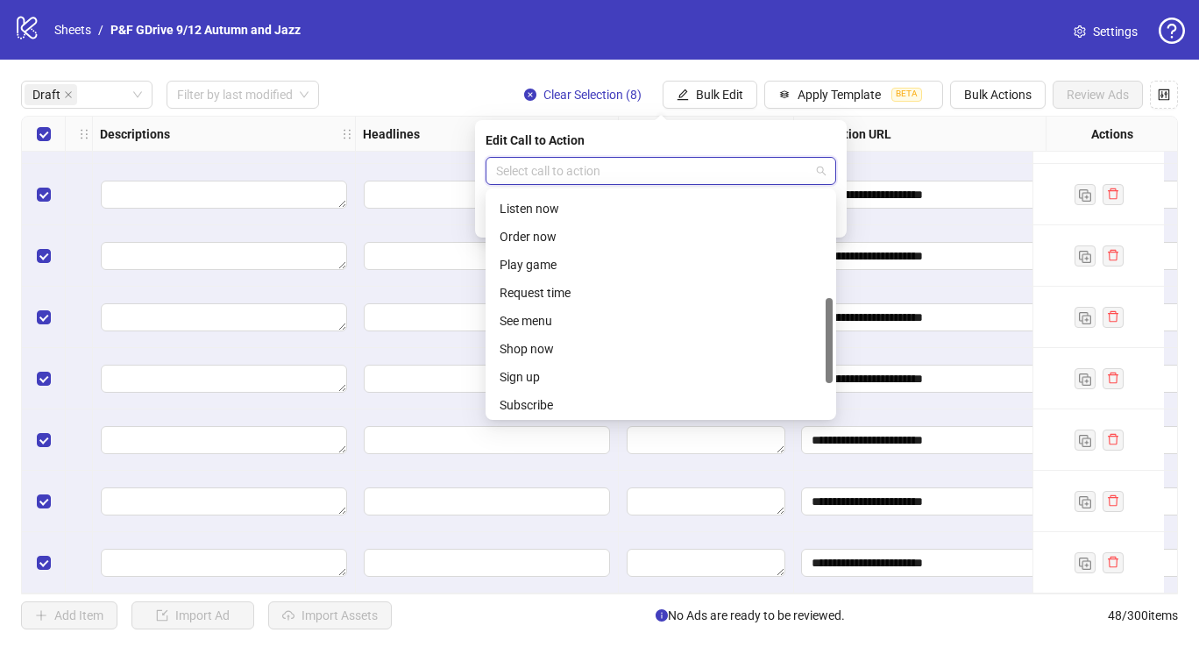
scroll to position [350, 0]
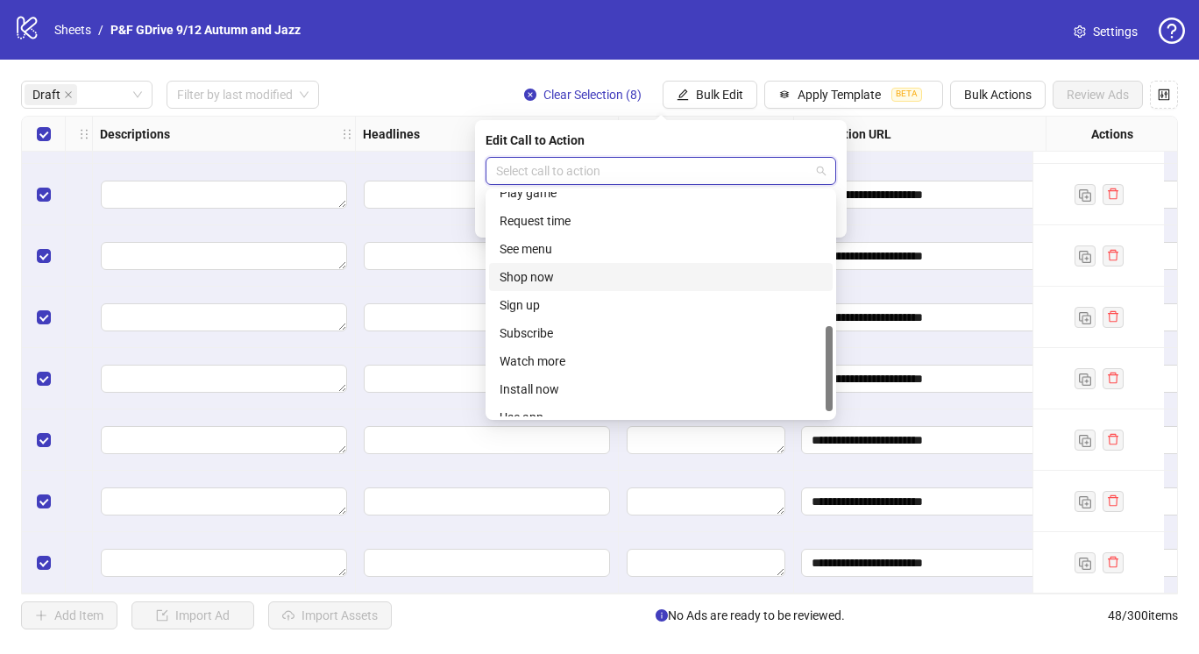
click at [571, 275] on div "Shop now" at bounding box center [661, 276] width 323 height 19
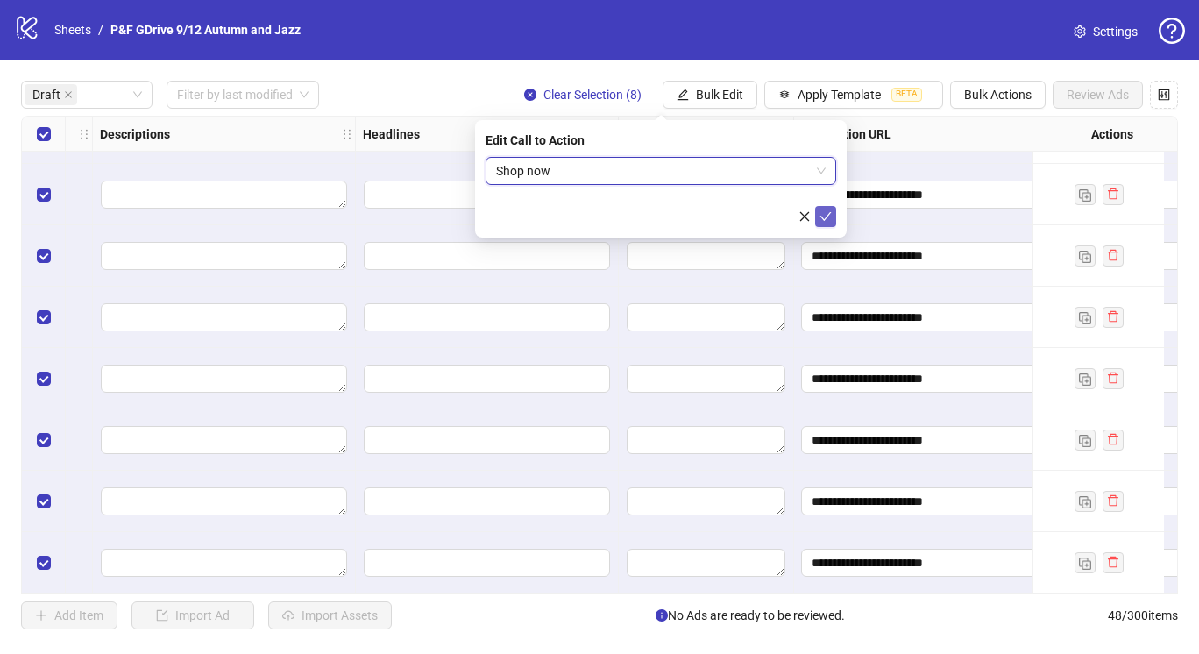
click at [824, 219] on icon "check" at bounding box center [826, 216] width 11 height 9
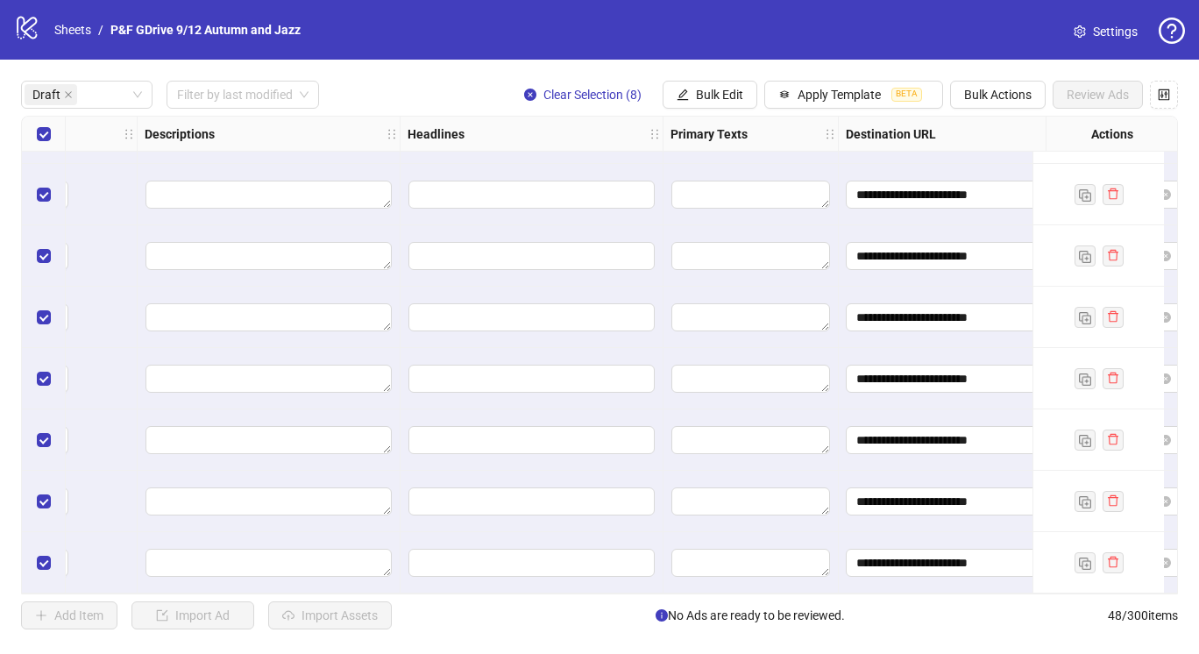
scroll to position [56, 1339]
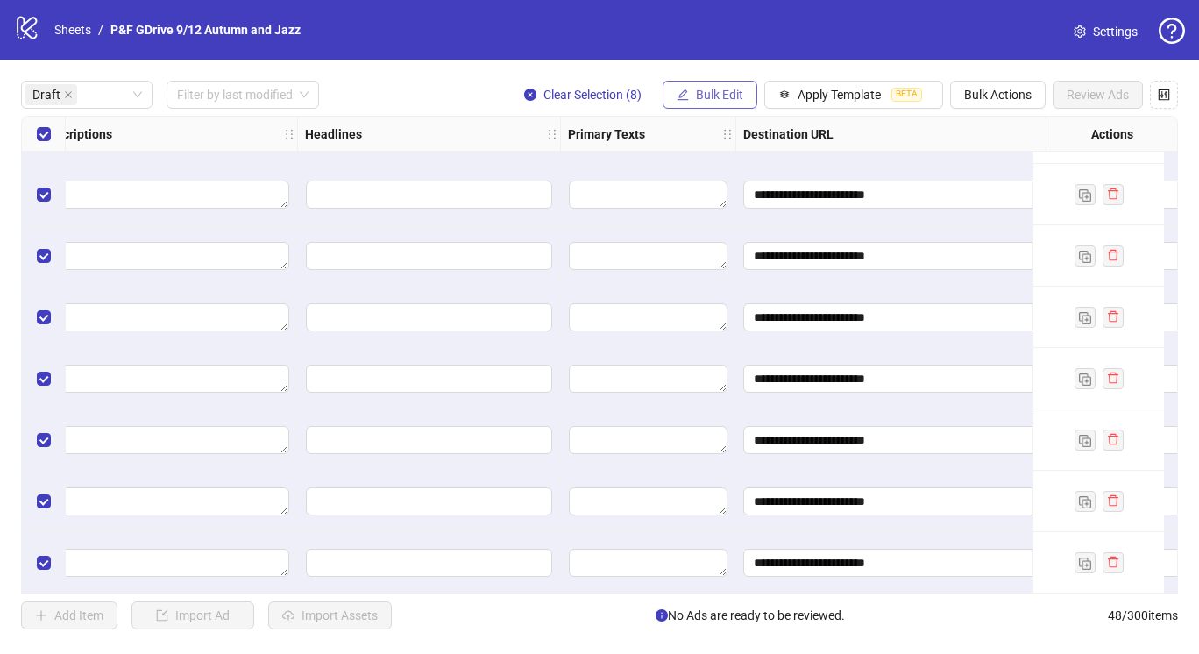
click at [707, 89] on span "Bulk Edit" at bounding box center [719, 95] width 47 height 14
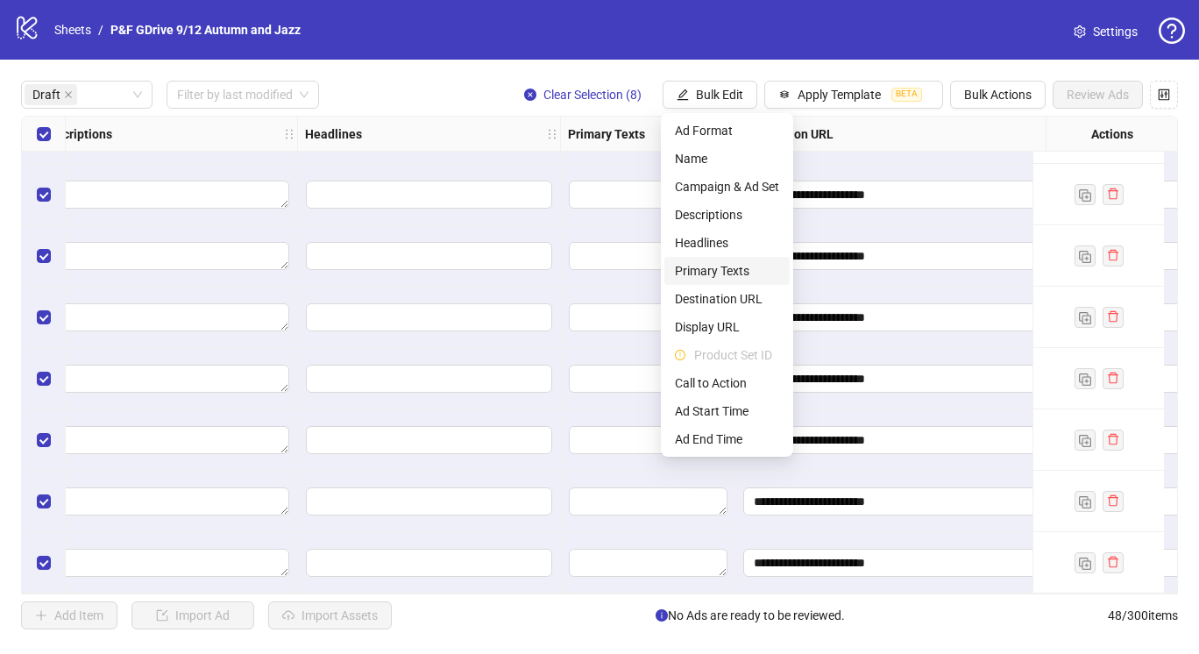
click at [703, 271] on span "Primary Texts" at bounding box center [727, 270] width 104 height 19
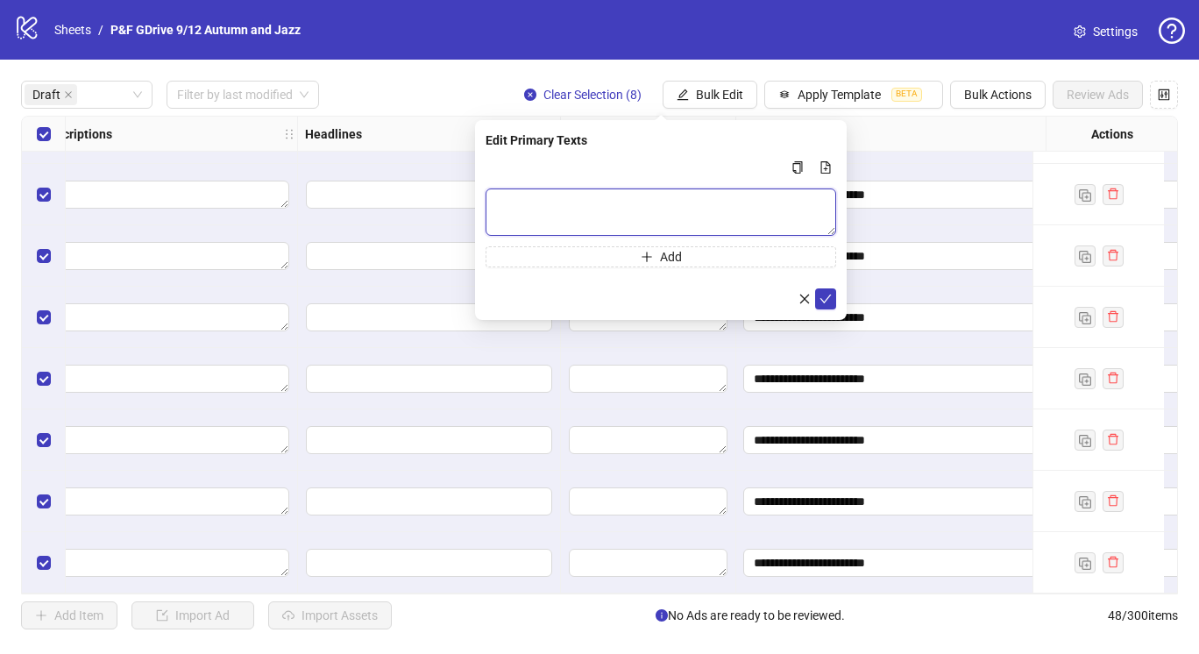
click at [537, 202] on textarea "Multi-text input container - paste or copy values" at bounding box center [661, 211] width 351 height 47
paste textarea "**********"
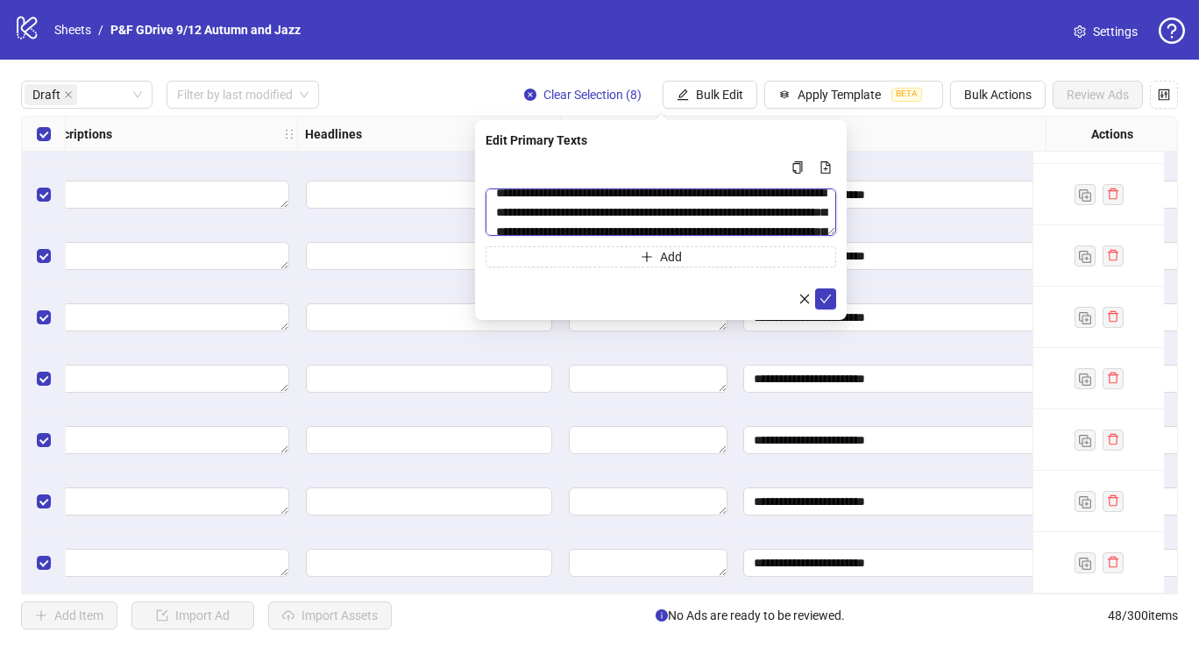
scroll to position [0, 0]
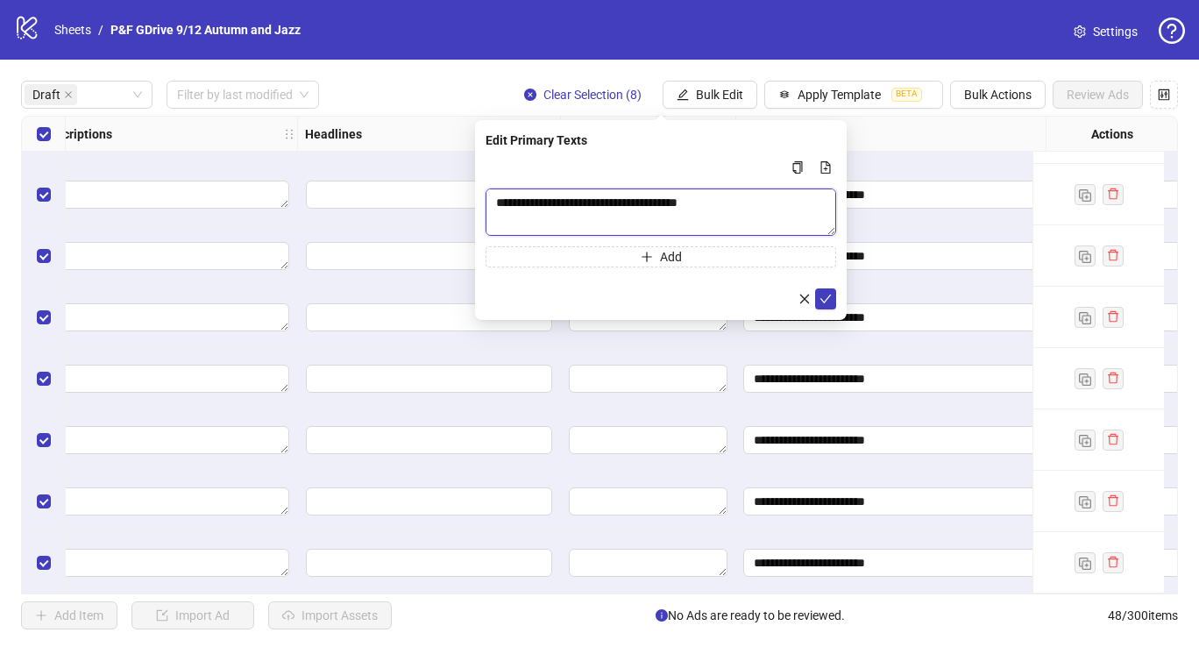
click at [503, 199] on textarea "**********" at bounding box center [661, 211] width 351 height 47
type textarea "**********"
click at [816, 295] on button "submit" at bounding box center [825, 298] width 21 height 21
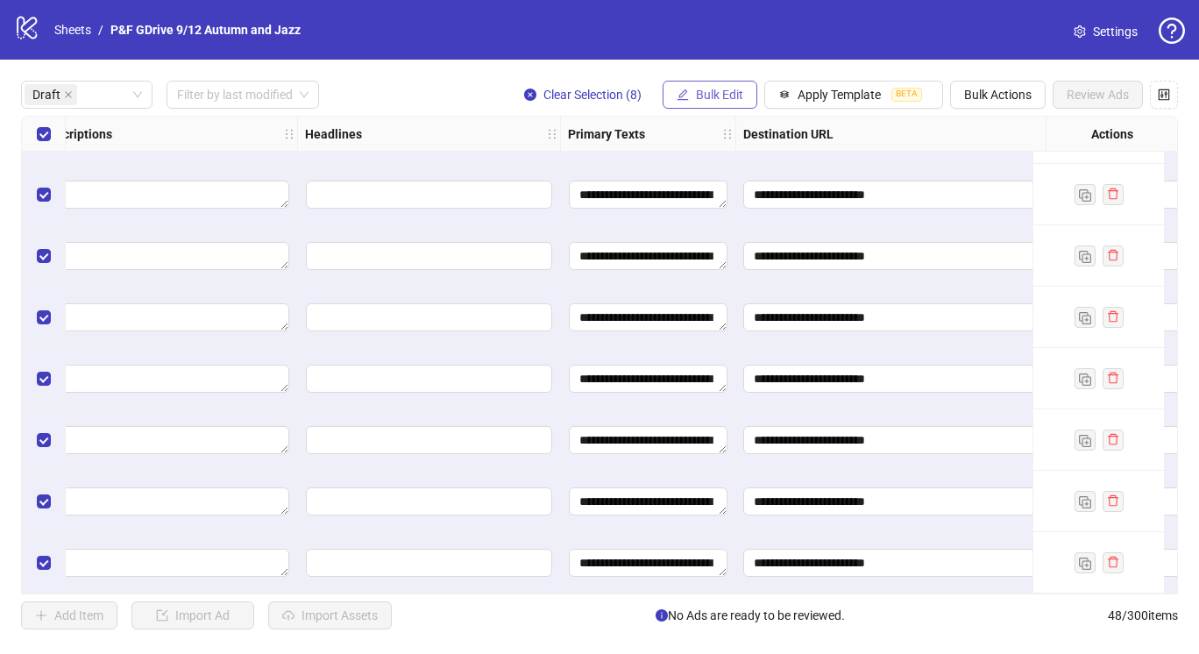
click at [709, 92] on span "Bulk Edit" at bounding box center [719, 95] width 47 height 14
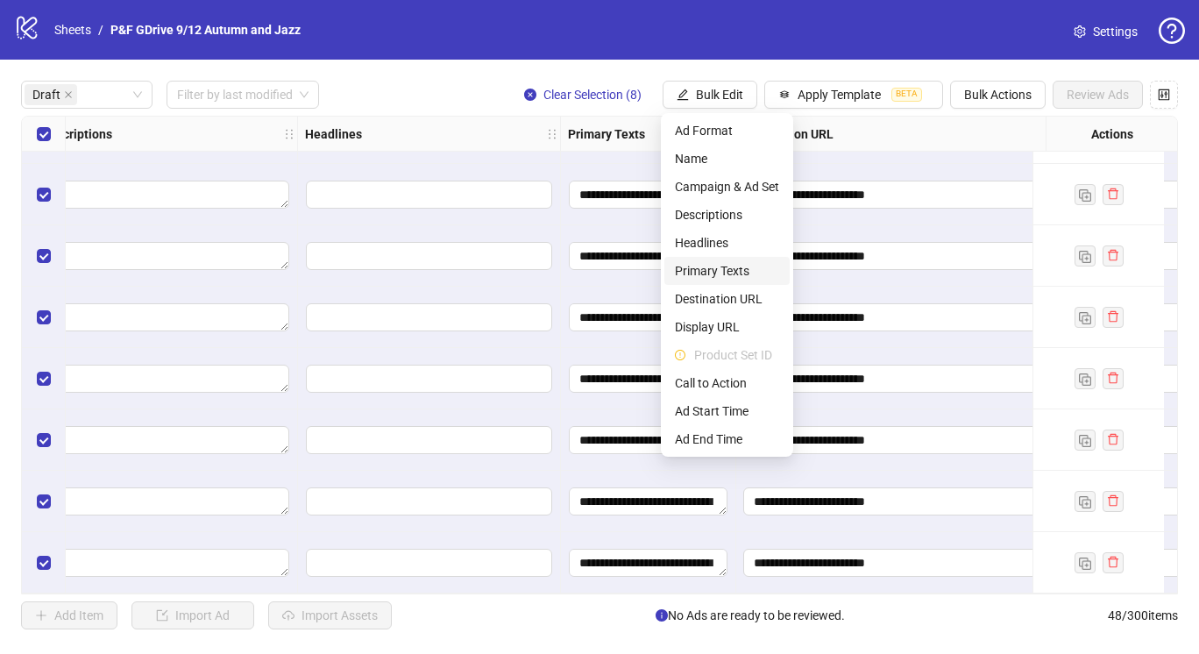
click at [712, 269] on span "Primary Texts" at bounding box center [727, 270] width 104 height 19
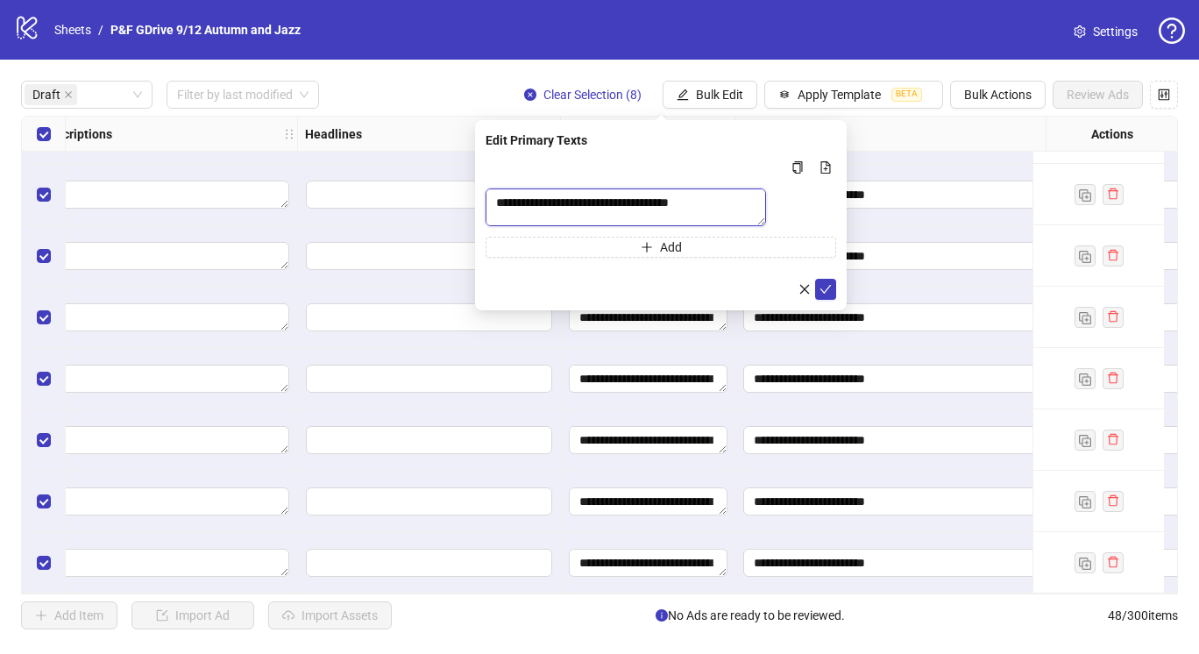
drag, startPoint x: 734, startPoint y: 203, endPoint x: 485, endPoint y: 202, distance: 249.0
click at [486, 202] on textarea "**********" at bounding box center [626, 207] width 281 height 38
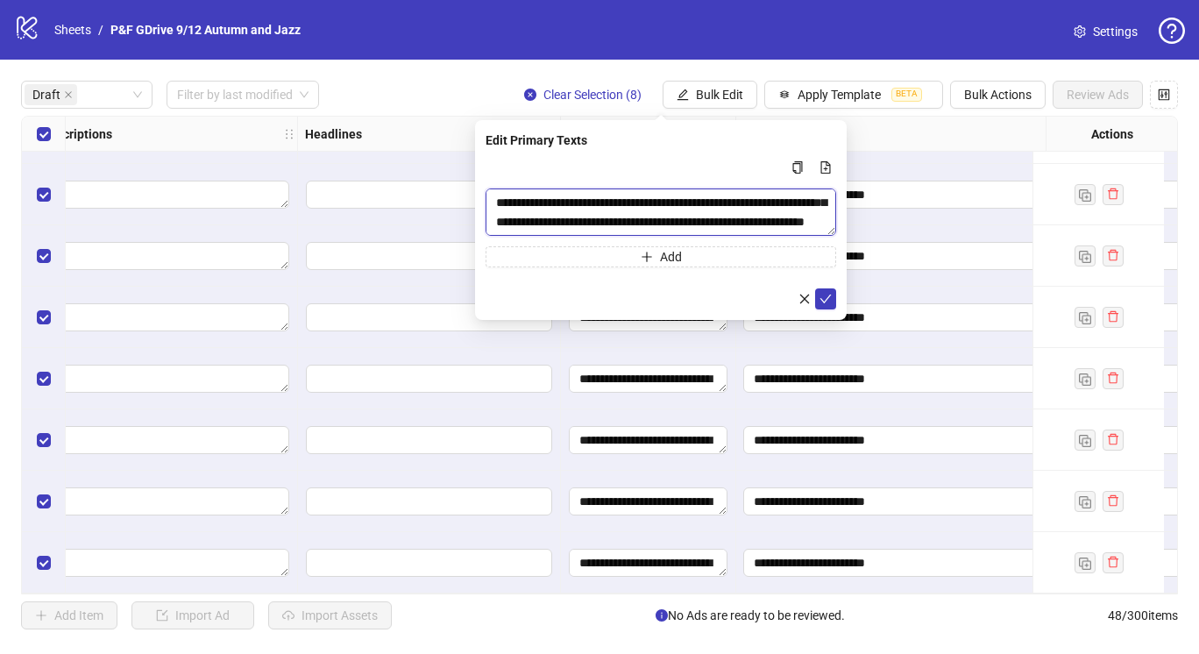
scroll to position [10, 0]
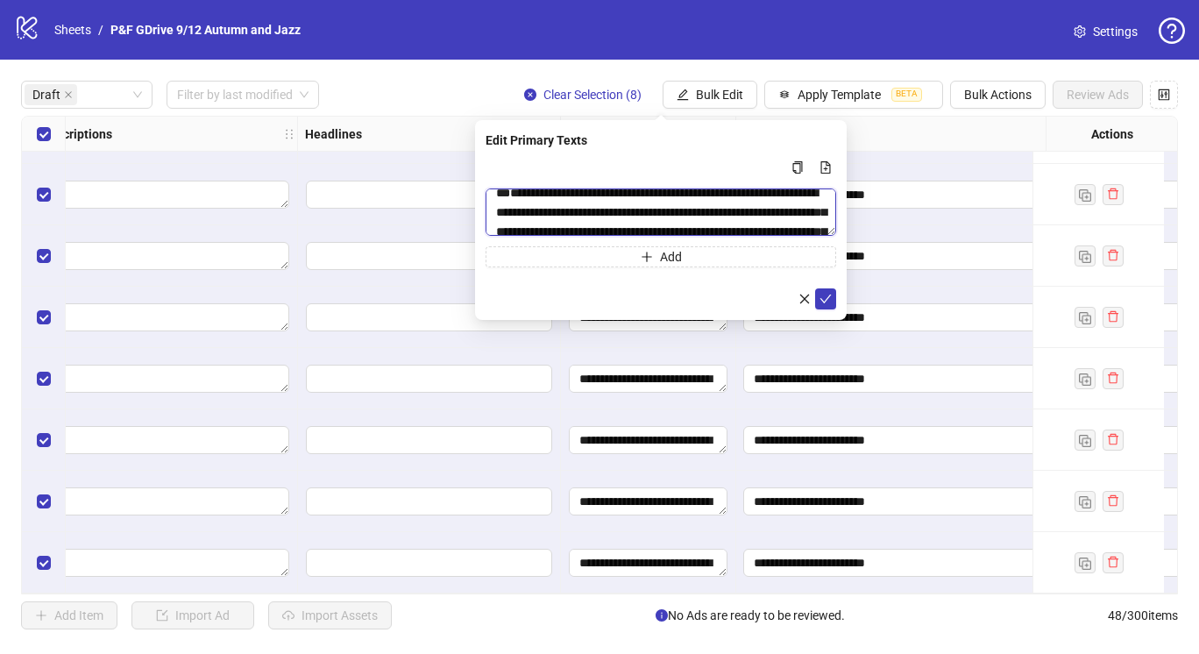
click at [496, 226] on textarea "**********" at bounding box center [661, 211] width 351 height 47
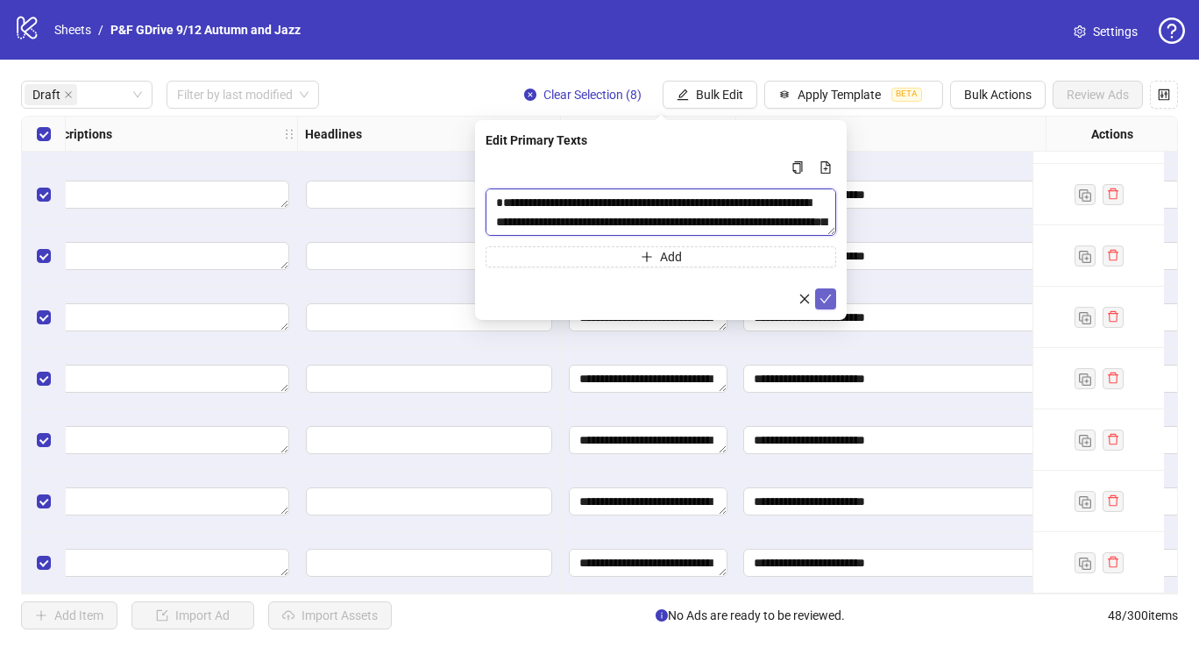
type textarea "**********"
click at [824, 301] on icon "check" at bounding box center [826, 299] width 11 height 9
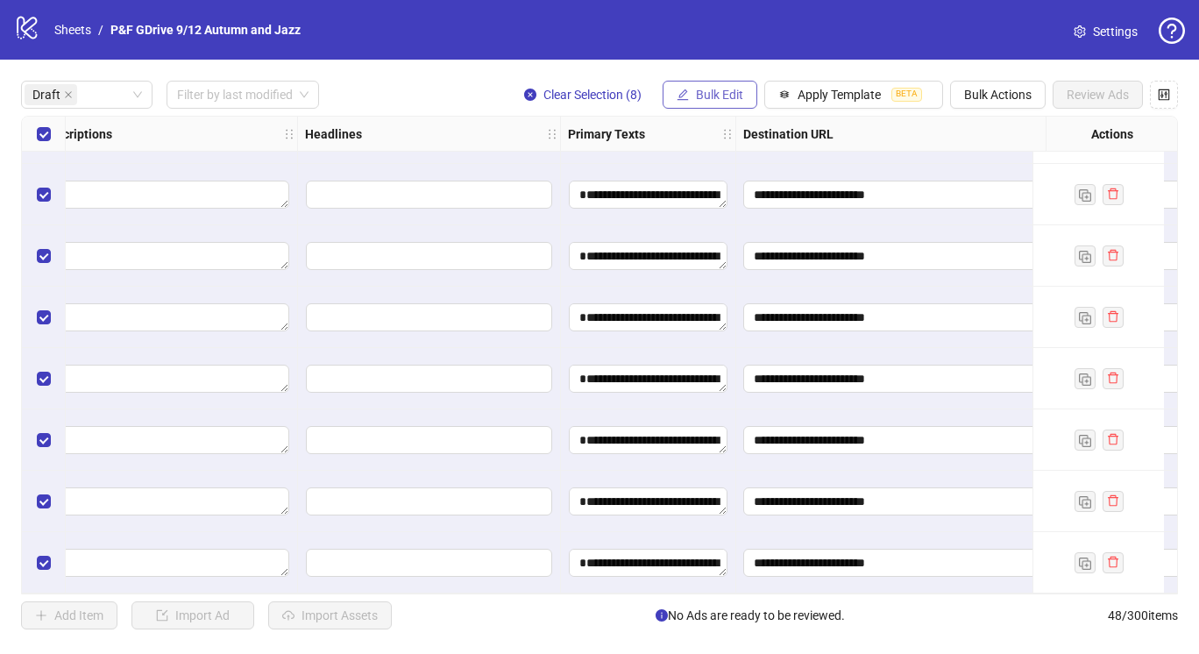
click at [709, 97] on span "Bulk Edit" at bounding box center [719, 95] width 47 height 14
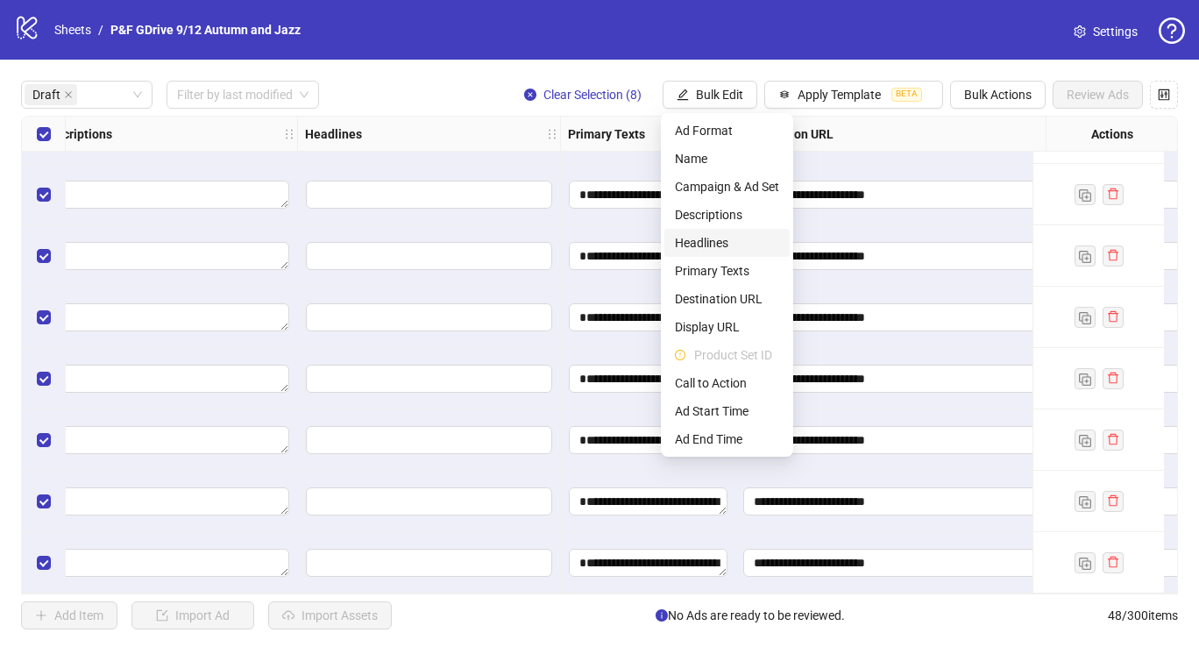
click at [719, 244] on span "Headlines" at bounding box center [727, 242] width 104 height 19
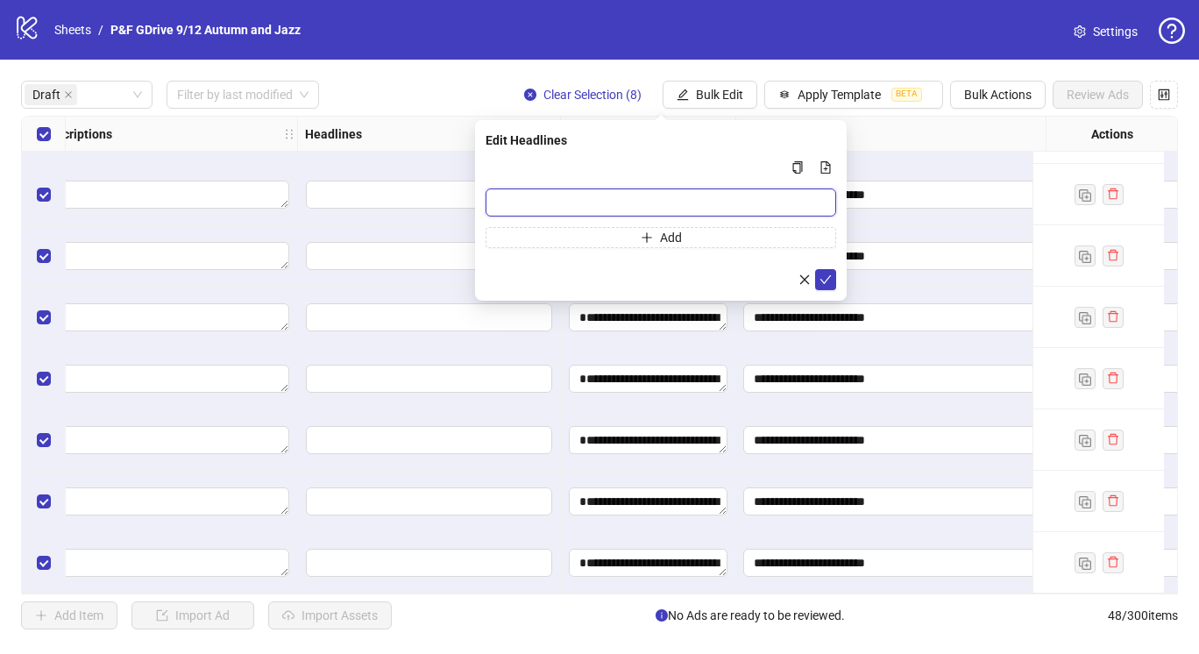
click at [627, 193] on input "Multi-input container - paste or copy values" at bounding box center [661, 202] width 351 height 28
paste input "**********"
type input "**********"
click at [827, 282] on icon "check" at bounding box center [826, 280] width 12 height 12
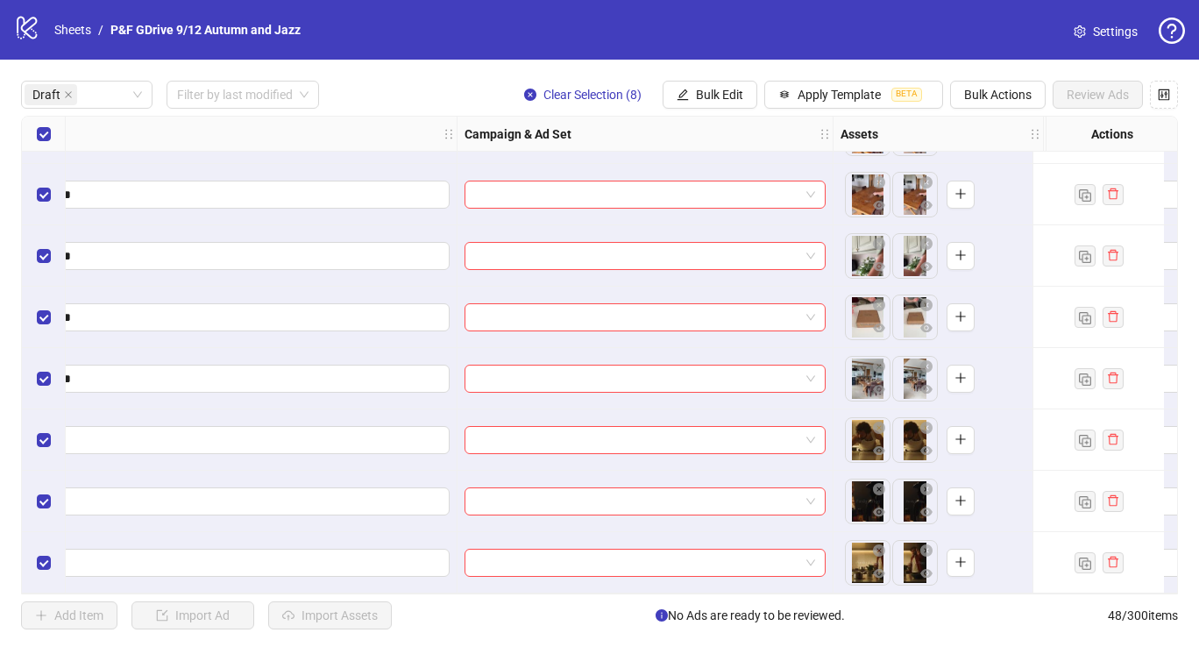
scroll to position [56, 0]
